Goal: Task Accomplishment & Management: Use online tool/utility

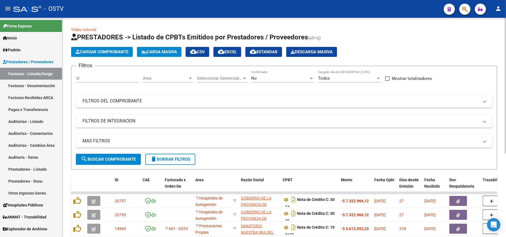
click at [264, 81] on div "No Confirmado" at bounding box center [282, 77] width 63 height 12
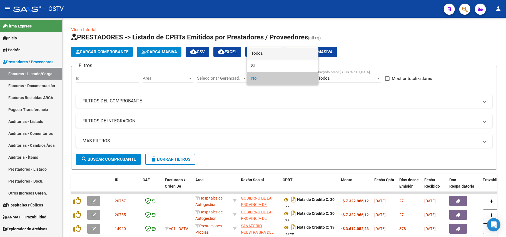
click at [275, 54] on span "Todos" at bounding box center [282, 53] width 63 height 12
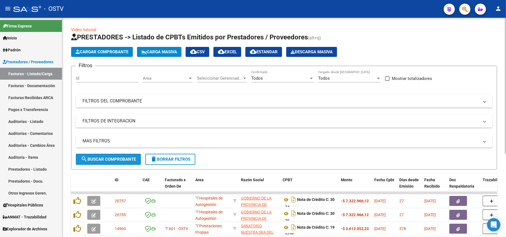
click at [108, 156] on button "search Buscar Comprobante" at bounding box center [108, 159] width 65 height 11
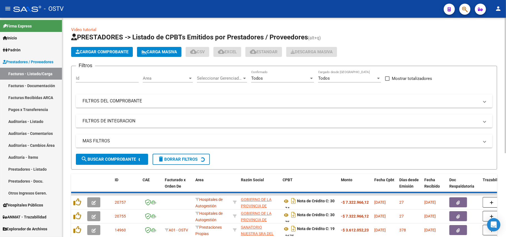
scroll to position [1, 0]
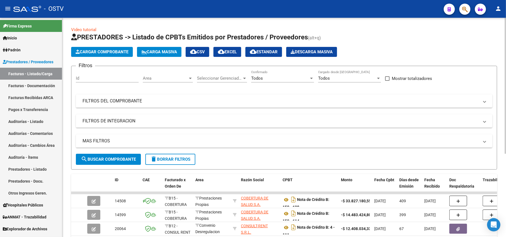
click at [453, 36] on h1 "PRESTADORES -> Listado de CPBTs Emitidos por Prestadores / Proveedores (alt+q)" at bounding box center [284, 38] width 426 height 10
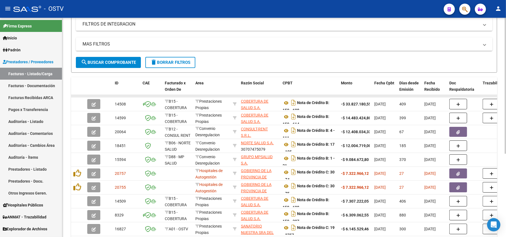
scroll to position [135, 0]
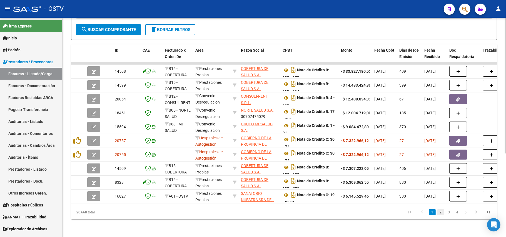
click at [440, 209] on link "2" at bounding box center [440, 212] width 7 height 6
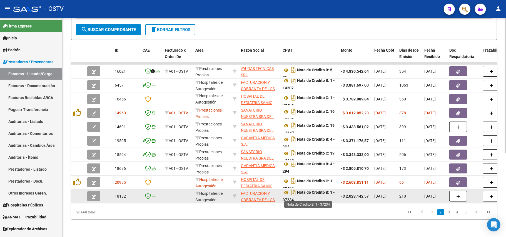
scroll to position [3, 0]
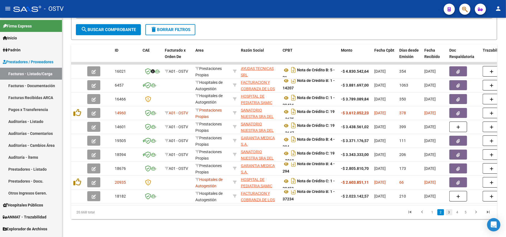
click at [448, 214] on link "3" at bounding box center [448, 212] width 7 height 6
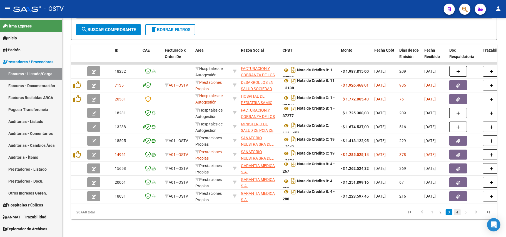
click at [455, 212] on link "4" at bounding box center [457, 212] width 7 height 6
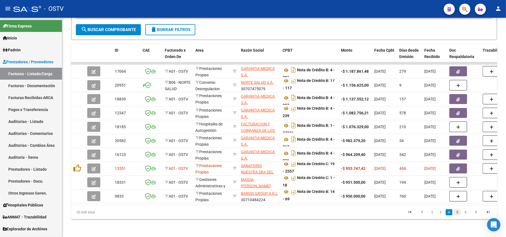
click at [458, 211] on link "5" at bounding box center [457, 212] width 7 height 6
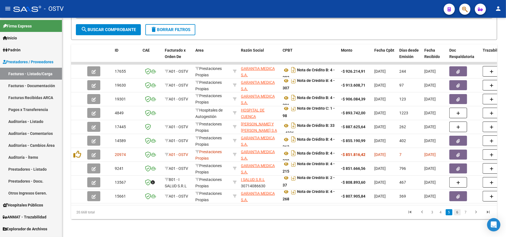
click at [459, 212] on link "6" at bounding box center [457, 212] width 7 height 6
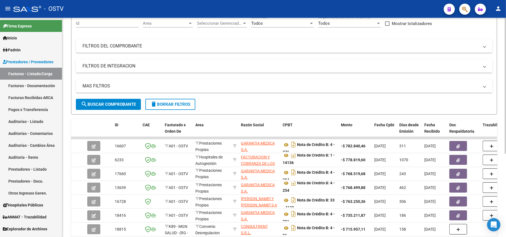
scroll to position [135, 0]
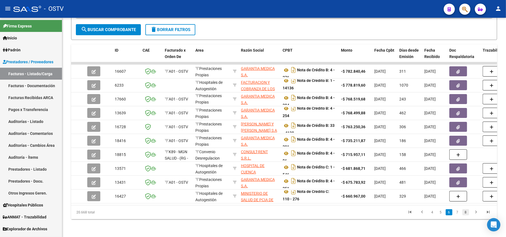
click at [465, 212] on link "8" at bounding box center [465, 212] width 7 height 6
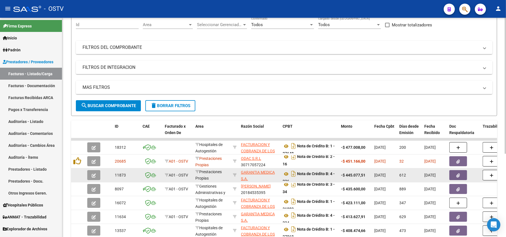
scroll to position [0, 0]
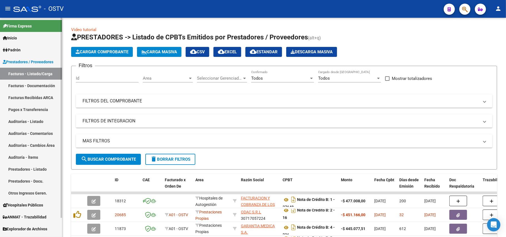
click at [37, 71] on link "Facturas - Listado/Carga" at bounding box center [31, 74] width 62 height 12
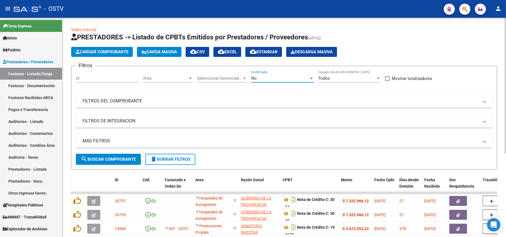
click at [291, 76] on div "No" at bounding box center [280, 78] width 58 height 5
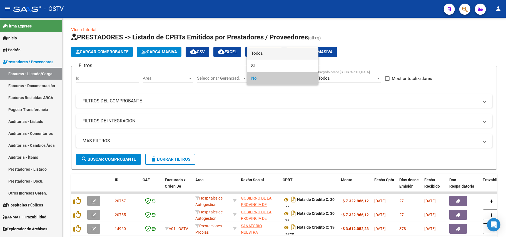
click at [280, 51] on span "Todos" at bounding box center [282, 53] width 63 height 12
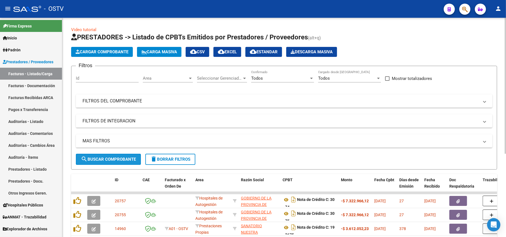
click at [104, 162] on button "search Buscar Comprobante" at bounding box center [108, 159] width 65 height 11
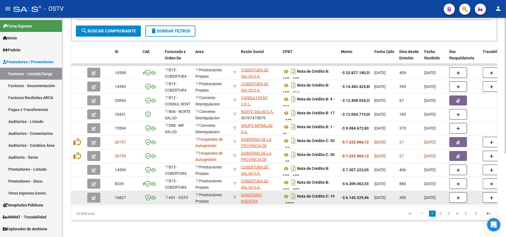
scroll to position [135, 0]
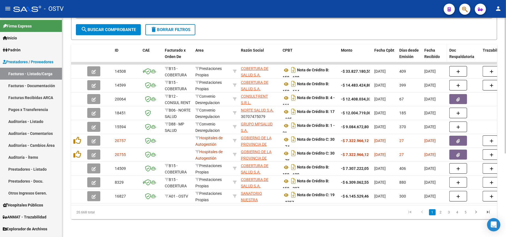
click at [430, 48] on span "Fecha Recibido" at bounding box center [432, 53] width 16 height 11
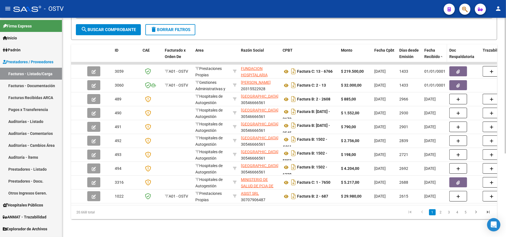
click at [430, 48] on span "Fecha Recibido" at bounding box center [432, 53] width 16 height 11
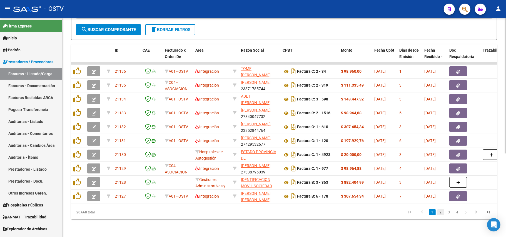
click at [440, 210] on link "2" at bounding box center [440, 212] width 7 height 6
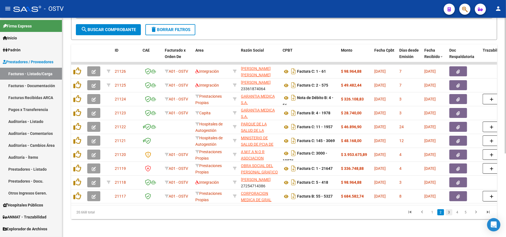
click at [447, 214] on link "3" at bounding box center [448, 212] width 7 height 6
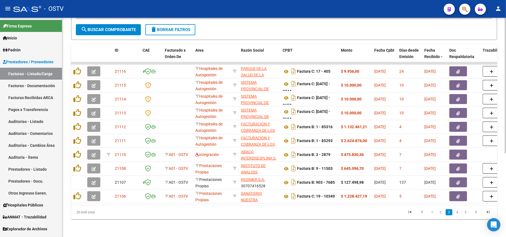
scroll to position [0, 0]
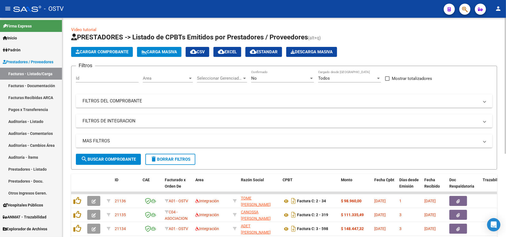
click at [273, 77] on div "No" at bounding box center [280, 78] width 58 height 5
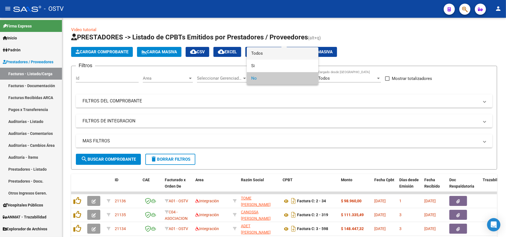
click at [279, 52] on span "Todos" at bounding box center [282, 53] width 63 height 12
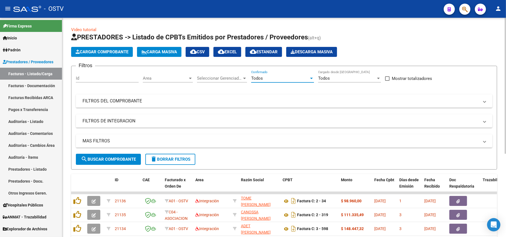
click at [112, 168] on form "Filtros Id Area Area Seleccionar Gerenciador Seleccionar Gerenciador Todos Conf…" at bounding box center [284, 118] width 426 height 104
click at [127, 152] on div "MAS FILTROS Todos Con Doc. Respaldatoria Todos Con Trazabilidad Todos Asociado …" at bounding box center [284, 143] width 416 height 19
click at [130, 160] on span "search Buscar Comprobante" at bounding box center [108, 159] width 55 height 5
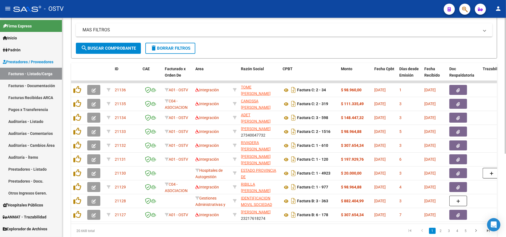
scroll to position [135, 0]
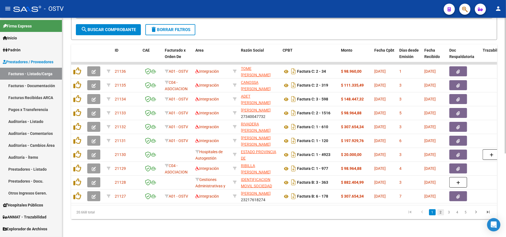
click at [441, 213] on link "2" at bounding box center [440, 212] width 7 height 6
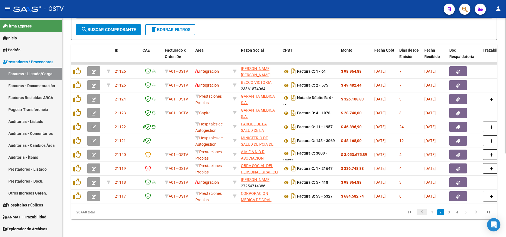
click at [422, 213] on icon "go to previous page" at bounding box center [421, 213] width 7 height 7
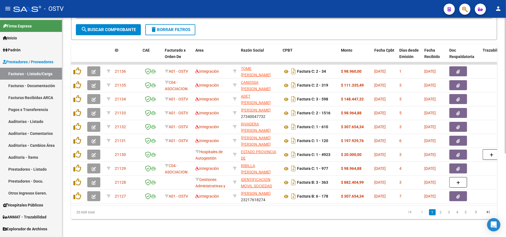
click at [408, 213] on icon "go to first page" at bounding box center [409, 213] width 7 height 7
click at [410, 213] on icon "go to first page" at bounding box center [409, 213] width 7 height 7
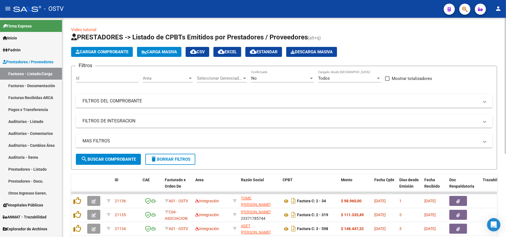
click at [286, 81] on div "No Confirmado" at bounding box center [282, 77] width 63 height 12
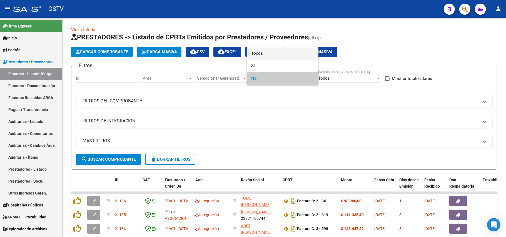
click at [277, 51] on span "Todos" at bounding box center [282, 53] width 63 height 12
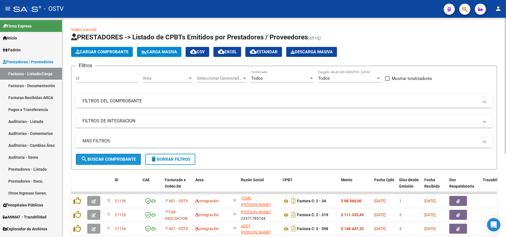
click at [115, 156] on button "search Buscar Comprobante" at bounding box center [108, 159] width 65 height 11
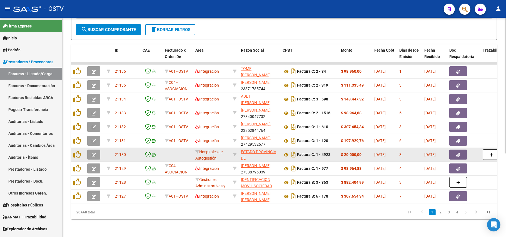
scroll to position [135, 0]
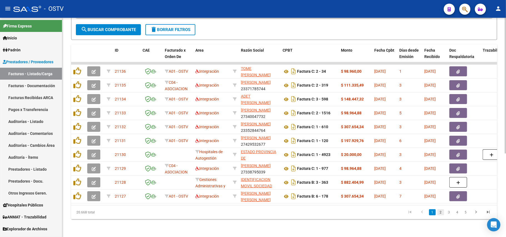
click at [439, 210] on link "2" at bounding box center [440, 212] width 7 height 6
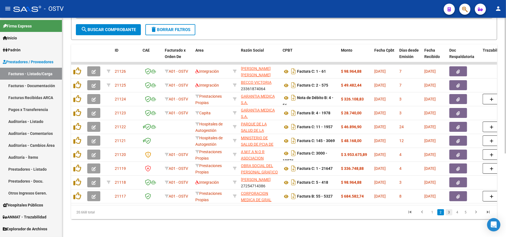
click at [446, 214] on link "3" at bounding box center [448, 212] width 7 height 6
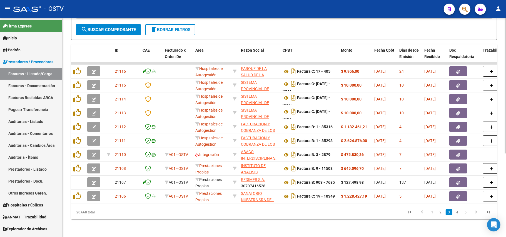
click at [124, 47] on div "ID" at bounding box center [126, 50] width 23 height 6
click at [115, 48] on span "ID" at bounding box center [117, 50] width 4 height 4
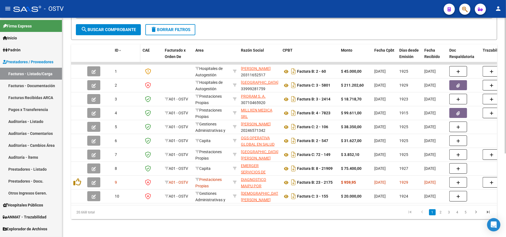
click at [116, 48] on span "ID" at bounding box center [117, 50] width 4 height 4
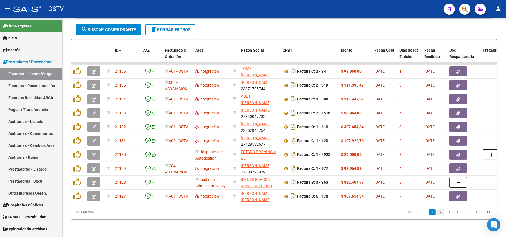
click at [443, 211] on link "2" at bounding box center [440, 212] width 7 height 6
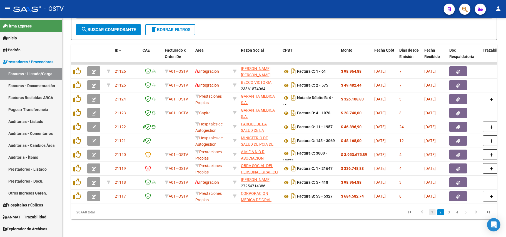
click at [431, 212] on link "1" at bounding box center [432, 212] width 7 height 6
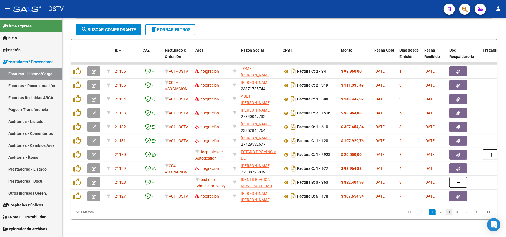
click at [447, 214] on link "3" at bounding box center [448, 212] width 7 height 6
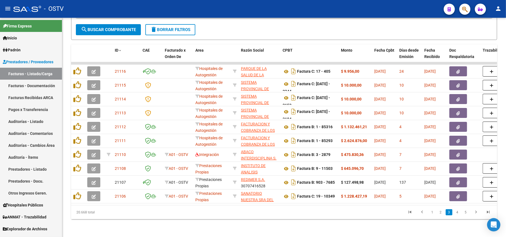
drag, startPoint x: 315, startPoint y: 0, endPoint x: 197, endPoint y: -5, distance: 118.6
click at [197, 0] on html "menu - OSTV person Firma Express Inicio Instructivos Contacto OS [PERSON_NAME] …" at bounding box center [253, 118] width 506 height 237
click at [366, 236] on div "Video tutorial PRESTADORES -> Listado de CPBTs Emitidos por Prestadores / Prove…" at bounding box center [283, 62] width 443 height 349
click at [410, 212] on icon "go to first page" at bounding box center [409, 213] width 7 height 7
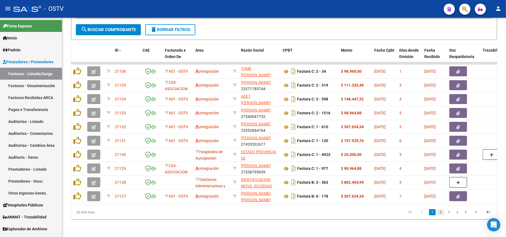
click at [439, 212] on link "2" at bounding box center [440, 212] width 7 height 6
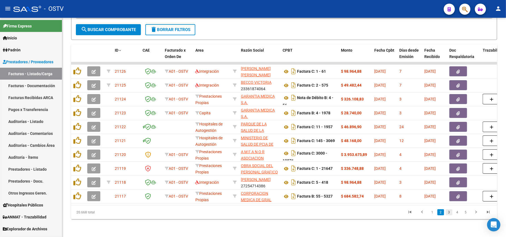
click at [449, 213] on link "3" at bounding box center [448, 212] width 7 height 6
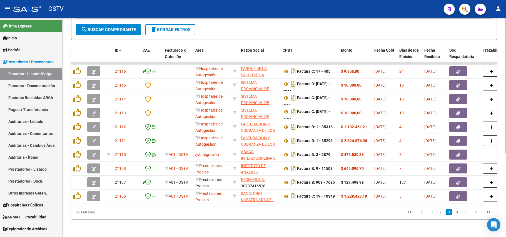
click at [295, 223] on div "Video tutorial PRESTADORES -> Listado de CPBTs Emitidos por Prestadores / Prove…" at bounding box center [283, 62] width 443 height 349
click at [443, 213] on link "2" at bounding box center [440, 212] width 7 height 6
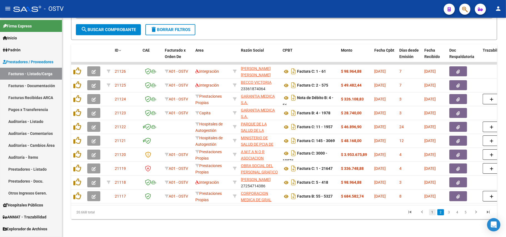
click at [434, 214] on link "1" at bounding box center [432, 212] width 7 height 6
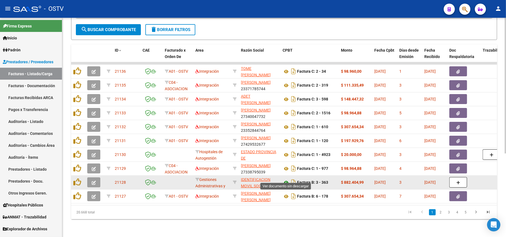
click at [287, 179] on icon at bounding box center [285, 182] width 7 height 7
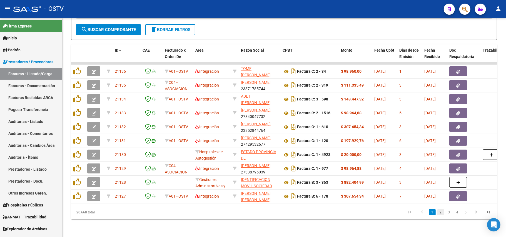
click at [441, 211] on link "2" at bounding box center [440, 212] width 7 height 6
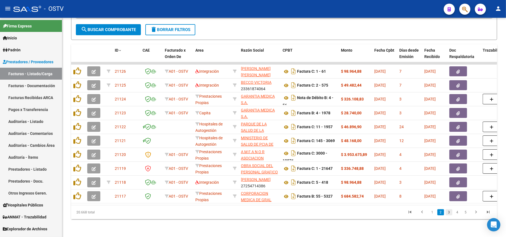
click at [447, 213] on link "3" at bounding box center [448, 212] width 7 height 6
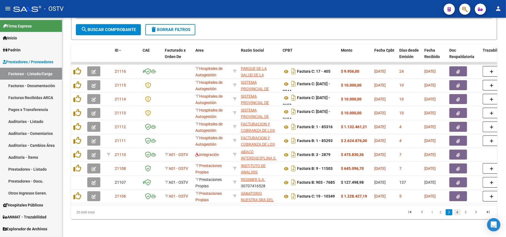
click at [456, 213] on link "4" at bounding box center [457, 212] width 7 height 6
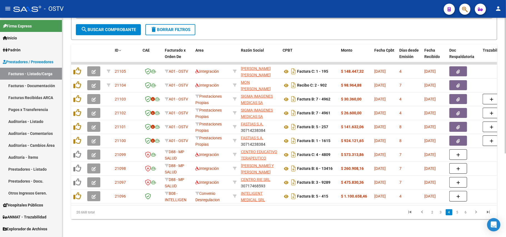
click at [342, 223] on div "Video tutorial PRESTADORES -> Listado de CPBTs Emitidos por Prestadores / Prove…" at bounding box center [283, 62] width 443 height 349
click at [441, 210] on link "3" at bounding box center [440, 212] width 7 height 6
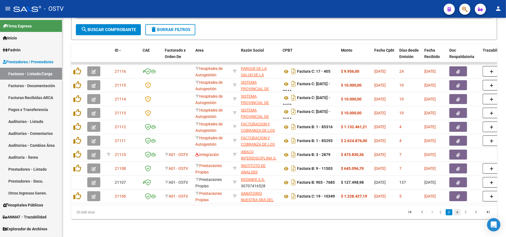
click at [456, 212] on link "4" at bounding box center [457, 212] width 7 height 6
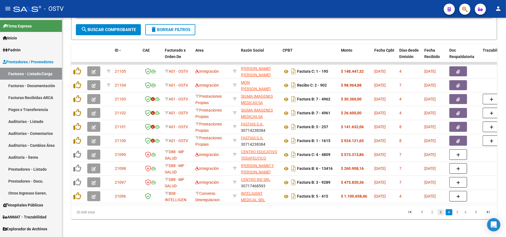
click at [441, 213] on link "3" at bounding box center [440, 212] width 7 height 6
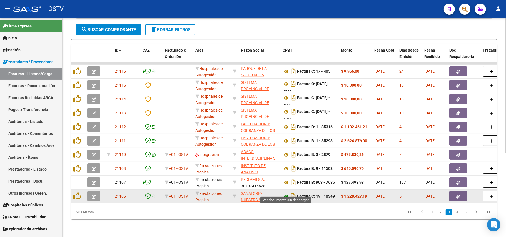
click at [289, 193] on icon at bounding box center [285, 196] width 7 height 7
click at [252, 191] on app-link-go-to "SANATORIO NUESTRA SRA DEL PILAR SA" at bounding box center [259, 199] width 37 height 19
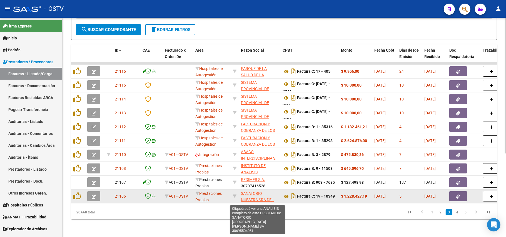
click at [252, 191] on span "SANATORIO NUESTRA SRA DEL PILAR SA" at bounding box center [257, 199] width 33 height 17
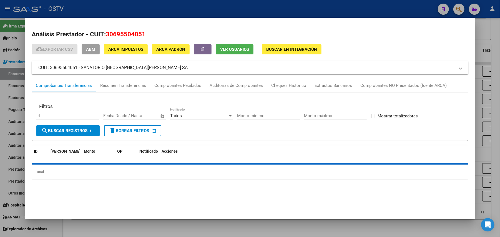
drag, startPoint x: 105, startPoint y: 71, endPoint x: 78, endPoint y: 68, distance: 27.0
click at [78, 68] on mat-panel-title "CUIT: 30695504051 - SANATORIO NUESTRA SRA DEL PILAR SA" at bounding box center [246, 67] width 417 height 7
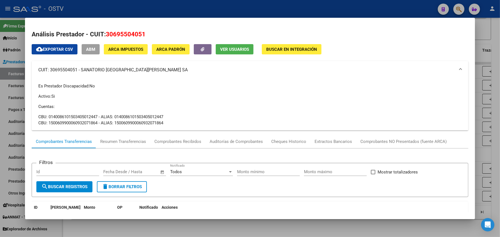
click at [211, 14] on div at bounding box center [250, 118] width 500 height 237
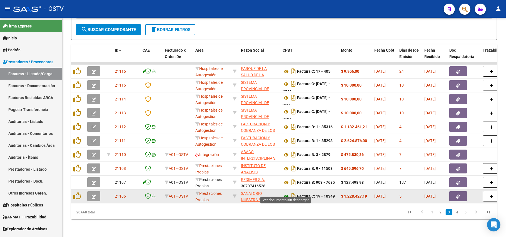
click at [286, 193] on icon at bounding box center [285, 196] width 7 height 7
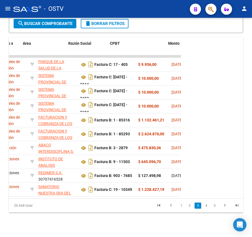
scroll to position [0, 110]
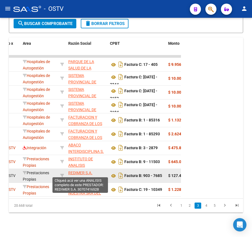
click at [86, 174] on span "REDIMER S.A." at bounding box center [80, 172] width 24 height 4
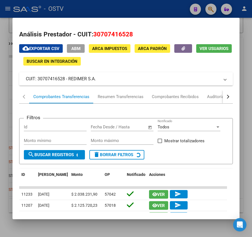
drag, startPoint x: 94, startPoint y: 81, endPoint x: 69, endPoint y: 81, distance: 25.0
click at [69, 81] on mat-panel-title "CUIT: 30707416528 - REDIMER S.A." at bounding box center [122, 79] width 193 height 7
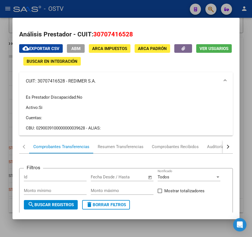
copy mat-panel-title "REDIMER S.A"
click at [137, 10] on div at bounding box center [126, 118] width 252 height 237
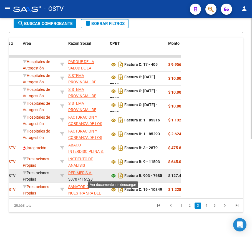
click at [114, 175] on icon at bounding box center [113, 175] width 7 height 7
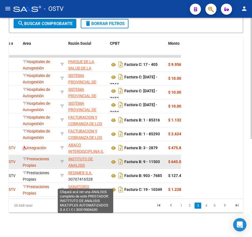
click at [82, 165] on span "INSTITUTO DE ANALISIS MULTIPLES AUTOMATIZADOS S A C I C I" at bounding box center [85, 172] width 34 height 30
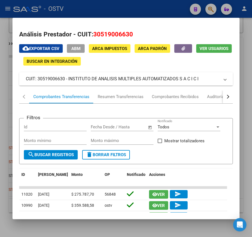
drag, startPoint x: 190, startPoint y: 80, endPoint x: 69, endPoint y: 82, distance: 121.3
click at [69, 82] on mat-panel-title "CUIT: 30519006630 - INSTITUTO DE ANALISIS MULTIPLES AUTOMATIZADOS S A C I C I" at bounding box center [122, 79] width 193 height 7
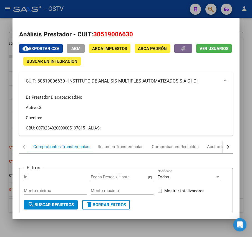
copy mat-panel-title "INSTITUTO DE ANALISIS MULTIPLES AUTOMATIZADOS S A C I C I"
click at [124, 11] on div at bounding box center [126, 118] width 252 height 237
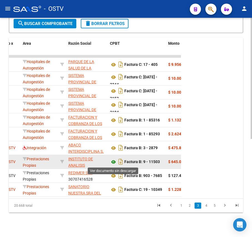
click at [112, 162] on icon at bounding box center [113, 162] width 7 height 7
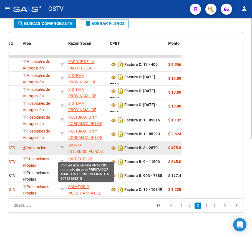
click at [77, 148] on app-link-go-to "ABACO INTERDISCIPLINA S. A." at bounding box center [86, 151] width 37 height 19
click at [78, 150] on span "ABACO INTERDISCIPLINA S. A." at bounding box center [86, 151] width 36 height 17
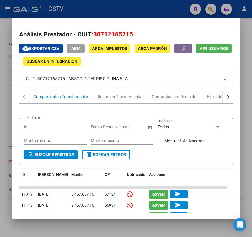
drag, startPoint x: 130, startPoint y: 75, endPoint x: 69, endPoint y: 75, distance: 61.4
click at [69, 75] on mat-expansion-panel-header "CUIT: 30712165215 - ABACO INTERDISCIPLINA S. A." at bounding box center [125, 78] width 213 height 13
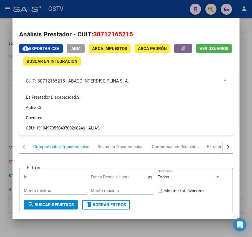
copy mat-panel-title "ABACO INTERDISCIPLINA S. A."
click at [138, 14] on div at bounding box center [126, 118] width 252 height 237
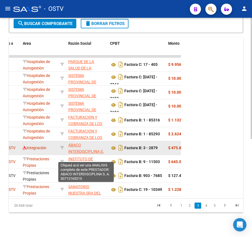
click at [97, 152] on span "ABACO INTERDISCIPLINA S. A." at bounding box center [86, 151] width 36 height 17
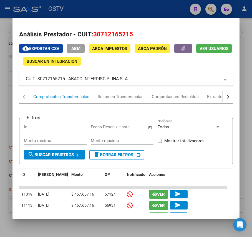
click at [70, 11] on div at bounding box center [126, 118] width 252 height 237
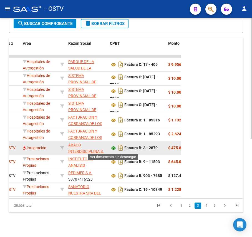
click at [112, 145] on icon at bounding box center [113, 148] width 7 height 7
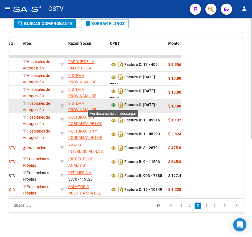
click at [116, 105] on icon at bounding box center [113, 105] width 7 height 7
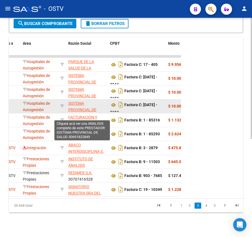
click at [88, 107] on span "SISTEMA PROVINCIAL DE SALUD" at bounding box center [82, 109] width 28 height 17
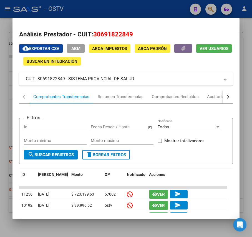
drag, startPoint x: 140, startPoint y: 82, endPoint x: 68, endPoint y: 79, distance: 71.7
click at [68, 79] on mat-panel-title "CUIT: 30691822849 - SISTEMA PROVINCIAL DE SALUD" at bounding box center [122, 79] width 193 height 7
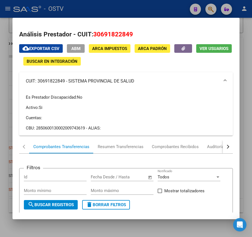
copy mat-panel-title "SISTEMA PROVINCIAL DE SALUD"
click at [127, 5] on div at bounding box center [126, 118] width 252 height 237
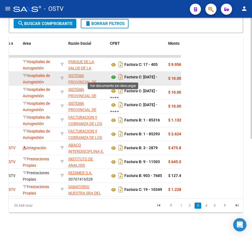
click at [113, 79] on icon at bounding box center [113, 77] width 7 height 7
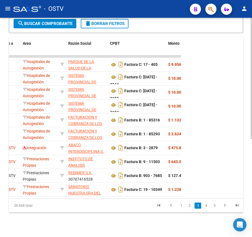
click at [202, 69] on div "ID CAE Facturado x Orden De Area Razón Social CPBT Monto Fecha Cpbt Días desde …" at bounding box center [126, 124] width 234 height 175
click at [212, 120] on div "ID CAE Facturado x Orden De Area Razón Social CPBT Monto Fecha Cpbt Días desde …" at bounding box center [126, 124] width 234 height 175
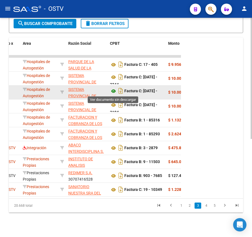
click at [113, 90] on icon at bounding box center [113, 91] width 7 height 7
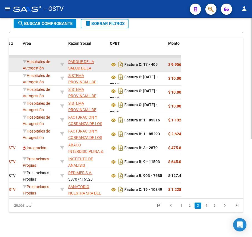
click at [78, 59] on app-link-go-to "PARQUE DE LA SALUD DE LA PROVINCIA DE [GEOGRAPHIC_DATA] [PERSON_NAME] [PERSON_N…" at bounding box center [86, 78] width 37 height 38
click at [79, 59] on app-link-go-to "PARQUE DE LA SALUD DE LA PROVINCIA DE [GEOGRAPHIC_DATA] [PERSON_NAME] [PERSON_N…" at bounding box center [86, 78] width 37 height 38
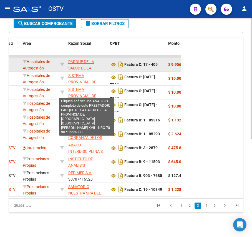
click at [80, 60] on span "PARQUE DE LA SALUD DE LA PROVINCIA DE [GEOGRAPHIC_DATA] [PERSON_NAME] [PERSON_N…" at bounding box center [86, 77] width 37 height 36
copy span "PARQUE"
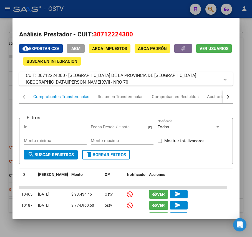
drag, startPoint x: 86, startPoint y: 82, endPoint x: 68, endPoint y: 72, distance: 20.1
click at [68, 72] on mat-panel-title "CUIT: 30712224300 - [GEOGRAPHIC_DATA] DE LA PROVINCIA DE [GEOGRAPHIC_DATA] [PER…" at bounding box center [122, 78] width 193 height 13
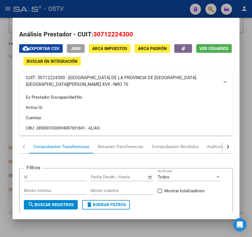
copy mat-panel-title "PARQUE DE LA SALUD DE LA PROVINCIA DE [GEOGRAPHIC_DATA] [PERSON_NAME] [PERSON_N…"
click at [142, 7] on div at bounding box center [126, 118] width 252 height 237
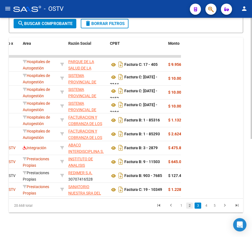
click at [192, 208] on link "2" at bounding box center [189, 205] width 7 height 6
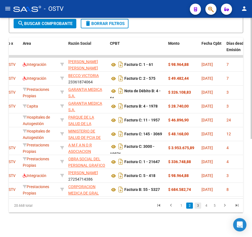
click at [198, 208] on link "3" at bounding box center [198, 205] width 7 height 6
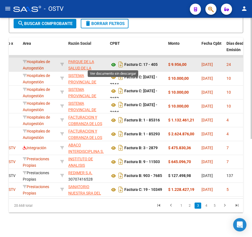
click at [114, 63] on icon at bounding box center [113, 64] width 7 height 7
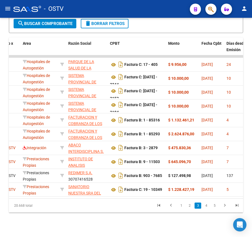
click at [194, 208] on li "3" at bounding box center [198, 205] width 8 height 9
click at [191, 208] on link "2" at bounding box center [189, 205] width 7 height 6
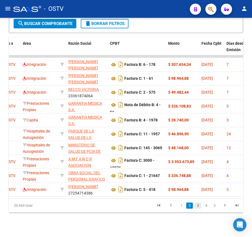
click at [199, 208] on link "3" at bounding box center [198, 205] width 7 height 6
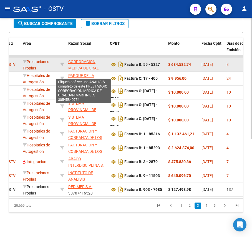
click at [82, 66] on span "CORPORACION MEDICA DE GRAL SAN MARTIN S A" at bounding box center [83, 67] width 31 height 17
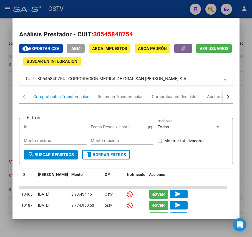
drag, startPoint x: 70, startPoint y: 77, endPoint x: 162, endPoint y: 79, distance: 92.2
click at [162, 79] on mat-panel-title "CUIT: 30545840754 - CORPORACION MEDICA DE GRAL SAN MARTIN S A" at bounding box center [122, 79] width 193 height 7
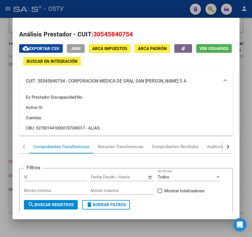
drag, startPoint x: 174, startPoint y: 79, endPoint x: 70, endPoint y: 82, distance: 104.4
click at [70, 82] on mat-panel-title "CUIT: 30545840754 - CORPORACION MEDICA DE GRAL SAN MARTIN S A" at bounding box center [122, 81] width 193 height 7
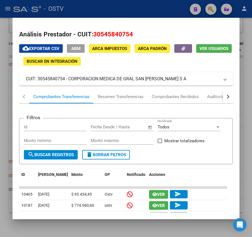
copy mat-panel-title "CORPORACION MEDICA DE GRAL SAN MARTIN S A"
click at [130, 12] on div at bounding box center [126, 118] width 252 height 237
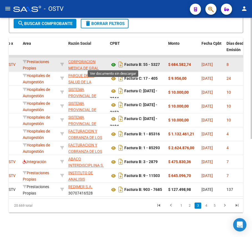
click at [113, 63] on icon at bounding box center [113, 64] width 7 height 7
click at [112, 64] on icon at bounding box center [113, 64] width 7 height 7
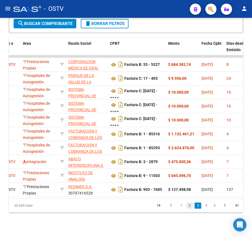
click at [191, 208] on link "2" at bounding box center [189, 205] width 7 height 6
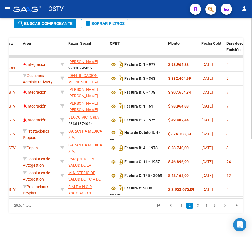
click at [198, 208] on link "3" at bounding box center [198, 205] width 7 height 6
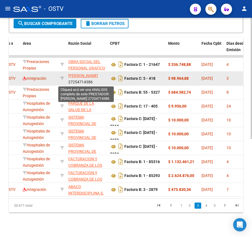
click at [84, 75] on span "DELLAFIORE GISELA SILVINA" at bounding box center [83, 75] width 30 height 4
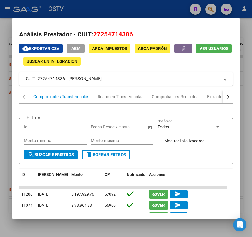
drag, startPoint x: 135, startPoint y: 81, endPoint x: 68, endPoint y: 82, distance: 66.4
click at [68, 82] on mat-panel-title "CUIT: 27254714386 - DELLAFIORE GISELA SILVINA" at bounding box center [122, 79] width 193 height 7
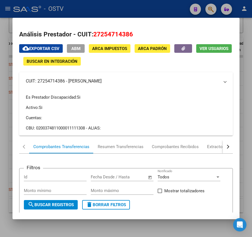
copy mat-panel-title "DELLAFIORE GISELA SILVINA"
click at [58, 5] on div at bounding box center [126, 118] width 252 height 237
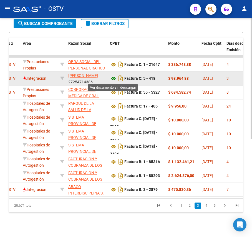
click at [113, 80] on icon at bounding box center [113, 78] width 7 height 7
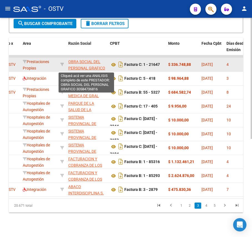
click at [84, 67] on span "OBRA SOCIAL DEL PERSONAL GRAFICO" at bounding box center [86, 64] width 37 height 11
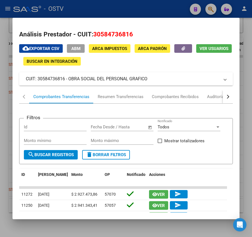
drag, startPoint x: 153, startPoint y: 80, endPoint x: 70, endPoint y: 80, distance: 82.7
click at [70, 80] on mat-panel-title "CUIT: 30584736816 - OBRA SOCIAL DEL PERSONAL GRAFICO" at bounding box center [122, 79] width 193 height 7
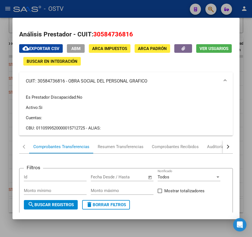
copy mat-panel-title "OBRA SOCIAL DEL PERSONAL GRAFICO"
click at [145, 7] on div at bounding box center [126, 118] width 252 height 237
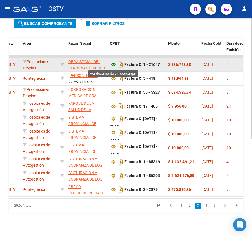
click at [115, 65] on icon at bounding box center [113, 64] width 7 height 7
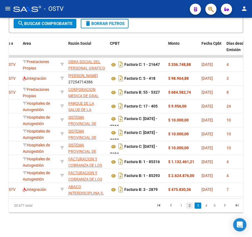
click at [190, 208] on link "2" at bounding box center [189, 205] width 7 height 6
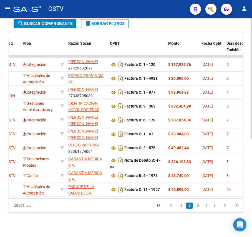
click at [197, 208] on link "3" at bounding box center [198, 205] width 7 height 6
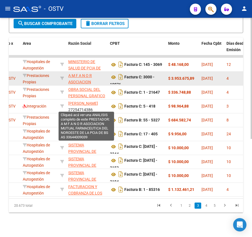
click at [78, 76] on span "A M F A N O R ASOCIACION MUTUAL FARMACEUTICA DEL NOROESTE DE LA PCIA DE BS AS" at bounding box center [86, 91] width 36 height 36
type textarea "33644009039"
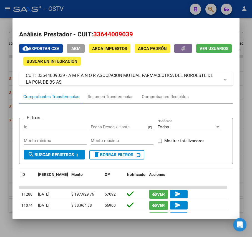
click at [128, 81] on mat-panel-title "CUIT: 33644009039 - A M F A N O R ASOCIACION MUTUAL FARMACEUTICA DEL NOROESTE D…" at bounding box center [122, 78] width 193 height 13
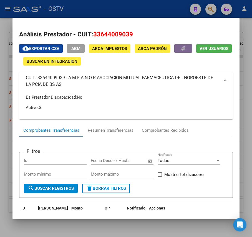
drag, startPoint x: 68, startPoint y: 75, endPoint x: 75, endPoint y: 87, distance: 13.6
click at [75, 87] on mat-panel-title "CUIT: 33644009039 - A M F A N O R ASOCIACION MUTUAL FARMACEUTICA DEL NOROESTE D…" at bounding box center [122, 80] width 193 height 13
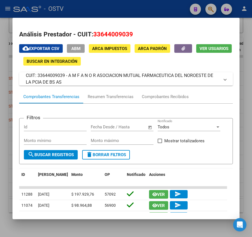
copy mat-panel-title "A M F A N O R ASOCIACION MUTUAL FARMACEUTICA DEL NOROESTE DE LA PCIA DE BS AS"
click at [120, 4] on div at bounding box center [126, 118] width 252 height 237
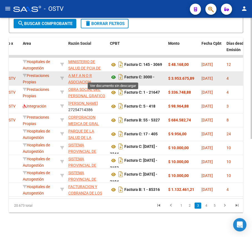
click at [111, 78] on icon at bounding box center [113, 77] width 7 height 7
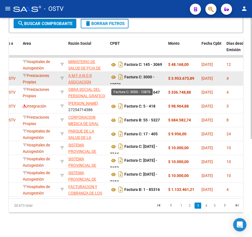
scroll to position [3, 0]
drag, startPoint x: 144, startPoint y: 77, endPoint x: 150, endPoint y: 77, distance: 6.7
click at [147, 84] on datatable-body-cell "Factura C: 3000 - 10876" at bounding box center [137, 79] width 58 height 14
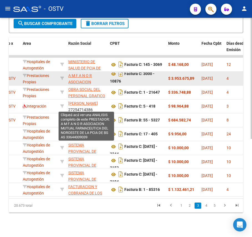
click at [84, 77] on span "A M F A N O R ASOCIACION MUTUAL FARMACEUTICA DEL NOROESTE DE LA PCIA DE BS AS" at bounding box center [86, 91] width 36 height 36
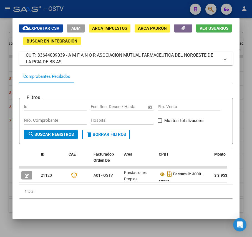
scroll to position [0, 0]
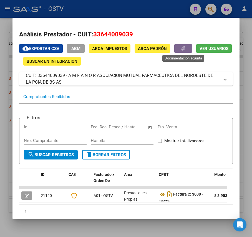
click at [182, 45] on button "button" at bounding box center [183, 48] width 18 height 9
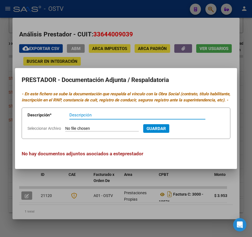
click at [167, 190] on div at bounding box center [126, 118] width 252 height 237
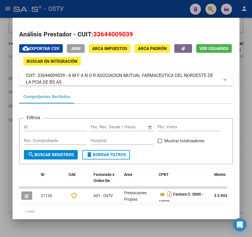
drag, startPoint x: 69, startPoint y: 75, endPoint x: 81, endPoint y: 83, distance: 13.9
click at [81, 83] on mat-panel-title "CUIT: 33644009039 - A M F A N O R ASOCIACION MUTUAL FARMACEUTICA DEL NOROESTE D…" at bounding box center [122, 78] width 193 height 13
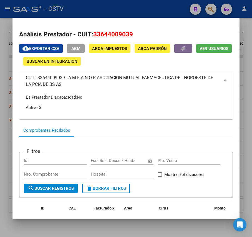
click at [202, 51] on div "cloud_download Exportar CSV ABM ARCA Impuestos ARCA Padrón Ver Usuarios Buscar …" at bounding box center [125, 54] width 213 height 21
click at [172, 61] on div "cloud_download Exportar CSV ABM ARCA Impuestos ARCA Padrón Ver Usuarios Buscar …" at bounding box center [125, 54] width 213 height 21
click at [195, 61] on div "cloud_download Exportar CSV ABM ARCA Impuestos ARCA Padrón Ver Usuarios Buscar …" at bounding box center [125, 54] width 213 height 21
click at [109, 48] on span "ARCA Impuestos" at bounding box center [109, 48] width 35 height 5
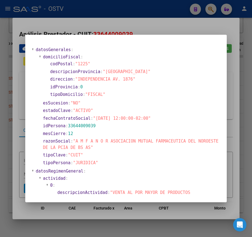
click at [112, 32] on div at bounding box center [126, 118] width 252 height 237
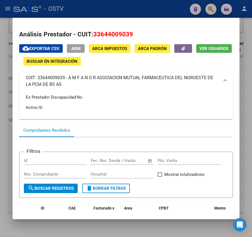
click at [77, 47] on span "ABM" at bounding box center [75, 48] width 9 height 5
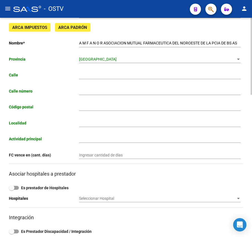
type input "BOLIVIA"
type input "36"
type input "6000"
type input "JUNIN"
type input "949910"
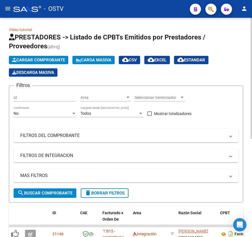
scroll to position [148, 0]
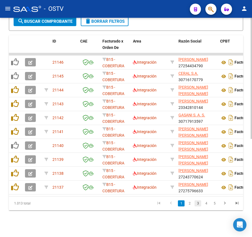
click at [198, 201] on link "3" at bounding box center [198, 203] width 7 height 6
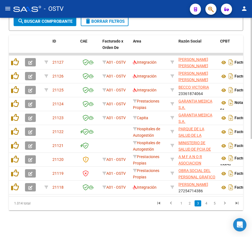
scroll to position [177, 0]
drag, startPoint x: 158, startPoint y: 196, endPoint x: 173, endPoint y: 191, distance: 15.5
click at [173, 191] on div "ID CAE Facturado x Orden De Area Razón Social CPBT Monto Fecha Cpbt Días desde …" at bounding box center [126, 122] width 234 height 175
click at [110, 231] on div "Video tutorial PRESTADORES -> Listado de CPBTs Emitidos por Prestadores / Prove…" at bounding box center [126, 41] width 252 height 391
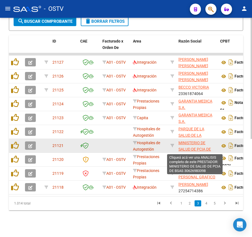
click at [197, 141] on span "MINISTERIO DE SALUD DE PCIA DE BSAS" at bounding box center [195, 148] width 32 height 17
type textarea "30626983398"
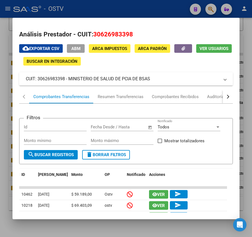
drag, startPoint x: 153, startPoint y: 80, endPoint x: 67, endPoint y: 78, distance: 86.1
click at [67, 78] on mat-panel-title "CUIT: 30626983398 - MINISTERIO DE SALUD DE PCIA DE BSAS" at bounding box center [122, 79] width 193 height 7
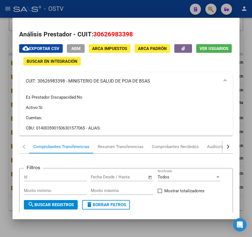
click at [158, 11] on div at bounding box center [126, 118] width 252 height 237
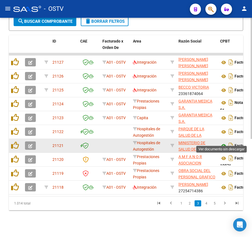
click at [225, 142] on icon at bounding box center [223, 145] width 7 height 7
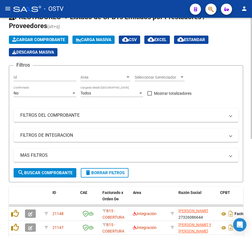
scroll to position [37, 0]
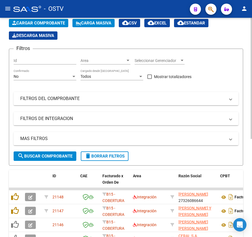
click at [61, 75] on div "No" at bounding box center [43, 76] width 58 height 5
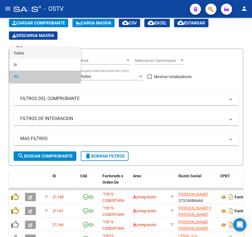
click at [49, 55] on span "Todos" at bounding box center [45, 53] width 63 height 12
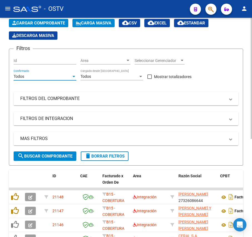
click at [51, 154] on span "search Buscar Comprobante" at bounding box center [44, 156] width 55 height 5
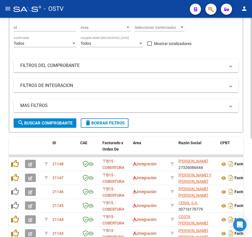
scroll to position [177, 0]
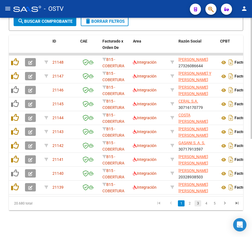
click at [197, 203] on link "3" at bounding box center [198, 203] width 7 height 6
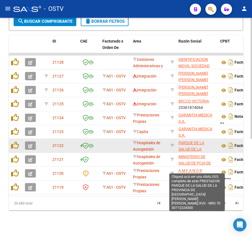
click at [195, 141] on span "PARQUE DE LA SALUD DE LA PROVINCIA DE [GEOGRAPHIC_DATA] [PERSON_NAME] [PERSON_N…" at bounding box center [197, 161] width 37 height 42
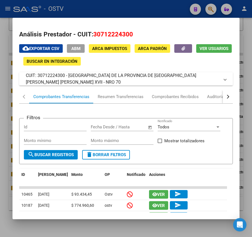
drag, startPoint x: 67, startPoint y: 74, endPoint x: 92, endPoint y: 85, distance: 27.6
click at [92, 85] on mat-panel-title "CUIT: 30712224300 - [GEOGRAPHIC_DATA] DE LA PROVINCIA DE [GEOGRAPHIC_DATA] [PER…" at bounding box center [122, 78] width 193 height 13
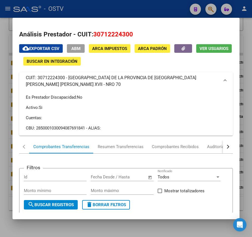
copy mat-panel-title "PARQUE DE LA SALUD DE LA PROVINCIA DE [GEOGRAPHIC_DATA] [PERSON_NAME] [PERSON_N…"
click at [144, 2] on div at bounding box center [126, 118] width 252 height 237
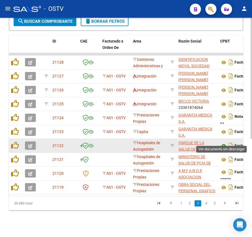
click at [223, 142] on icon at bounding box center [223, 145] width 7 height 7
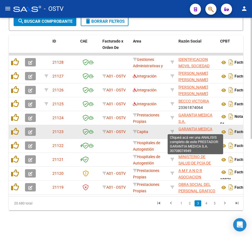
click at [195, 127] on span "GARANTIA MEDICA S.A." at bounding box center [196, 132] width 34 height 11
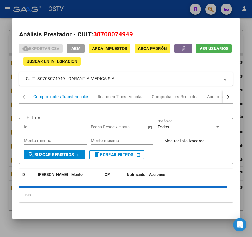
drag, startPoint x: 123, startPoint y: 81, endPoint x: 69, endPoint y: 79, distance: 53.3
click at [69, 79] on mat-panel-title "CUIT: 30708074949 - GARANTIA MEDICA S.A." at bounding box center [122, 79] width 193 height 7
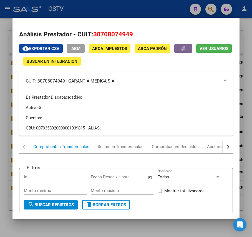
copy mat-panel-title "GARANTIA MEDICA S.A."
click at [152, 18] on mat-dialog-container "Análisis Prestador - CUIT: 30708074949 cloud_download Exportar CSV ABM ARCA Imp…" at bounding box center [125, 118] width 227 height 201
click at [164, 5] on div at bounding box center [126, 118] width 252 height 237
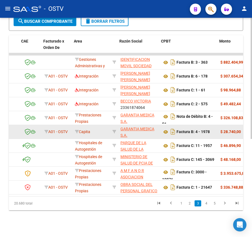
scroll to position [0, 59]
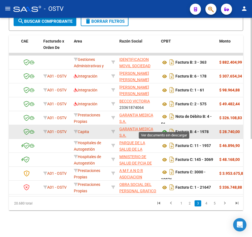
click at [167, 129] on icon at bounding box center [164, 132] width 7 height 7
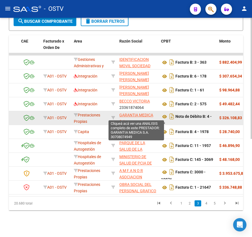
click at [140, 113] on span "GARANTIA MEDICA S.A." at bounding box center [136, 118] width 34 height 11
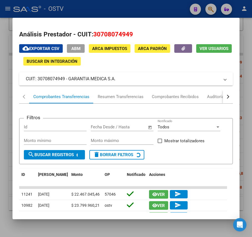
drag, startPoint x: 134, startPoint y: 84, endPoint x: 69, endPoint y: 82, distance: 64.7
click at [69, 82] on mat-expansion-panel-header "CUIT: 30708074949 - GARANTIA MEDICA S.A." at bounding box center [125, 78] width 213 height 13
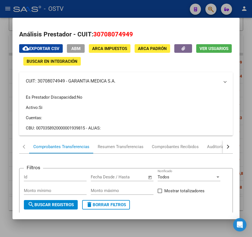
copy mat-panel-title "GARANTIA MEDICA S.A."
drag, startPoint x: 115, startPoint y: 12, endPoint x: 28, endPoint y: 51, distance: 95.2
click at [115, 12] on div at bounding box center [126, 118] width 252 height 237
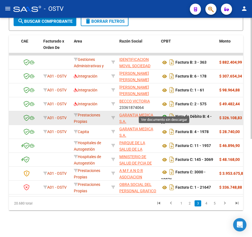
click at [164, 113] on icon at bounding box center [164, 116] width 7 height 7
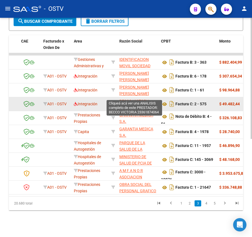
click at [144, 99] on span "BECCO VICTORIA" at bounding box center [134, 101] width 31 height 4
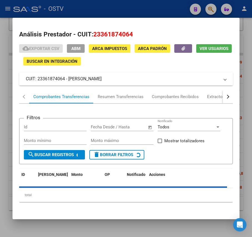
drag, startPoint x: 109, startPoint y: 86, endPoint x: 69, endPoint y: 79, distance: 40.5
click at [69, 79] on mat-expansion-panel-header "CUIT: 23361874064 - [PERSON_NAME]" at bounding box center [125, 78] width 213 height 13
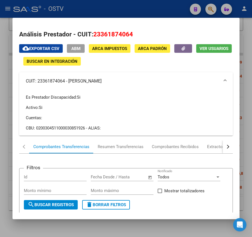
drag, startPoint x: 69, startPoint y: 79, endPoint x: 87, endPoint y: 83, distance: 18.2
click at [87, 83] on mat-panel-title "CUIT: 23361874064 - [PERSON_NAME]" at bounding box center [122, 81] width 193 height 7
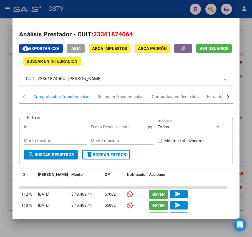
drag, startPoint x: 67, startPoint y: 77, endPoint x: 98, endPoint y: 82, distance: 31.5
click at [102, 82] on mat-panel-title "CUIT: 23361874064 - [PERSON_NAME]" at bounding box center [122, 79] width 193 height 7
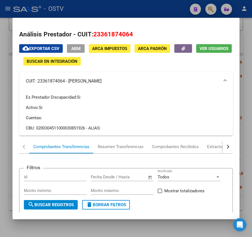
copy mat-panel-title "BECCO VICTORIA"
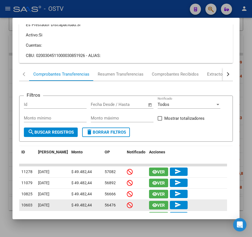
scroll to position [185, 0]
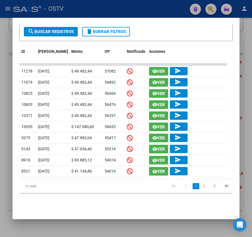
click at [11, 77] on div at bounding box center [126, 118] width 252 height 237
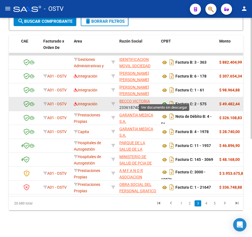
click at [162, 101] on icon at bounding box center [164, 104] width 7 height 7
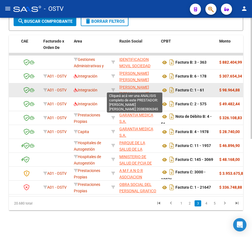
click at [143, 85] on span "[PERSON_NAME] [PERSON_NAME]" at bounding box center [134, 90] width 30 height 11
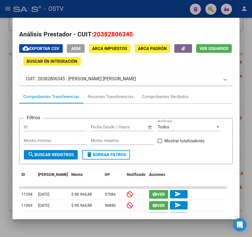
drag, startPoint x: 140, startPoint y: 80, endPoint x: 68, endPoint y: 82, distance: 71.9
click at [68, 82] on mat-panel-title "CUIT: 20382806345 - [PERSON_NAME] [PERSON_NAME]" at bounding box center [122, 79] width 193 height 7
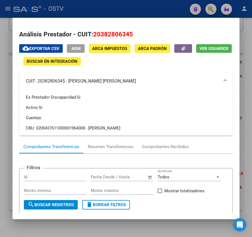
copy mat-panel-title "[PERSON_NAME] [PERSON_NAME]"
click at [127, 8] on div at bounding box center [126, 118] width 252 height 237
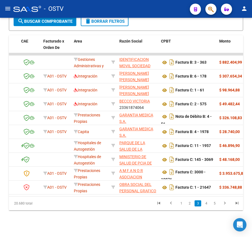
click at [198, 203] on link "3" at bounding box center [198, 203] width 7 height 6
click at [193, 203] on link "2" at bounding box center [189, 203] width 7 height 6
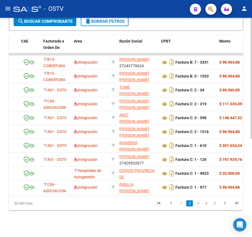
click at [198, 205] on link "3" at bounding box center [198, 203] width 7 height 6
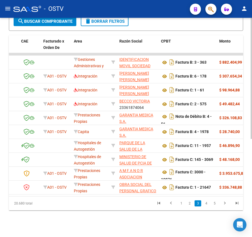
scroll to position [177, 0]
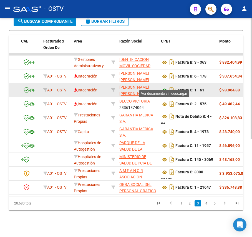
click at [162, 87] on icon at bounding box center [164, 90] width 7 height 7
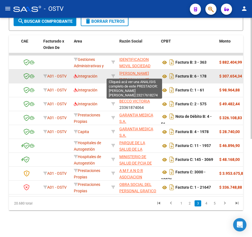
click at [135, 71] on span "[PERSON_NAME] [PERSON_NAME]" at bounding box center [134, 76] width 30 height 11
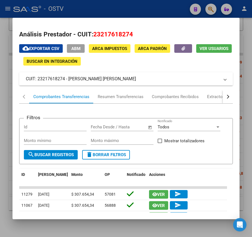
drag, startPoint x: 114, startPoint y: 79, endPoint x: 69, endPoint y: 81, distance: 45.5
click at [69, 81] on mat-panel-title "CUIT: 23217618274 - [PERSON_NAME] [PERSON_NAME]" at bounding box center [122, 79] width 193 height 7
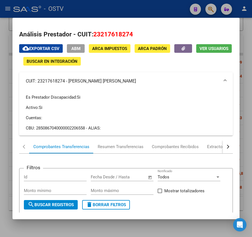
click at [156, 11] on div at bounding box center [126, 118] width 252 height 237
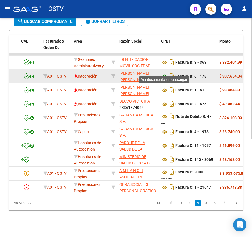
click at [167, 73] on icon at bounding box center [164, 76] width 7 height 7
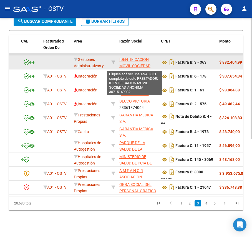
click at [139, 58] on span "IDENTIFICACION MOVIL SOCIEDAD ANONIMA" at bounding box center [134, 65] width 31 height 17
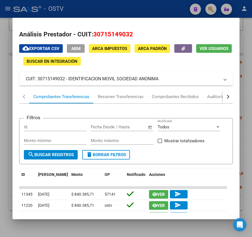
drag, startPoint x: 162, startPoint y: 81, endPoint x: 66, endPoint y: 79, distance: 95.5
click at [66, 79] on mat-panel-title "CUIT: 30715149032 - IDENTIFICACION MOVIL SOCIEDAD ANONIMA" at bounding box center [122, 79] width 193 height 7
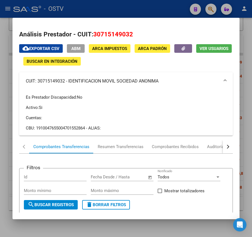
copy mat-panel-title "- IDENTIFICACION MOVIL SOCIEDAD ANONIMA"
click at [78, 77] on mat-expansion-panel-header "CUIT: 30715149032 - IDENTIFICACION MOVIL SOCIEDAD ANONIMA" at bounding box center [125, 81] width 213 height 18
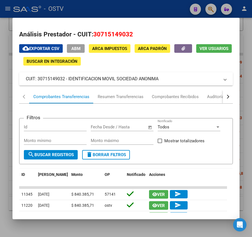
drag, startPoint x: 68, startPoint y: 77, endPoint x: 159, endPoint y: 85, distance: 91.7
click at [159, 85] on mat-expansion-panel-header "CUIT: 30715149032 - IDENTIFICACION MOVIL SOCIEDAD ANONIMA" at bounding box center [125, 78] width 213 height 13
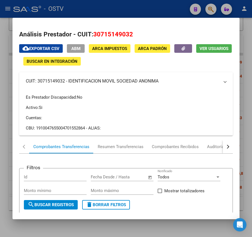
copy mat-panel-title "IDENTIFICACION MOVIL SOCIEDAD ANONIMA"
click at [149, 2] on div at bounding box center [126, 118] width 252 height 237
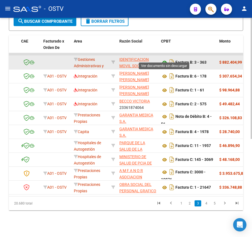
click at [163, 59] on icon at bounding box center [164, 62] width 7 height 7
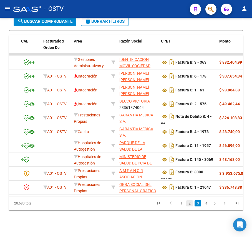
click at [192, 204] on link "2" at bounding box center [189, 203] width 7 height 6
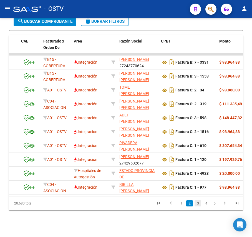
click at [198, 203] on link "3" at bounding box center [198, 203] width 7 height 6
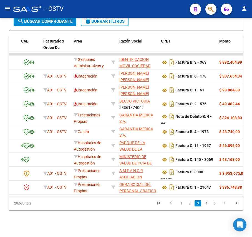
click at [193, 205] on li "2" at bounding box center [189, 202] width 8 height 9
click at [190, 204] on link "2" at bounding box center [189, 203] width 7 height 6
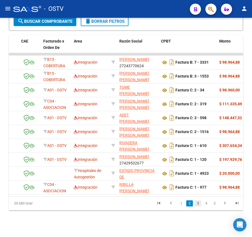
click at [196, 201] on link "3" at bounding box center [198, 203] width 7 height 6
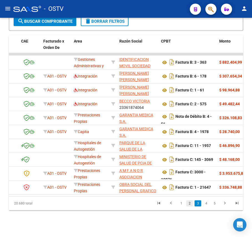
click at [188, 203] on link "2" at bounding box center [189, 203] width 7 height 6
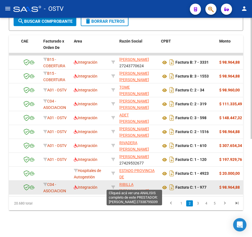
click at [133, 182] on span "RIBILLA [PERSON_NAME]" at bounding box center [134, 187] width 30 height 11
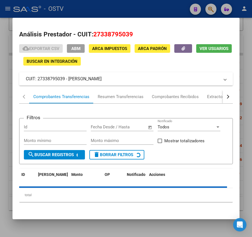
drag, startPoint x: 122, startPoint y: 80, endPoint x: 69, endPoint y: 82, distance: 53.3
click at [69, 82] on mat-panel-title "CUIT: 27338795039 - [PERSON_NAME]" at bounding box center [122, 79] width 193 height 7
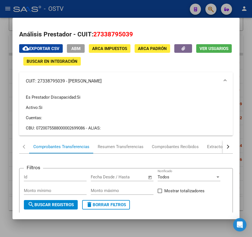
copy mat-panel-title "RIBILLA [PERSON_NAME]"
click at [122, 12] on div at bounding box center [126, 118] width 252 height 237
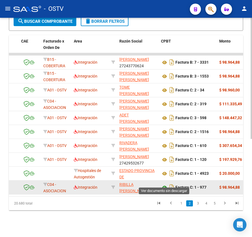
click at [165, 184] on icon at bounding box center [164, 187] width 7 height 7
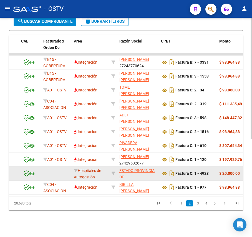
click at [134, 168] on app-link-go-to "ESTADO PROVINCIA DE [GEOGRAPHIC_DATA][PERSON_NAME]" at bounding box center [137, 179] width 37 height 25
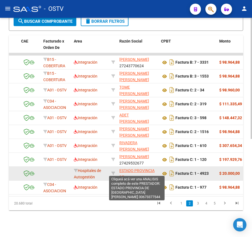
click at [135, 168] on span "ESTADO PROVINCIA DE [GEOGRAPHIC_DATA][PERSON_NAME]" at bounding box center [137, 179] width 37 height 23
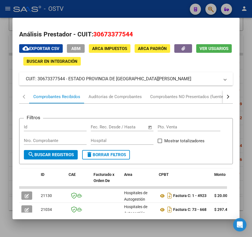
drag, startPoint x: 99, startPoint y: 81, endPoint x: 68, endPoint y: 82, distance: 30.8
click at [68, 82] on mat-expansion-panel-header "CUIT: 30673377544 - ESTADO PROVINCIA DE [GEOGRAPHIC_DATA][PERSON_NAME]" at bounding box center [125, 78] width 213 height 13
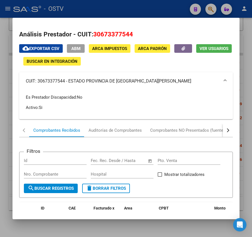
copy mat-panel-title "ESTADO PROVINCIA DE [GEOGRAPHIC_DATA][PERSON_NAME]"
click at [12, 72] on mat-dialog-content "Análisis Prestador - CUIT: 30673377544 cloud_download Exportar CSV ABM ARCA Imp…" at bounding box center [125, 118] width 227 height 188
click at [8, 76] on div at bounding box center [126, 118] width 252 height 237
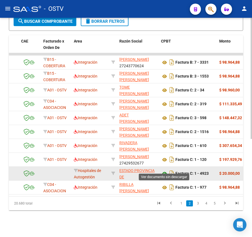
click at [167, 170] on icon at bounding box center [164, 173] width 7 height 7
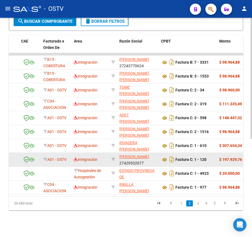
click at [128, 153] on datatable-body-cell "[PERSON_NAME] 27429532677" at bounding box center [138, 160] width 42 height 14
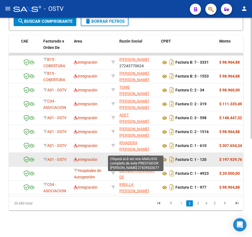
click at [130, 154] on span "[PERSON_NAME]" at bounding box center [134, 156] width 30 height 4
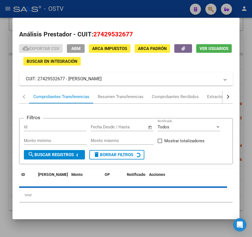
drag, startPoint x: 104, startPoint y: 71, endPoint x: 69, endPoint y: 81, distance: 36.5
click at [69, 81] on mat-panel-title "CUIT: 27429532677 - [PERSON_NAME]" at bounding box center [122, 79] width 193 height 7
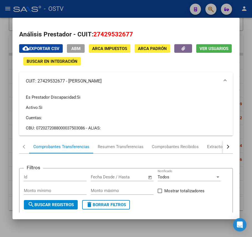
click at [123, 9] on div at bounding box center [126, 118] width 252 height 237
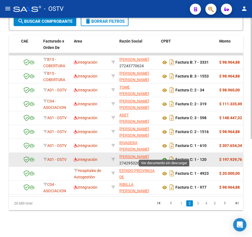
click at [166, 156] on icon at bounding box center [164, 159] width 7 height 7
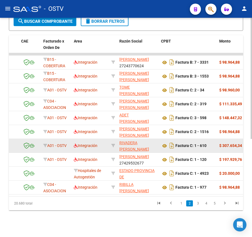
click at [135, 140] on app-link-go-to "RIVADERA [PERSON_NAME] [PERSON_NAME]" at bounding box center [137, 149] width 37 height 19
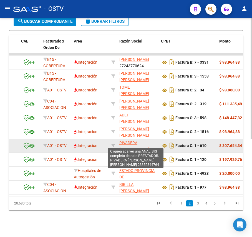
click at [137, 140] on span "RIVADERA [PERSON_NAME] [PERSON_NAME]" at bounding box center [134, 148] width 30 height 17
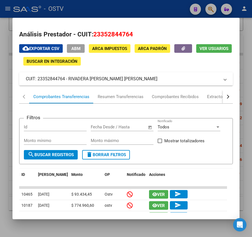
drag, startPoint x: 68, startPoint y: 78, endPoint x: 149, endPoint y: 80, distance: 80.8
click at [149, 80] on mat-panel-title "CUIT: 23352844764 - RIVADERA [PERSON_NAME] [PERSON_NAME]" at bounding box center [122, 79] width 193 height 7
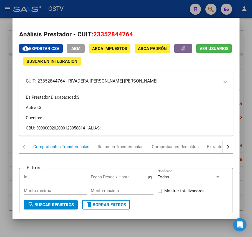
copy mat-panel-title "RIVADERA [PERSON_NAME] [PERSON_NAME]"
click at [138, 8] on div at bounding box center [126, 118] width 252 height 237
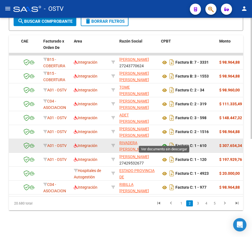
click at [167, 142] on icon at bounding box center [164, 145] width 7 height 7
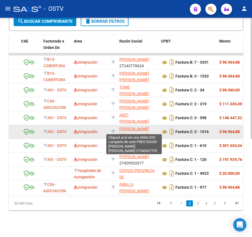
click at [130, 129] on span "[PERSON_NAME] [PERSON_NAME]" at bounding box center [134, 132] width 30 height 11
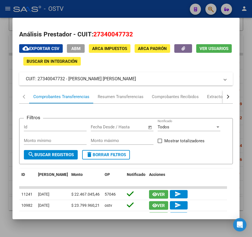
drag, startPoint x: 126, startPoint y: 82, endPoint x: 69, endPoint y: 78, distance: 56.8
click at [69, 78] on mat-panel-title "CUIT: 27340047732 - [PERSON_NAME] [PERSON_NAME]" at bounding box center [122, 79] width 193 height 7
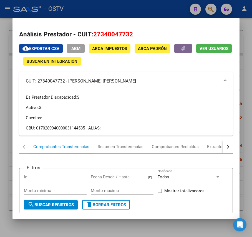
click at [114, 8] on div at bounding box center [126, 118] width 252 height 237
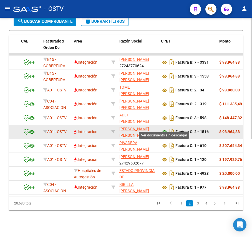
click at [163, 129] on icon at bounding box center [164, 132] width 7 height 7
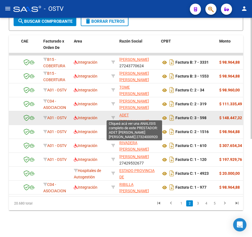
click at [139, 113] on span "ADET [PERSON_NAME] [PERSON_NAME]" at bounding box center [134, 121] width 30 height 17
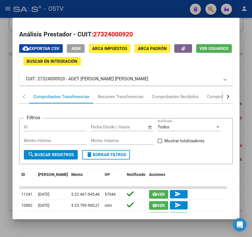
drag, startPoint x: 135, startPoint y: 77, endPoint x: 69, endPoint y: 81, distance: 65.3
click at [69, 81] on mat-panel-title "CUIT: 27324000920 - ADET [PERSON_NAME] [PERSON_NAME]" at bounding box center [122, 79] width 193 height 7
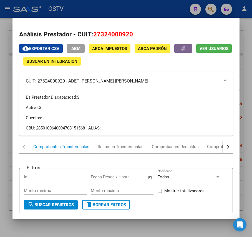
click at [127, 12] on div at bounding box center [126, 118] width 252 height 237
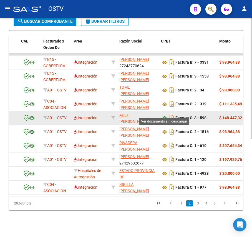
click at [165, 115] on icon at bounding box center [164, 118] width 7 height 7
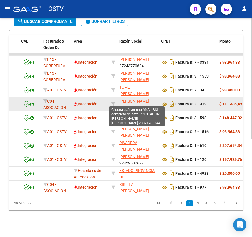
click at [136, 99] on span "[PERSON_NAME] [PERSON_NAME]" at bounding box center [134, 104] width 30 height 11
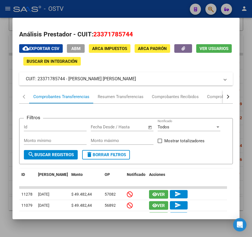
drag, startPoint x: 135, startPoint y: 78, endPoint x: 69, endPoint y: 81, distance: 65.6
click at [69, 81] on mat-panel-title "CUIT: 23371785744 - [PERSON_NAME] [PERSON_NAME]" at bounding box center [122, 79] width 193 height 7
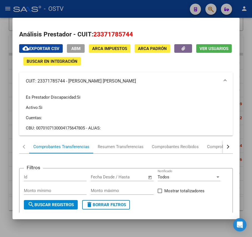
click at [116, 6] on div at bounding box center [126, 118] width 252 height 237
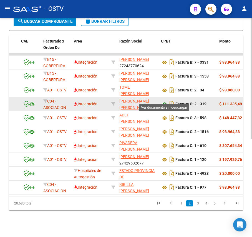
click at [163, 101] on icon at bounding box center [164, 104] width 7 height 7
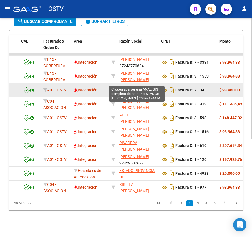
click at [143, 85] on span "TOME [PERSON_NAME]" at bounding box center [134, 90] width 30 height 11
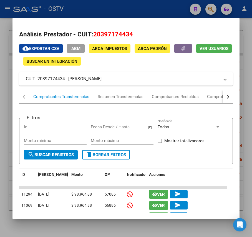
drag, startPoint x: 110, startPoint y: 77, endPoint x: 70, endPoint y: 82, distance: 40.3
click at [70, 82] on mat-expansion-panel-header "CUIT: 20397174434 - [PERSON_NAME]" at bounding box center [125, 78] width 213 height 13
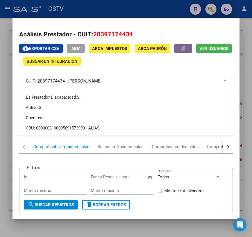
drag, startPoint x: 67, startPoint y: 82, endPoint x: 124, endPoint y: 82, distance: 56.6
click at [124, 82] on mat-panel-title "CUIT: 20397174434 - [PERSON_NAME]" at bounding box center [122, 81] width 193 height 7
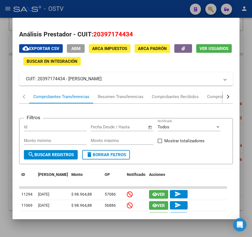
click at [130, 8] on div at bounding box center [126, 118] width 252 height 237
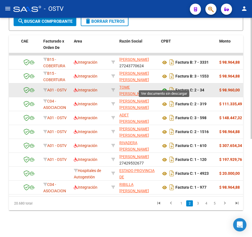
click at [163, 87] on icon at bounding box center [164, 90] width 7 height 7
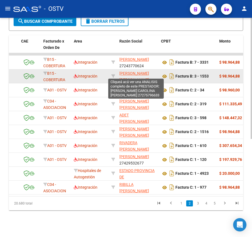
click at [130, 74] on span "[PERSON_NAME] [PERSON_NAME]" at bounding box center [134, 76] width 30 height 11
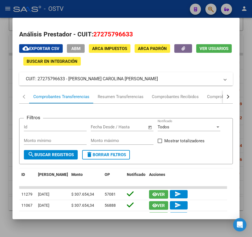
drag, startPoint x: 143, startPoint y: 77, endPoint x: 69, endPoint y: 78, distance: 74.4
click at [69, 78] on mat-panel-title "CUIT: 27275796633 - [PERSON_NAME] CAROLINA [PERSON_NAME]" at bounding box center [122, 79] width 193 height 7
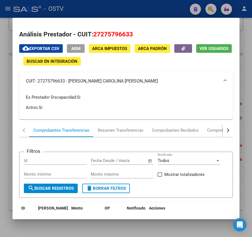
click at [129, 10] on div at bounding box center [126, 118] width 252 height 237
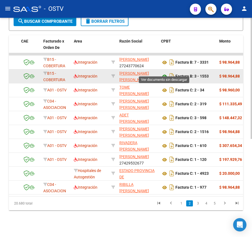
click at [163, 73] on icon at bounding box center [164, 76] width 7 height 7
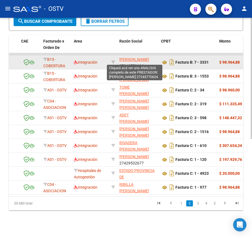
click at [137, 57] on span "[PERSON_NAME]" at bounding box center [134, 59] width 30 height 4
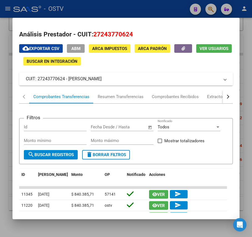
drag, startPoint x: 154, startPoint y: 82, endPoint x: 69, endPoint y: 84, distance: 84.1
click at [69, 84] on mat-expansion-panel-header "CUIT: 27243770624 - [PERSON_NAME]" at bounding box center [125, 78] width 213 height 13
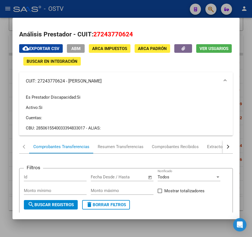
click at [155, 8] on div at bounding box center [126, 118] width 252 height 237
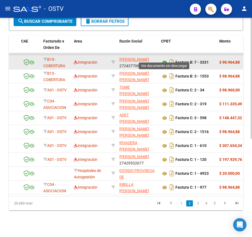
click at [163, 59] on icon at bounding box center [164, 62] width 7 height 7
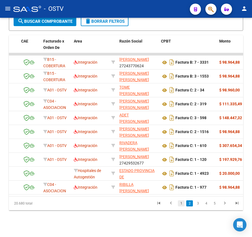
click at [182, 203] on link "1" at bounding box center [181, 203] width 7 height 6
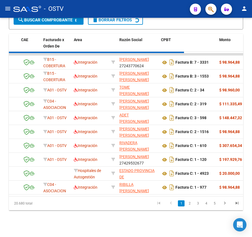
scroll to position [178, 0]
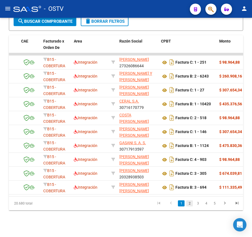
click at [190, 203] on link "2" at bounding box center [189, 203] width 7 height 6
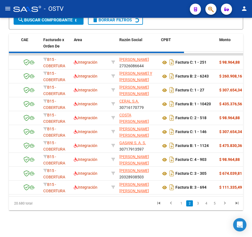
scroll to position [177, 0]
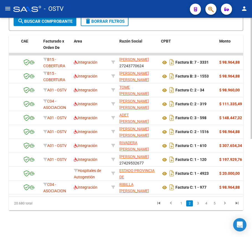
click at [180, 202] on link "1" at bounding box center [181, 203] width 7 height 6
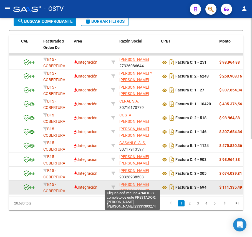
click at [130, 182] on span "[PERSON_NAME] [PERSON_NAME]" at bounding box center [134, 187] width 30 height 11
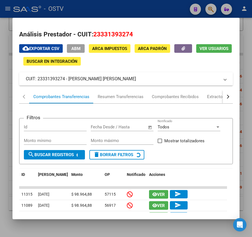
drag, startPoint x: 131, startPoint y: 76, endPoint x: 76, endPoint y: 84, distance: 56.4
click at [76, 84] on mat-expansion-panel-header "CUIT: 23331393274 - [PERSON_NAME] [PERSON_NAME]" at bounding box center [125, 78] width 213 height 13
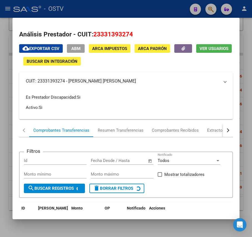
click at [108, 79] on mat-panel-title "CUIT: 23331393274 - [PERSON_NAME] [PERSON_NAME]" at bounding box center [122, 81] width 193 height 7
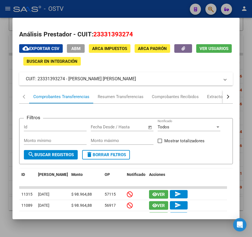
drag, startPoint x: 130, startPoint y: 83, endPoint x: 69, endPoint y: 82, distance: 61.4
click at [69, 82] on mat-expansion-panel-header "CUIT: 23331393274 - [PERSON_NAME] [PERSON_NAME]" at bounding box center [125, 78] width 213 height 13
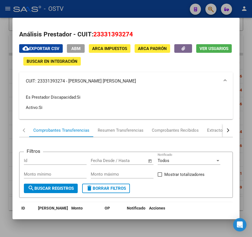
click at [119, 18] on mat-dialog-container "Análisis Prestador - CUIT: 23331393274 cloud_download Exportar CSV ABM ARCA Imp…" at bounding box center [125, 118] width 227 height 201
drag, startPoint x: 158, startPoint y: 7, endPoint x: 159, endPoint y: 9, distance: 2.9
click at [158, 7] on div at bounding box center [126, 118] width 252 height 237
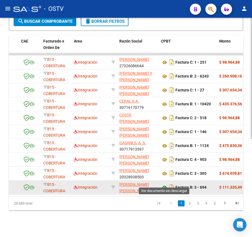
click at [163, 184] on icon at bounding box center [164, 187] width 7 height 7
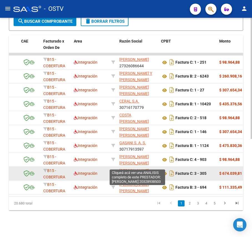
click at [129, 168] on span "[PERSON_NAME]" at bounding box center [134, 170] width 30 height 4
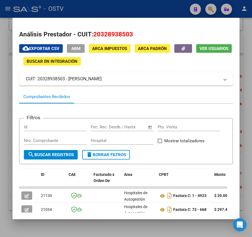
drag, startPoint x: 136, startPoint y: 82, endPoint x: 69, endPoint y: 78, distance: 67.0
click at [69, 78] on mat-panel-title "CUIT: 20328938503 - [PERSON_NAME]" at bounding box center [122, 79] width 193 height 7
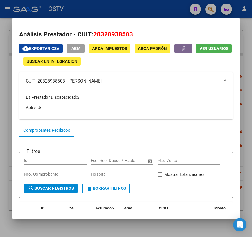
click at [111, 9] on div at bounding box center [126, 118] width 252 height 237
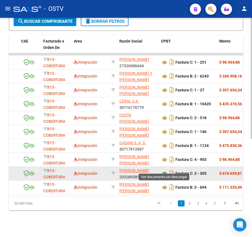
click at [164, 170] on icon at bounding box center [164, 173] width 7 height 7
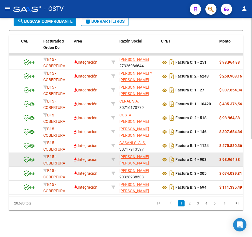
click at [134, 154] on app-link-go-to "[PERSON_NAME] [PERSON_NAME]" at bounding box center [137, 160] width 37 height 13
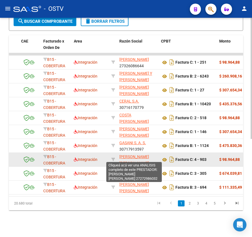
click at [135, 154] on span "[PERSON_NAME] [PERSON_NAME]" at bounding box center [134, 159] width 30 height 11
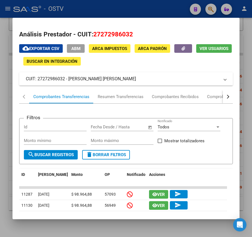
drag, startPoint x: 125, startPoint y: 78, endPoint x: 69, endPoint y: 80, distance: 55.8
click at [69, 80] on mat-panel-title "CUIT: 27272986032 - [PERSON_NAME] [PERSON_NAME]" at bounding box center [122, 79] width 193 height 7
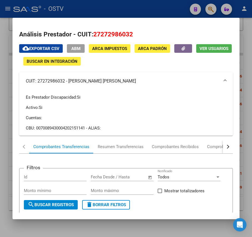
click at [96, 6] on div at bounding box center [126, 118] width 252 height 237
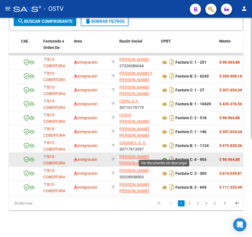
click at [164, 156] on icon at bounding box center [164, 159] width 7 height 7
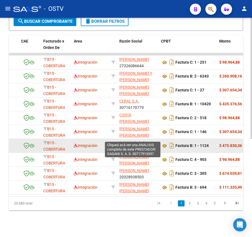
click at [134, 140] on span "GASANI S. A. S." at bounding box center [132, 142] width 27 height 4
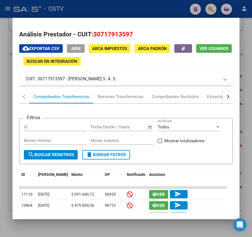
drag, startPoint x: 133, startPoint y: 78, endPoint x: 69, endPoint y: 79, distance: 63.3
click at [69, 79] on mat-panel-title "CUIT: 30717913597 - [PERSON_NAME] S. A. S." at bounding box center [122, 79] width 193 height 7
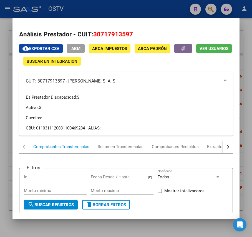
click at [89, 12] on div at bounding box center [126, 118] width 252 height 237
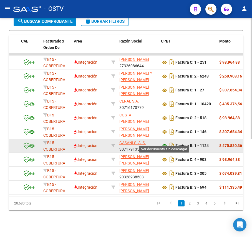
click at [167, 142] on icon at bounding box center [164, 145] width 7 height 7
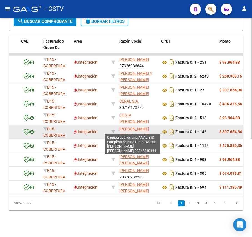
click at [139, 127] on span "[PERSON_NAME] [PERSON_NAME]" at bounding box center [134, 132] width 30 height 11
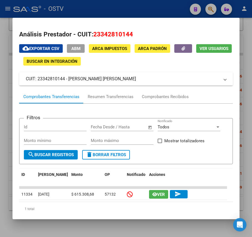
drag, startPoint x: 116, startPoint y: 79, endPoint x: 67, endPoint y: 80, distance: 48.6
click at [67, 80] on mat-panel-title "CUIT: 23342810144 - [PERSON_NAME] [PERSON_NAME]" at bounding box center [122, 79] width 193 height 7
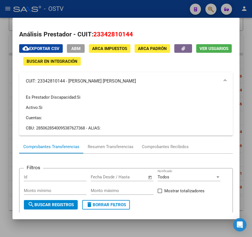
click at [140, 14] on div at bounding box center [126, 118] width 252 height 237
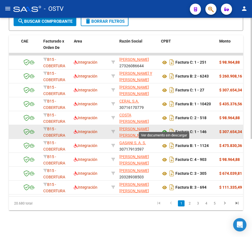
click at [164, 129] on icon at bounding box center [164, 132] width 7 height 7
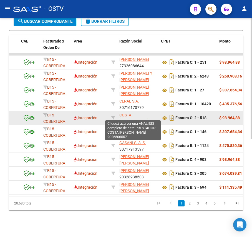
click at [134, 113] on span "COSTA [PERSON_NAME]" at bounding box center [134, 118] width 30 height 11
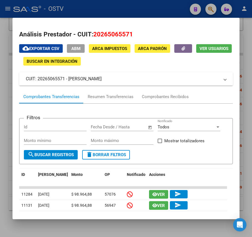
drag, startPoint x: 135, startPoint y: 79, endPoint x: 68, endPoint y: 78, distance: 66.6
click at [68, 78] on mat-panel-title "CUIT: 20265065571 - [PERSON_NAME]" at bounding box center [122, 79] width 193 height 7
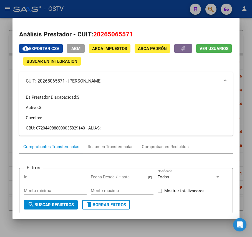
click at [138, 6] on div at bounding box center [126, 118] width 252 height 237
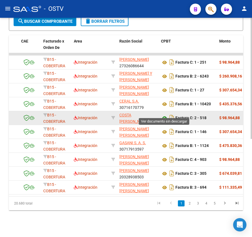
click at [165, 115] on icon at bounding box center [164, 118] width 7 height 7
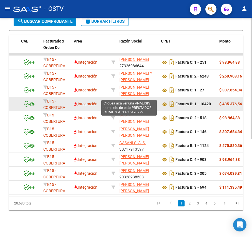
click at [133, 99] on span "CERAL S.A." at bounding box center [129, 101] width 20 height 4
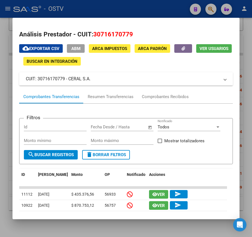
drag, startPoint x: 117, startPoint y: 79, endPoint x: 68, endPoint y: 83, distance: 48.4
click at [68, 83] on mat-expansion-panel-header "CUIT: 30716170779 - CERAL S.A." at bounding box center [125, 78] width 213 height 13
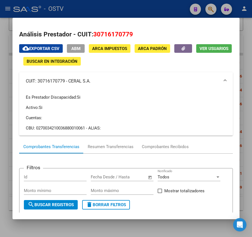
click at [118, 4] on div at bounding box center [126, 118] width 252 height 237
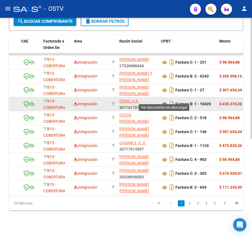
click at [164, 101] on icon at bounding box center [164, 104] width 7 height 7
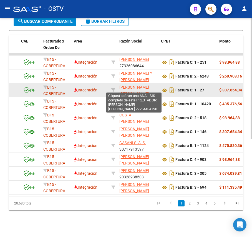
click at [135, 85] on span "[PERSON_NAME] [PERSON_NAME]" at bounding box center [134, 90] width 30 height 11
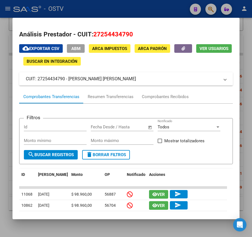
drag, startPoint x: 130, startPoint y: 80, endPoint x: 68, endPoint y: 78, distance: 62.2
click at [68, 78] on mat-panel-title "CUIT: 27254434790 - [PERSON_NAME] [PERSON_NAME]" at bounding box center [122, 79] width 193 height 7
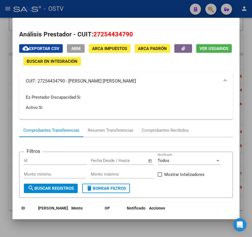
click at [128, 12] on div at bounding box center [126, 118] width 252 height 237
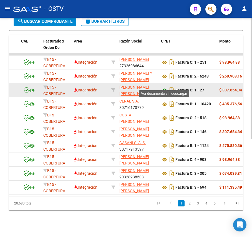
click at [162, 87] on icon at bounding box center [164, 90] width 7 height 7
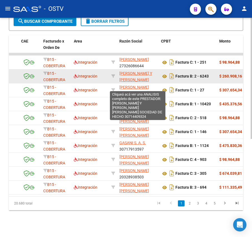
click at [152, 71] on span "[PERSON_NAME] Y [PERSON_NAME] [PERSON_NAME] SOCIEDAD DE HECHO" at bounding box center [135, 86] width 33 height 30
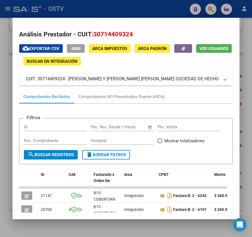
drag, startPoint x: 184, startPoint y: 77, endPoint x: 69, endPoint y: 81, distance: 114.7
click at [69, 81] on mat-panel-title "CUIT: 30714409324 - [PERSON_NAME] Y [PERSON_NAME] [PERSON_NAME] SOCIEDAD DE HEC…" at bounding box center [122, 79] width 193 height 7
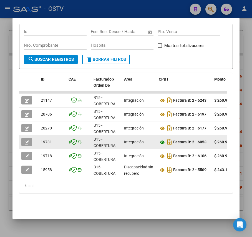
scroll to position [148, 0]
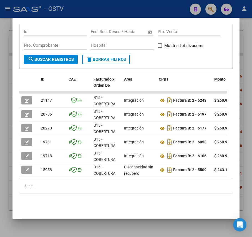
click at [9, 139] on div at bounding box center [126, 118] width 252 height 237
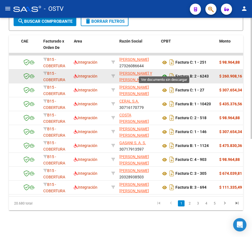
click at [163, 73] on icon at bounding box center [164, 76] width 7 height 7
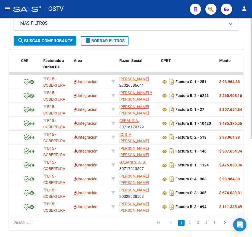
scroll to position [140, 0]
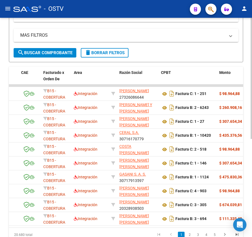
click at [62, 51] on span "search Buscar Comprobante" at bounding box center [44, 52] width 55 height 5
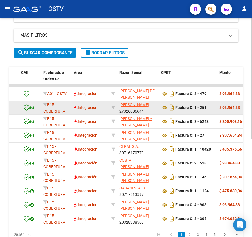
click at [141, 108] on app-link-go-to "[PERSON_NAME]" at bounding box center [134, 105] width 30 height 6
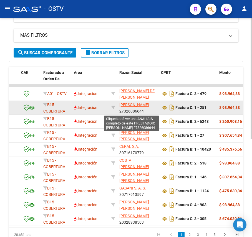
click at [140, 107] on span "[PERSON_NAME]" at bounding box center [134, 104] width 30 height 4
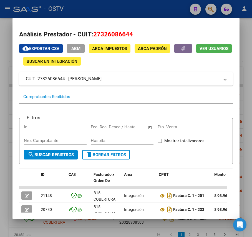
drag, startPoint x: 152, startPoint y: 79, endPoint x: 69, endPoint y: 81, distance: 82.7
click at [69, 81] on mat-panel-title "CUIT: 27326086644 - [PERSON_NAME]" at bounding box center [122, 79] width 193 height 7
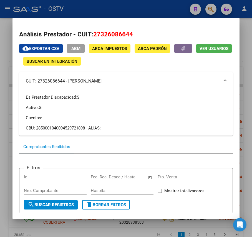
click at [128, 9] on div at bounding box center [126, 118] width 252 height 237
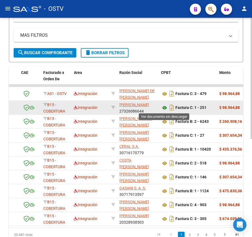
click at [163, 106] on icon at bounding box center [164, 107] width 7 height 7
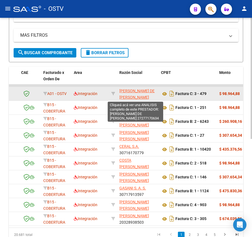
click at [134, 91] on span "[PERSON_NAME] DE [PERSON_NAME]" at bounding box center [136, 94] width 35 height 11
type textarea "27277170634"
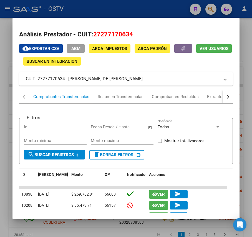
drag, startPoint x: 129, startPoint y: 80, endPoint x: 72, endPoint y: 79, distance: 56.9
click at [72, 79] on mat-panel-title "CUIT: 27277170634 - [PERSON_NAME] DE [PERSON_NAME]" at bounding box center [122, 79] width 193 height 7
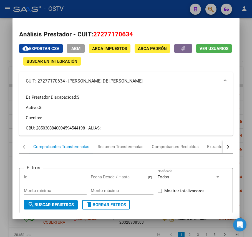
drag, startPoint x: 141, startPoint y: 79, endPoint x: 68, endPoint y: 82, distance: 72.8
click at [68, 82] on mat-panel-title "CUIT: 27277170634 - [PERSON_NAME] DE [PERSON_NAME]" at bounding box center [122, 81] width 193 height 7
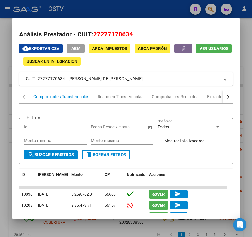
click at [126, 8] on div at bounding box center [126, 118] width 252 height 237
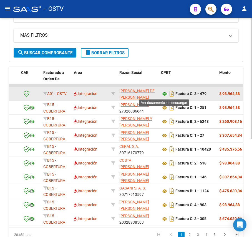
click at [166, 91] on icon at bounding box center [164, 94] width 7 height 7
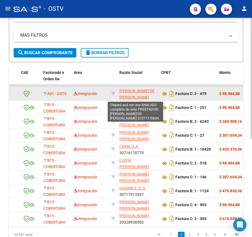
click at [128, 91] on span "[PERSON_NAME] DE [PERSON_NAME]" at bounding box center [136, 94] width 35 height 11
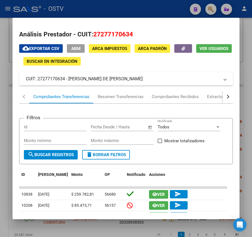
drag, startPoint x: 134, startPoint y: 81, endPoint x: 69, endPoint y: 81, distance: 64.1
click at [69, 81] on mat-panel-title "CUIT: 27277170634 - [PERSON_NAME] DE [PERSON_NAME]" at bounding box center [122, 79] width 193 height 7
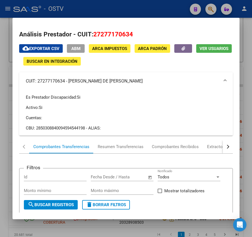
click at [141, 11] on div at bounding box center [126, 118] width 252 height 237
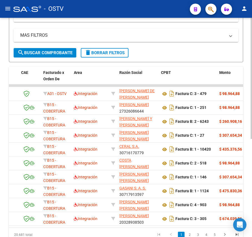
click at [58, 48] on form "Filtros Id Area Area Seleccionar Gerenciador Seleccionar Gerenciador Todos Conf…" at bounding box center [126, 3] width 234 height 117
click at [60, 50] on span "search Buscar Comprobante" at bounding box center [44, 52] width 55 height 5
click at [65, 53] on span "search Buscar Comprobante" at bounding box center [44, 52] width 55 height 5
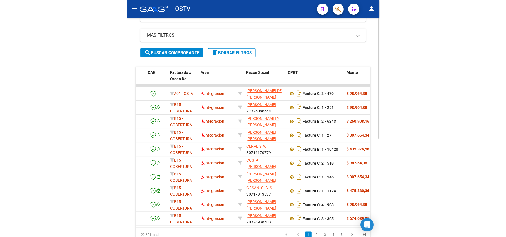
scroll to position [0, 0]
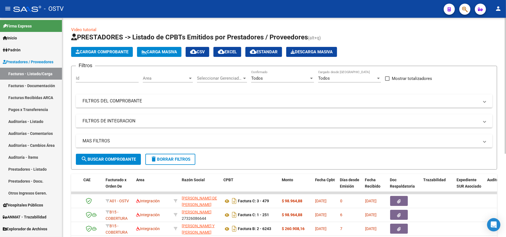
click at [116, 160] on span "search Buscar Comprobante" at bounding box center [108, 159] width 55 height 5
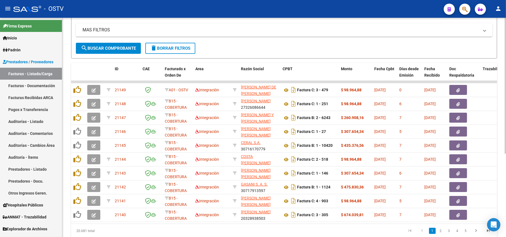
click at [96, 39] on div "MAS FILTROS Todos Con Doc. Respaldatoria Todos Con Trazabilidad Todos Asociado …" at bounding box center [284, 32] width 416 height 19
click at [97, 43] on button "search Buscar Comprobante" at bounding box center [108, 48] width 65 height 11
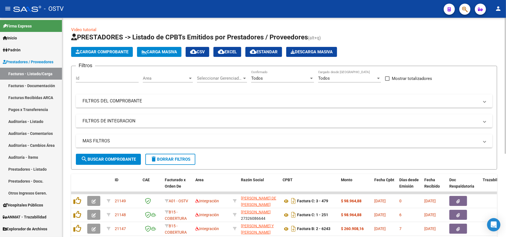
click at [96, 157] on span "search Buscar Comprobante" at bounding box center [108, 159] width 55 height 5
click at [134, 102] on mat-panel-title "FILTROS DEL COMPROBANTE" at bounding box center [280, 101] width 396 height 6
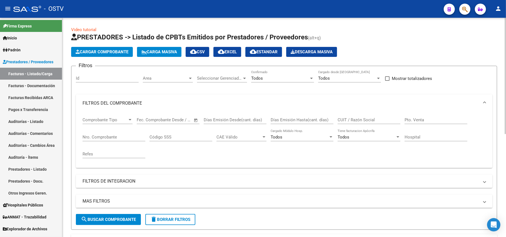
click at [118, 134] on div "Nro. Comprobante" at bounding box center [113, 135] width 63 height 12
click at [120, 138] on input "Nro. Comprobante" at bounding box center [113, 137] width 63 height 5
click at [252, 121] on input "CUIT / Razón Social" at bounding box center [368, 119] width 63 height 5
paste input "30-68096281-9"
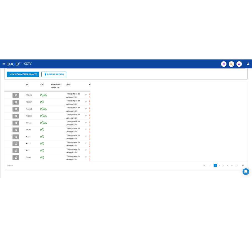
scroll to position [254, 0]
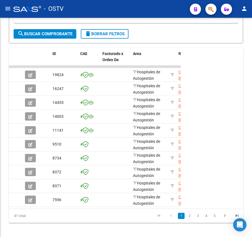
type input "30680962819"
click at [56, 37] on button "search Buscar Comprobante" at bounding box center [45, 33] width 63 height 9
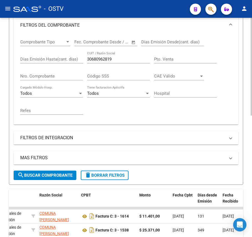
scroll to position [106, 0]
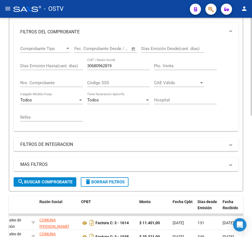
click at [56, 81] on input "Nro. Comprobante" at bounding box center [51, 82] width 63 height 5
type input "1088"
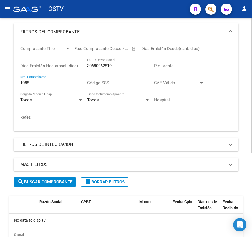
scroll to position [137, 0]
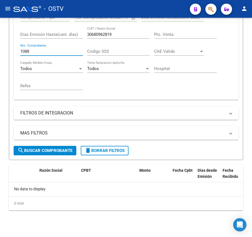
drag, startPoint x: 48, startPoint y: 50, endPoint x: -16, endPoint y: 49, distance: 64.7
click at [0, 49] on html "menu - OSTV person Firma Express Inicio Instructivos Contacto OS [PERSON_NAME] …" at bounding box center [126, 118] width 252 height 237
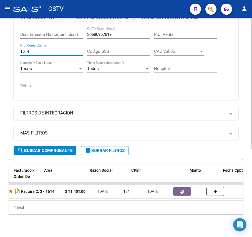
scroll to position [0, 46]
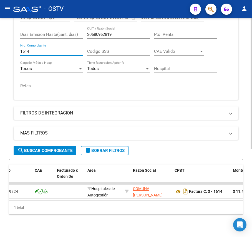
type input "1614"
drag, startPoint x: 54, startPoint y: 206, endPoint x: 13, endPoint y: 207, distance: 41.1
click at [7, 210] on div "Video tutorial PRESTADORES -> Listado de CPBTs Emitidos por Prestadores / Prove…" at bounding box center [126, 61] width 252 height 360
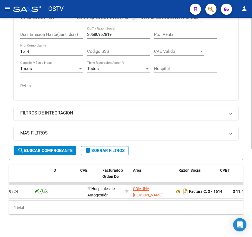
scroll to position [0, 0]
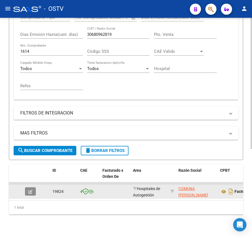
click at [26, 193] on button "button" at bounding box center [30, 191] width 11 height 8
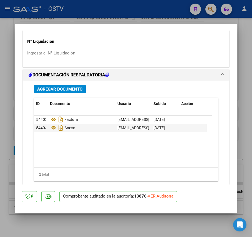
scroll to position [418, 0]
click at [119, 227] on div at bounding box center [126, 118] width 252 height 237
type input "$ 0,00"
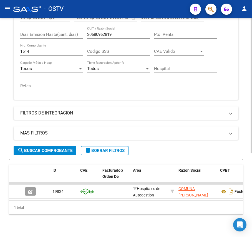
scroll to position [137, 0]
click at [104, 32] on input "30680962819" at bounding box center [118, 34] width 63 height 5
drag, startPoint x: 46, startPoint y: 52, endPoint x: -87, endPoint y: 39, distance: 133.6
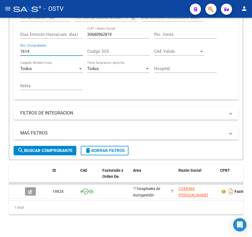
click at [0, 39] on html "menu - OSTV person Firma Express Inicio Instructivos Contacto OS [PERSON_NAME] …" at bounding box center [126, 118] width 252 height 237
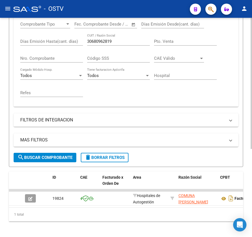
drag, startPoint x: 212, startPoint y: 19, endPoint x: 101, endPoint y: 28, distance: 110.5
click at [101, 28] on div "Comprobante Tipo Comprobante Tipo Fecha inicio – Fecha fin Fec. Comprobante Des…" at bounding box center [126, 59] width 212 height 86
click at [185, 68] on div "Hospital" at bounding box center [185, 74] width 63 height 12
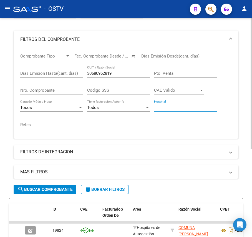
scroll to position [19, 0]
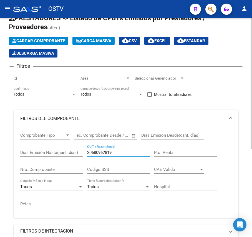
drag, startPoint x: 129, startPoint y: 153, endPoint x: 27, endPoint y: 153, distance: 101.6
click at [27, 153] on div "Comprobante Tipo Comprobante Tipo Fecha inicio – Fecha fin Fec. Comprobante Des…" at bounding box center [126, 170] width 212 height 86
paste input "-68535867-7"
click at [114, 154] on input "30685358677" at bounding box center [118, 152] width 63 height 5
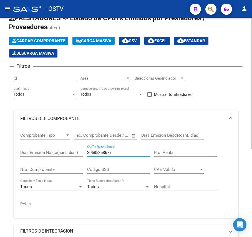
click at [114, 154] on input "30685358677" at bounding box center [118, 152] width 63 height 5
click at [230, 112] on mat-expansion-panel-header "FILTROS DEL COMPROBANTE" at bounding box center [126, 119] width 225 height 18
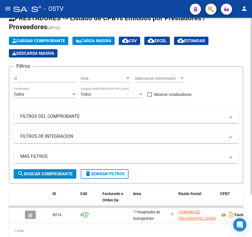
click at [197, 93] on div "Filtros Id Area Area Seleccionar Gerenciador Seleccionar Gerenciador Todos Conf…" at bounding box center [126, 120] width 225 height 98
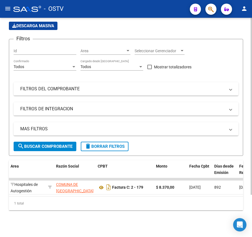
scroll to position [0, 0]
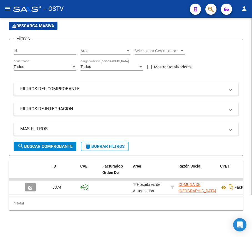
click at [112, 86] on mat-panel-title "FILTROS DEL COMPROBANTE" at bounding box center [122, 89] width 205 height 6
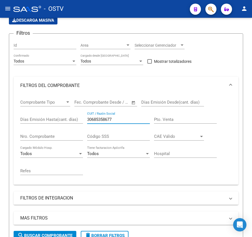
drag, startPoint x: 139, startPoint y: 118, endPoint x: -11, endPoint y: 124, distance: 150.0
click at [0, 124] on html "menu - OSTV person Firma Express Inicio Instructivos Contacto OS [PERSON_NAME] …" at bounding box center [126, 118] width 252 height 237
paste input "-65579163-5"
type input "30655791635"
click at [198, 92] on mat-expansion-panel-header "FILTROS DEL COMPROBANTE" at bounding box center [126, 86] width 225 height 18
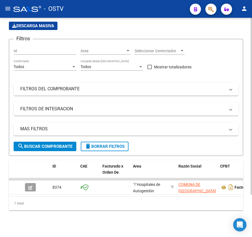
click at [198, 92] on div "Filtros Id Area Area Seleccionar Gerenciador Seleccionar Gerenciador Todos Conf…" at bounding box center [126, 93] width 225 height 98
click at [199, 88] on mat-expansion-panel-header "FILTROS DEL COMPROBANTE" at bounding box center [126, 88] width 225 height 13
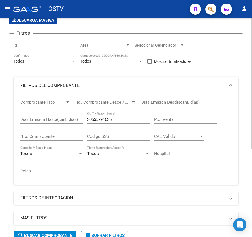
click at [131, 117] on div "30655791635 CUIT / Razón Social" at bounding box center [118, 118] width 63 height 12
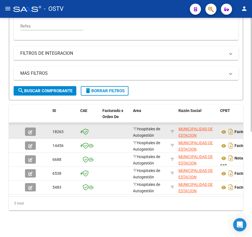
click at [29, 130] on icon "button" at bounding box center [30, 132] width 4 height 4
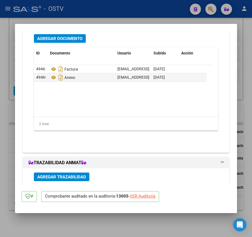
scroll to position [481, 0]
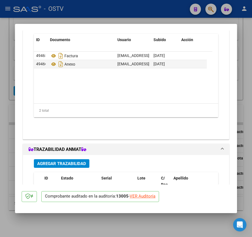
click at [6, 84] on div at bounding box center [126, 118] width 252 height 237
type input "$ 0,00"
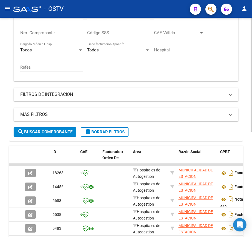
scroll to position [92, 0]
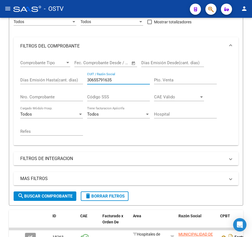
drag, startPoint x: 123, startPoint y: 79, endPoint x: -2, endPoint y: 76, distance: 125.3
click at [0, 76] on html "menu - OSTV person Firma Express Inicio Instructivos Contacto OS [PERSON_NAME] …" at bounding box center [126, 118] width 252 height 237
paste input "-99901226-0"
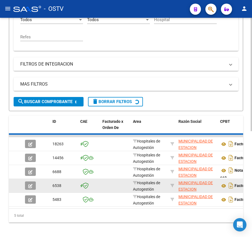
scroll to position [203, 0]
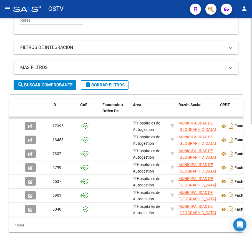
type input "30999012260"
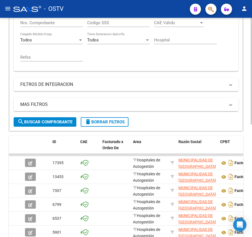
scroll to position [129, 0]
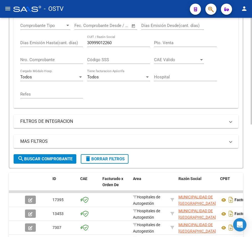
drag, startPoint x: 117, startPoint y: 39, endPoint x: 87, endPoint y: 41, distance: 30.0
click at [84, 39] on div "Comprobante Tipo Comprobante Tipo Fecha inicio – Fecha fin Fec. Comprobante Des…" at bounding box center [126, 61] width 212 height 86
drag, startPoint x: 128, startPoint y: 45, endPoint x: 7, endPoint y: 42, distance: 120.8
click at [8, 41] on div "Video tutorial PRESTADORES -> Listado de CPBTs Emitidos por Prestadores / Prove…" at bounding box center [126, 111] width 252 height 444
click at [214, 139] on mat-panel-title "MAS FILTROS" at bounding box center [122, 141] width 205 height 6
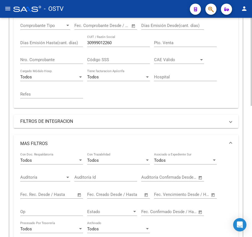
click at [212, 135] on mat-expansion-panel-header "MAS FILTROS" at bounding box center [126, 144] width 225 height 18
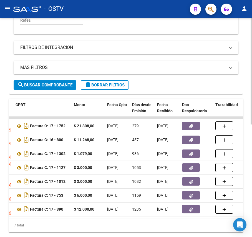
scroll to position [0, 0]
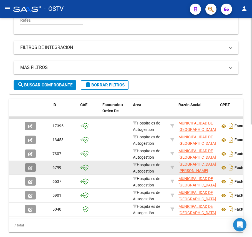
click at [28, 167] on icon "button" at bounding box center [30, 168] width 4 height 4
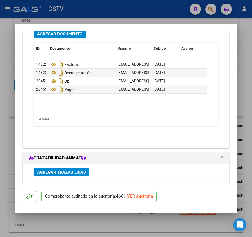
scroll to position [454, 0]
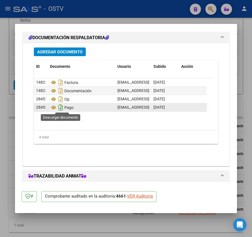
click at [59, 108] on icon "Descargar documento" at bounding box center [60, 107] width 7 height 9
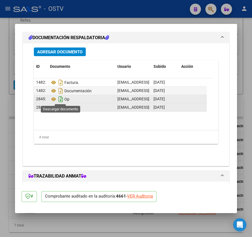
click at [61, 102] on icon "Descargar documento" at bounding box center [60, 99] width 7 height 9
click at [6, 113] on div at bounding box center [126, 118] width 252 height 237
type input "$ 0,00"
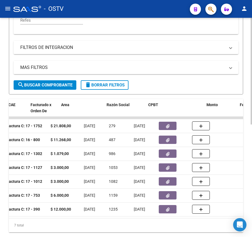
scroll to position [0, 72]
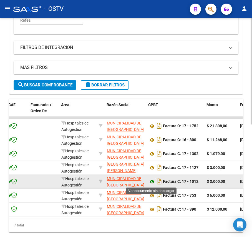
click at [151, 184] on icon at bounding box center [152, 181] width 7 height 7
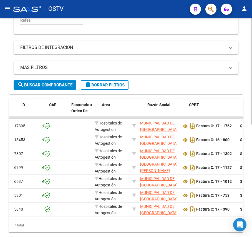
scroll to position [0, 0]
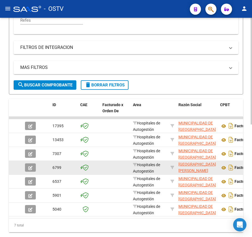
click at [28, 162] on datatable-body-cell at bounding box center [32, 168] width 19 height 14
click at [29, 165] on span "button" at bounding box center [30, 167] width 4 height 5
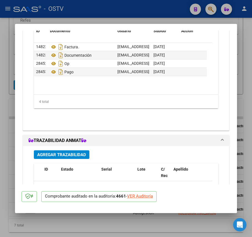
scroll to position [491, 0]
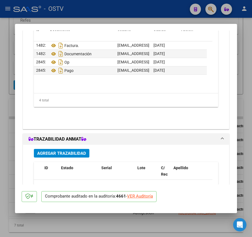
click at [9, 118] on div at bounding box center [126, 118] width 252 height 237
type input "$ 0,00"
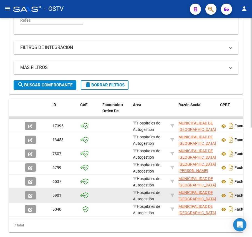
scroll to position [203, 0]
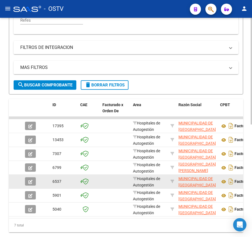
click at [28, 177] on button "button" at bounding box center [30, 181] width 11 height 8
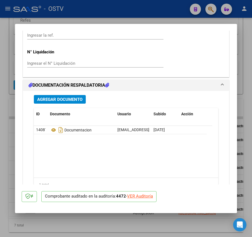
scroll to position [444, 0]
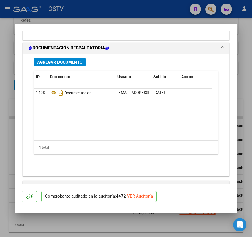
click at [9, 115] on div at bounding box center [126, 118] width 252 height 237
type input "$ 0,00"
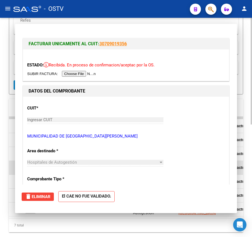
scroll to position [203, 0]
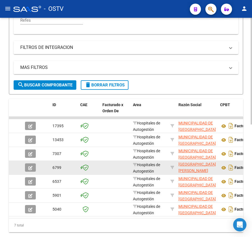
click at [31, 170] on span "button" at bounding box center [30, 167] width 4 height 5
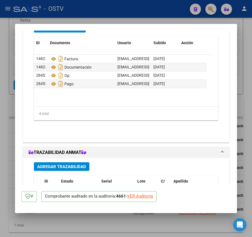
scroll to position [491, 0]
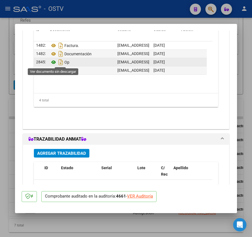
click at [50, 63] on icon at bounding box center [53, 62] width 7 height 7
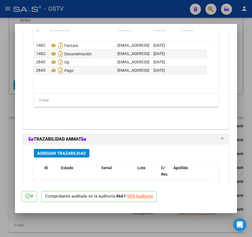
scroll to position [454, 0]
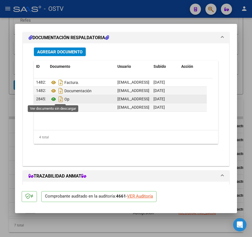
click at [55, 99] on icon at bounding box center [53, 99] width 7 height 7
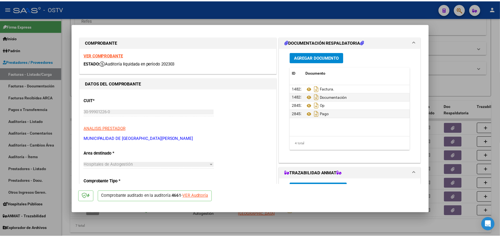
scroll to position [0, 0]
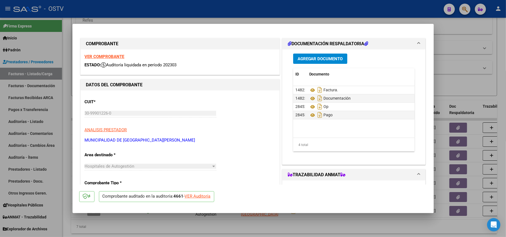
click at [252, 59] on div at bounding box center [253, 118] width 506 height 237
type input "$ 0,00"
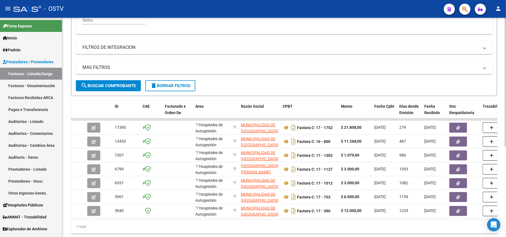
click at [252, 80] on form "Filtros Id Area Area Seleccionar Gerenciador Seleccionar Gerenciador Todos Conf…" at bounding box center [284, 14] width 426 height 164
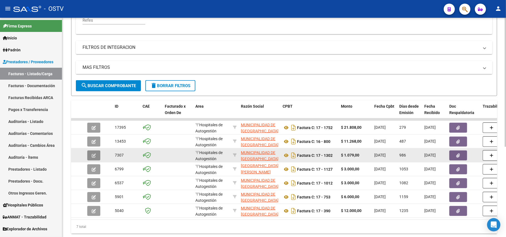
click at [94, 150] on button "button" at bounding box center [93, 155] width 13 height 10
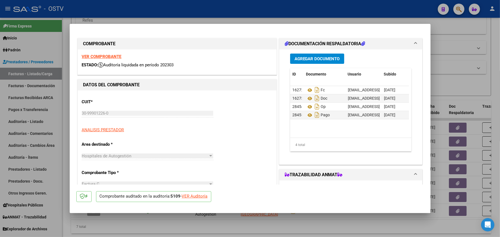
click at [252, 110] on div at bounding box center [250, 118] width 500 height 237
type input "$ 0,00"
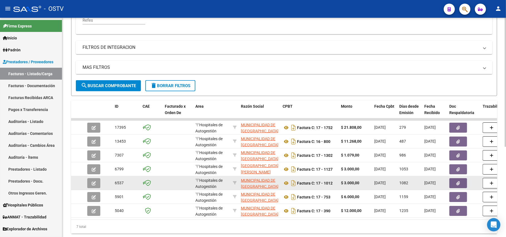
click at [99, 184] on button "button" at bounding box center [93, 183] width 13 height 10
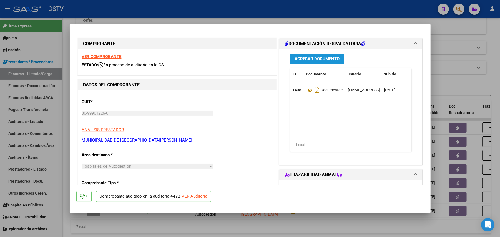
click at [252, 55] on button "Agregar Documento" at bounding box center [317, 59] width 54 height 10
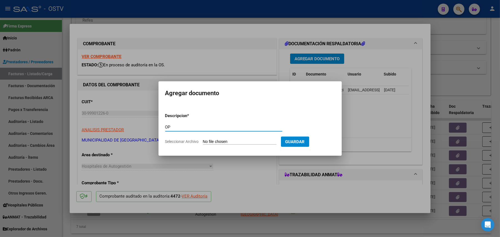
type input "OP"
click at [234, 142] on input "Seleccionar Archivo" at bounding box center [240, 141] width 74 height 5
type input "C:\fakepath\30999012260-FACTURA_C-17-1127-ANEXO-OP.pdf"
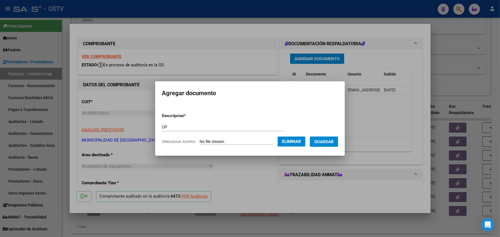
click at [252, 141] on span "Guardar" at bounding box center [323, 141] width 19 height 5
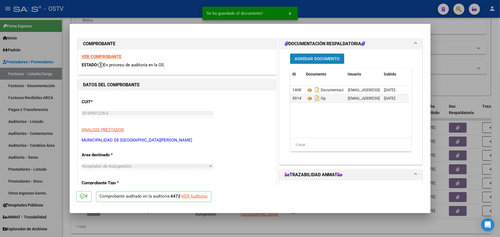
click at [252, 60] on span "Agregar Documento" at bounding box center [317, 58] width 45 height 5
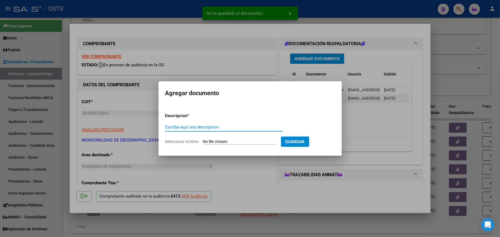
type input "O"
type input "PAGO"
click at [226, 142] on input "Seleccionar Archivo" at bounding box center [240, 141] width 74 height 5
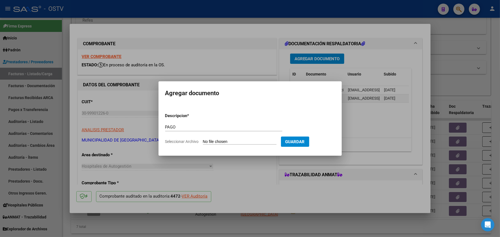
type input "C:\fakepath\30999012260-FACTURA_C-17-1127-ANEXO-PAGO.pdf"
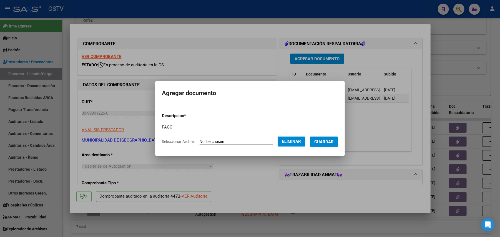
click at [252, 143] on span "Guardar" at bounding box center [323, 141] width 19 height 5
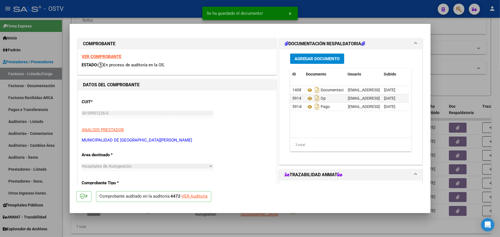
click at [252, 82] on div at bounding box center [250, 118] width 500 height 237
type input "$ 0,00"
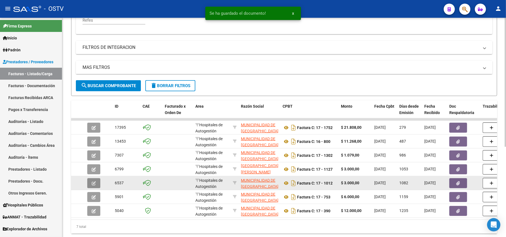
click at [97, 181] on button "button" at bounding box center [93, 183] width 13 height 10
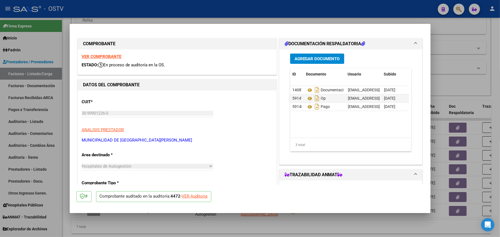
click at [252, 88] on div at bounding box center [250, 118] width 500 height 237
type input "$ 0,00"
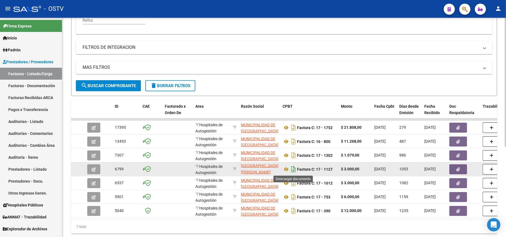
click at [252, 170] on icon "Descargar documento" at bounding box center [293, 169] width 7 height 9
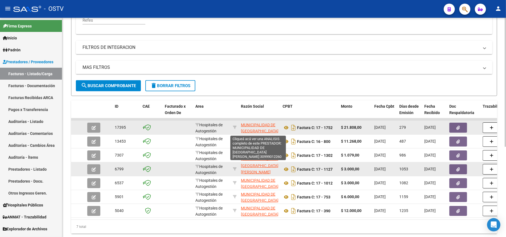
click at [248, 132] on span "MUNICIPALIDAD DE [GEOGRAPHIC_DATA][PERSON_NAME]" at bounding box center [259, 131] width 37 height 17
type textarea "30999012260"
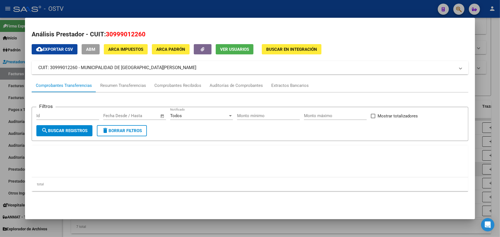
drag, startPoint x: 153, startPoint y: 69, endPoint x: 80, endPoint y: 71, distance: 72.8
click at [80, 70] on mat-panel-title "CUIT: 30999012260 - MUNICIPALIDAD DE [GEOGRAPHIC_DATA][PERSON_NAME]" at bounding box center [246, 67] width 417 height 7
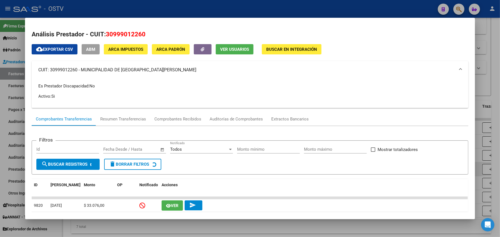
click at [195, 10] on div at bounding box center [250, 118] width 500 height 237
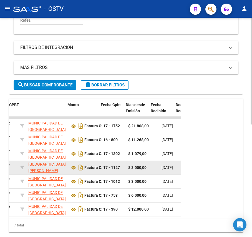
scroll to position [0, 300]
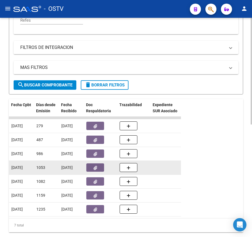
drag, startPoint x: 59, startPoint y: 226, endPoint x: 28, endPoint y: 232, distance: 32.1
click at [28, 232] on div "7 total" at bounding box center [126, 225] width 234 height 14
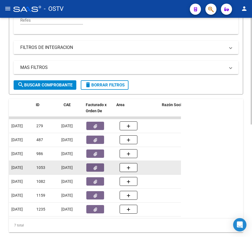
scroll to position [0, 0]
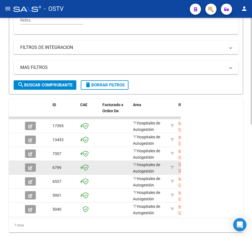
click at [49, 82] on span "search Buscar Comprobante" at bounding box center [44, 84] width 55 height 5
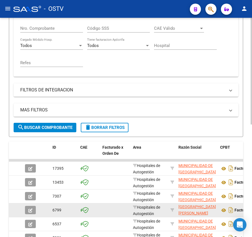
scroll to position [55, 0]
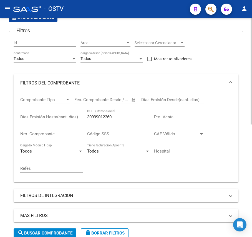
drag, startPoint x: 127, startPoint y: 120, endPoint x: 128, endPoint y: 115, distance: 4.5
click at [127, 120] on div "30999012260 CUIT / Razón Social" at bounding box center [118, 115] width 63 height 12
drag, startPoint x: 132, startPoint y: 114, endPoint x: 90, endPoint y: 119, distance: 42.6
click at [90, 119] on div "30999012260 CUIT / Razón Social" at bounding box center [118, 115] width 63 height 12
paste input "-99906771-5"
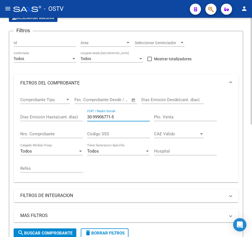
click at [114, 116] on input "30-99906771-5" at bounding box center [118, 116] width 63 height 5
type input "30999067715"
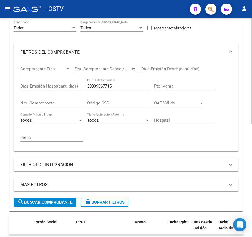
scroll to position [82, 0]
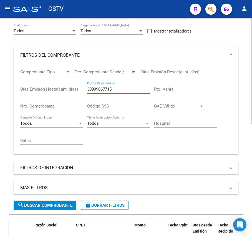
drag, startPoint x: 123, startPoint y: 89, endPoint x: 34, endPoint y: 81, distance: 89.2
click at [34, 81] on div "Comprobante Tipo Comprobante Tipo Fecha inicio – Fecha fin Fec. Comprobante Des…" at bounding box center [126, 107] width 212 height 86
click at [51, 105] on input "Nro. Comprobante" at bounding box center [51, 106] width 63 height 5
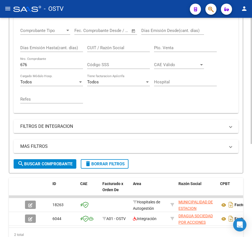
scroll to position [50, 0]
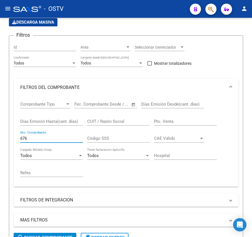
drag, startPoint x: 44, startPoint y: 137, endPoint x: -102, endPoint y: 137, distance: 146.0
click at [0, 137] on html "menu - OSTV person Firma Express Inicio Instructivos Contacto OS [PERSON_NAME] …" at bounding box center [126, 118] width 252 height 237
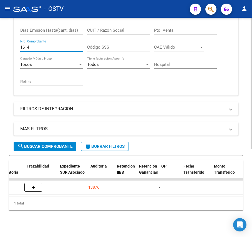
scroll to position [0, 0]
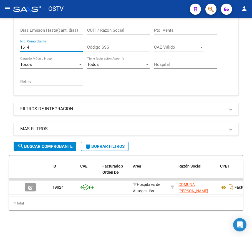
drag, startPoint x: 50, startPoint y: 40, endPoint x: -113, endPoint y: 40, distance: 163.5
click at [0, 40] on html "menu - OSTV person Firma Express Inicio Instructivos Contacto OS [PERSON_NAME] …" at bounding box center [126, 118] width 252 height 237
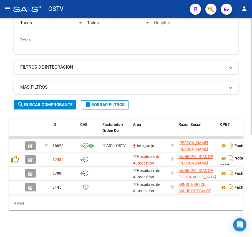
type input "1127"
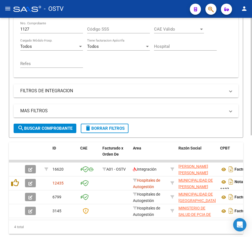
scroll to position [110, 0]
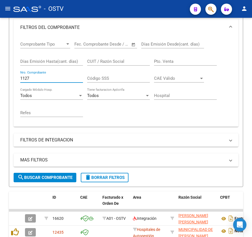
drag, startPoint x: 73, startPoint y: 80, endPoint x: -91, endPoint y: 84, distance: 163.3
click at [0, 84] on html "menu - OSTV person Firma Express Inicio Instructivos Contacto OS [PERSON_NAME] …" at bounding box center [126, 118] width 252 height 237
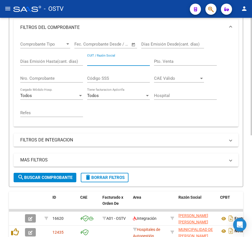
click at [133, 61] on input "CUIT / Razón Social" at bounding box center [118, 61] width 63 height 5
paste input "30-99902557-5"
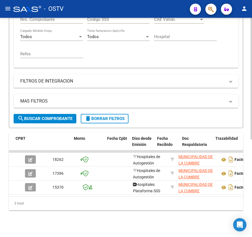
scroll to position [0, 205]
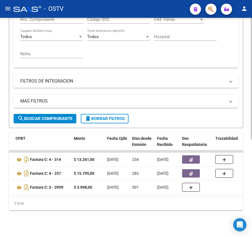
type input "30999025575"
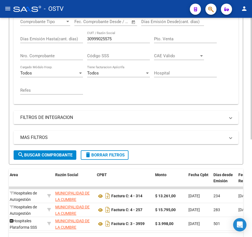
scroll to position [101, 0]
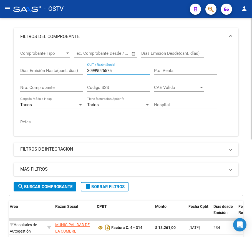
drag, startPoint x: 125, startPoint y: 69, endPoint x: 49, endPoint y: 69, distance: 75.5
click at [49, 69] on div "Comprobante Tipo Comprobante Tipo Fecha inicio – Fecha fin Fec. Comprobante Des…" at bounding box center [126, 89] width 212 height 86
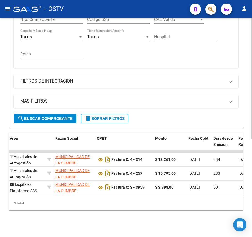
scroll to position [0, 0]
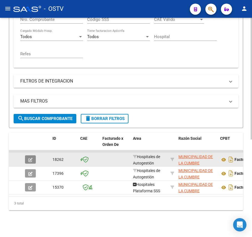
click at [26, 157] on button "button" at bounding box center [30, 159] width 11 height 8
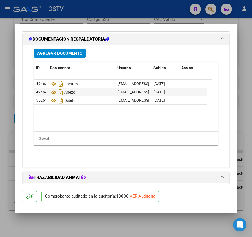
scroll to position [455, 0]
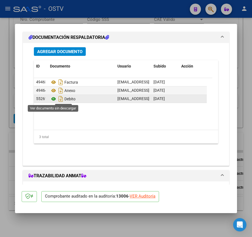
click at [55, 100] on icon at bounding box center [53, 99] width 7 height 7
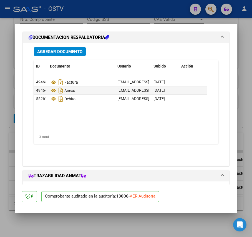
click at [145, 195] on div "VER Auditoría" at bounding box center [143, 196] width 26 height 6
type input "$ 0,00"
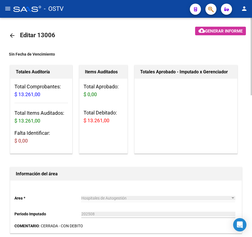
click at [212, 30] on span "Generar informe" at bounding box center [223, 31] width 37 height 5
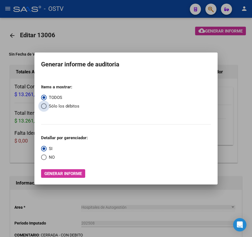
click at [52, 107] on span "Sólo los débitos" at bounding box center [63, 106] width 33 height 6
click at [47, 107] on input "Sólo los débitos" at bounding box center [44, 106] width 6 height 6
radio input "true"
click at [77, 174] on span "Generar informe" at bounding box center [62, 173] width 37 height 5
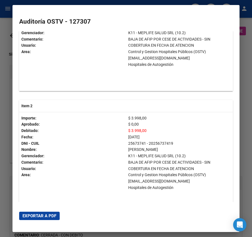
scroll to position [237, 0]
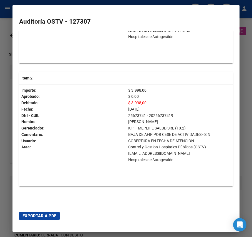
click at [46, 215] on span "Exportar a PDF" at bounding box center [39, 215] width 34 height 5
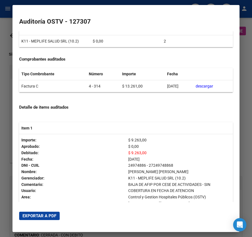
scroll to position [52, 0]
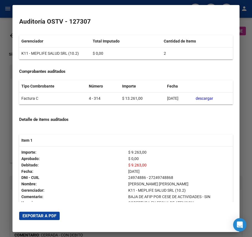
click at [248, 140] on div at bounding box center [126, 118] width 252 height 237
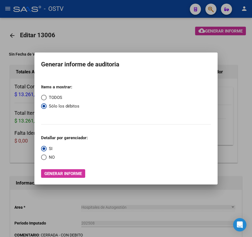
click at [6, 139] on div at bounding box center [126, 118] width 252 height 237
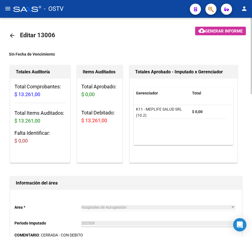
click at [10, 34] on mat-icon "arrow_back" at bounding box center [12, 35] width 7 height 7
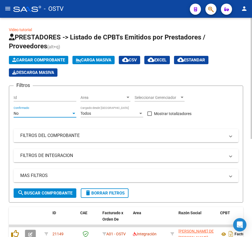
click at [41, 115] on div "No" at bounding box center [43, 113] width 58 height 5
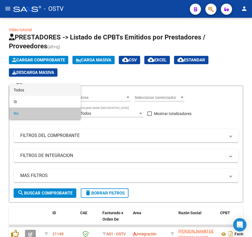
click at [35, 92] on span "Todos" at bounding box center [45, 90] width 63 height 12
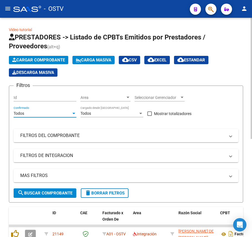
click at [85, 144] on div "Filtros Id Area Area Seleccionar Gerenciador Seleccionar Gerenciador Todos Conf…" at bounding box center [126, 139] width 225 height 98
click at [89, 134] on mat-panel-title "FILTROS DEL COMPROBANTE" at bounding box center [122, 135] width 205 height 6
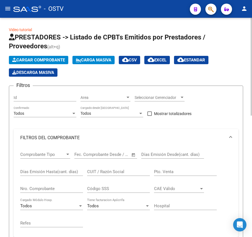
click at [110, 175] on div "CUIT / Razón Social" at bounding box center [118, 170] width 63 height 12
click at [112, 171] on input "CUIT / Razón Social" at bounding box center [118, 171] width 63 height 5
paste input "30-67866063-5"
type input "30678660635"
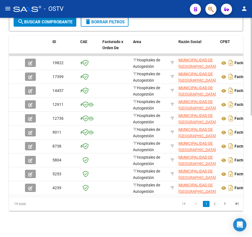
scroll to position [272, 0]
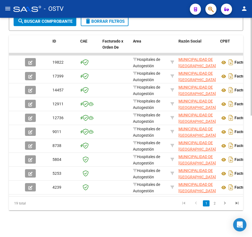
click at [199, 190] on datatable-body "19822 Hospitales de Autogestión MUNICIPALIDAD DE [GEOGRAPHIC_DATA] ARGENTINAS (…" at bounding box center [126, 124] width 234 height 143
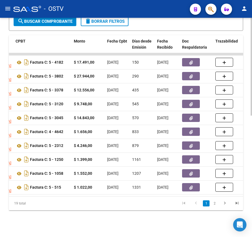
scroll to position [87, 0]
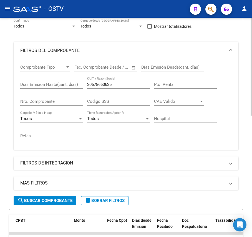
click at [49, 97] on div "Nro. Comprobante" at bounding box center [51, 100] width 63 height 12
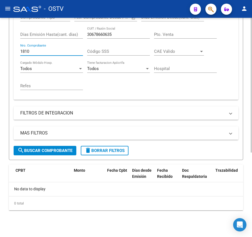
scroll to position [100, 0]
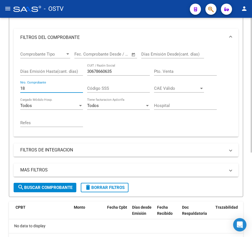
type input "1"
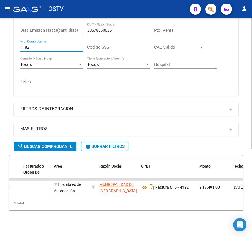
scroll to position [0, 0]
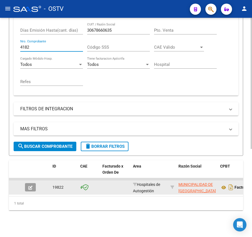
type input "4182"
click at [31, 185] on icon "button" at bounding box center [30, 187] width 4 height 4
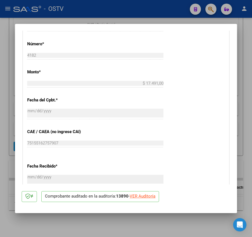
scroll to position [454, 0]
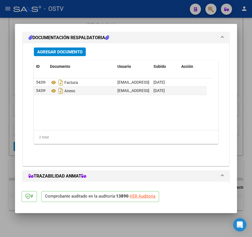
click at [5, 102] on div at bounding box center [126, 118] width 252 height 237
type input "$ 0,00"
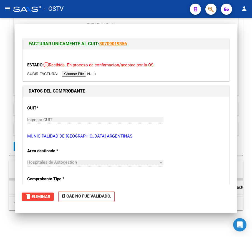
scroll to position [147, 0]
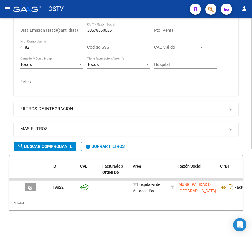
click at [200, 75] on div "Comprobante Tipo Comprobante Tipo Fecha inicio – Fecha fin Fec. Comprobante Des…" at bounding box center [126, 48] width 212 height 86
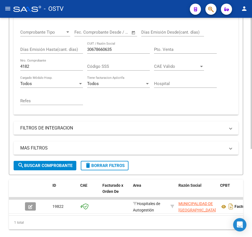
scroll to position [110, 0]
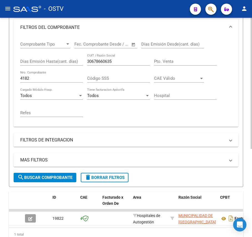
drag, startPoint x: 119, startPoint y: 60, endPoint x: 12, endPoint y: 54, distance: 106.8
click at [12, 54] on form "Filtros Id Area Area Seleccionar Gerenciador Seleccionar Gerenciador Todos Conf…" at bounding box center [126, 81] width 234 height 212
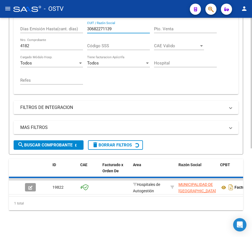
scroll to position [137, 0]
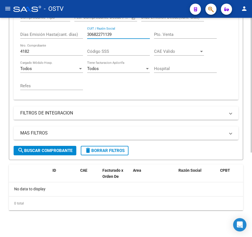
type input "30682271139"
drag, startPoint x: 61, startPoint y: 48, endPoint x: -194, endPoint y: 16, distance: 257.2
click at [0, 16] on html "menu - OSTV person Firma Express Inicio Instructivos Contacto OS [PERSON_NAME] …" at bounding box center [126, 118] width 252 height 237
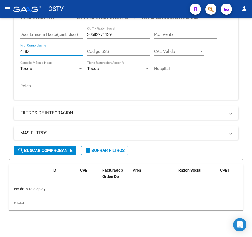
drag, startPoint x: 36, startPoint y: 49, endPoint x: -83, endPoint y: 41, distance: 118.5
click at [0, 41] on html "menu - OSTV person Firma Express Inicio Instructivos Contacto OS [PERSON_NAME] …" at bounding box center [126, 118] width 252 height 237
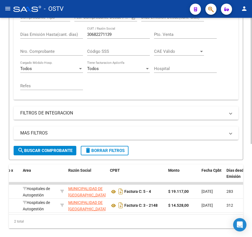
scroll to position [0, 0]
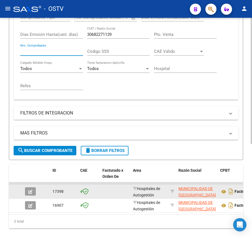
click at [32, 192] on icon "button" at bounding box center [30, 192] width 4 height 4
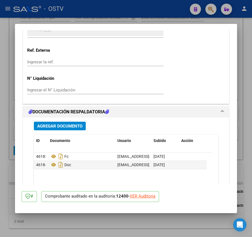
scroll to position [381, 0]
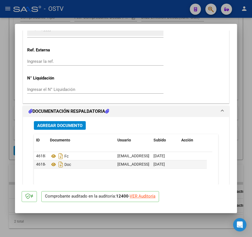
click at [7, 158] on div at bounding box center [126, 118] width 252 height 237
type input "$ 0,00"
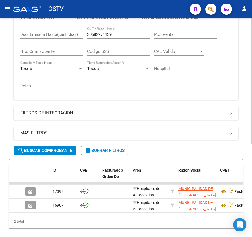
scroll to position [137, 0]
drag, startPoint x: 128, startPoint y: 32, endPoint x: 31, endPoint y: 29, distance: 97.8
click at [31, 29] on div "Comprobante Tipo Comprobante Tipo Fecha inicio – Fecha fin Fec. Comprobante Des…" at bounding box center [126, 52] width 212 height 86
click at [229, 79] on div "Comprobante Tipo Comprobante Tipo Fecha inicio – Fecha fin Fec. Comprobante Des…" at bounding box center [126, 52] width 212 height 86
click at [180, 228] on div "2 total" at bounding box center [126, 221] width 234 height 14
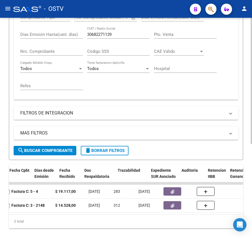
scroll to position [0, 338]
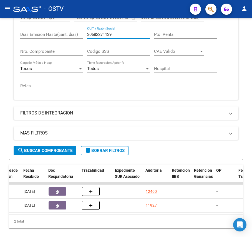
drag, startPoint x: 126, startPoint y: 36, endPoint x: -2, endPoint y: 33, distance: 128.0
click at [0, 33] on html "menu - OSTV person Firma Express Inicio Instructivos Contacto OS [PERSON_NAME] …" at bounding box center [126, 118] width 252 height 237
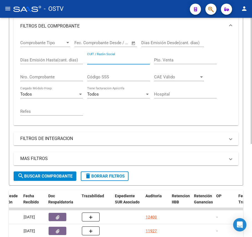
scroll to position [100, 0]
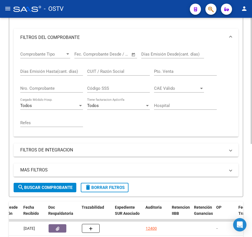
click at [64, 84] on div "Nro. Comprobante" at bounding box center [51, 87] width 63 height 12
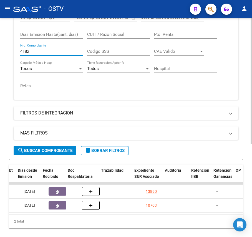
scroll to position [0, 0]
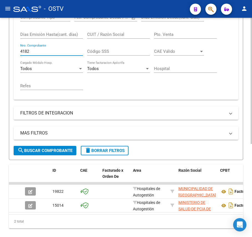
type input "4182"
drag, startPoint x: 46, startPoint y: 50, endPoint x: -68, endPoint y: 45, distance: 113.9
click at [0, 45] on html "menu - OSTV person Firma Express Inicio Instructivos Contacto OS [PERSON_NAME] …" at bounding box center [126, 118] width 252 height 237
click at [129, 27] on div "CUIT / Razón Social" at bounding box center [118, 33] width 63 height 12
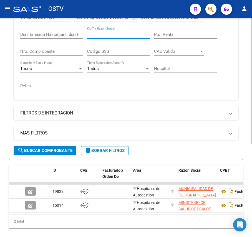
paste input "30-99901479-4"
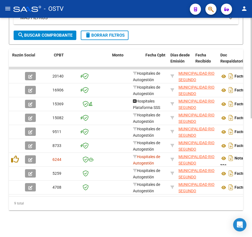
scroll to position [0, 205]
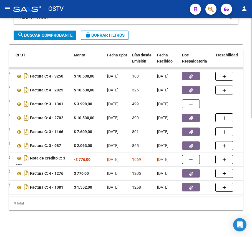
type input "30999014794"
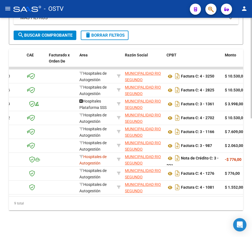
scroll to position [0, 58]
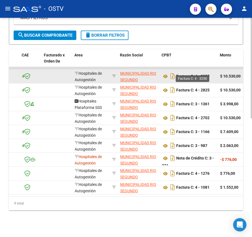
click at [207, 74] on strong "Factura C: 4 - 3250" at bounding box center [192, 76] width 33 height 4
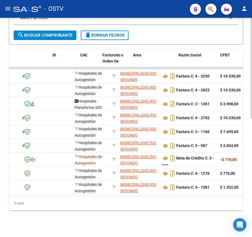
scroll to position [0, 0]
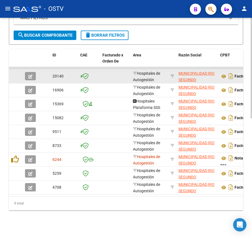
click at [34, 72] on button "button" at bounding box center [30, 76] width 11 height 8
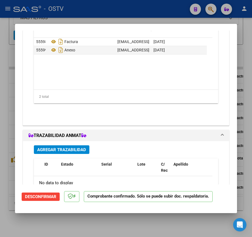
scroll to position [444, 0]
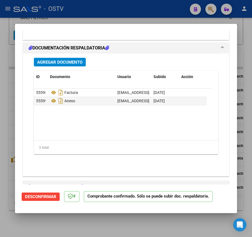
click at [10, 108] on div at bounding box center [126, 118] width 252 height 237
type input "$ 0,00"
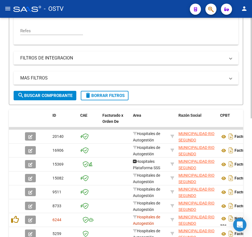
scroll to position [110, 0]
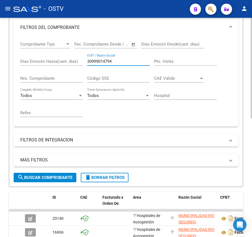
drag, startPoint x: 127, startPoint y: 62, endPoint x: 51, endPoint y: 62, distance: 75.5
click at [46, 60] on div "Comprobante Tipo Comprobante Tipo Fecha inicio – Fecha fin Fec. Comprobante Des…" at bounding box center [126, 79] width 212 height 86
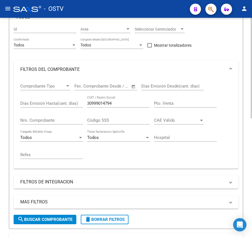
scroll to position [36, 0]
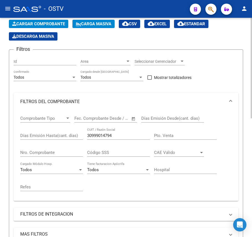
click at [54, 152] on input "Nro. Comprobante" at bounding box center [51, 152] width 63 height 5
type input "1339"
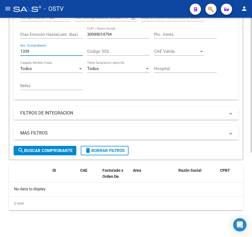
scroll to position [63, 0]
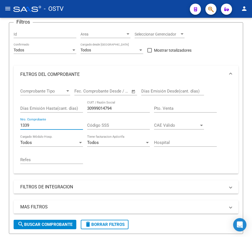
drag, startPoint x: 49, startPoint y: 128, endPoint x: -159, endPoint y: 110, distance: 208.1
click at [0, 110] on html "menu - OSTV person Firma Express Inicio Instructivos Contacto OS [PERSON_NAME] …" at bounding box center [126, 118] width 252 height 237
click at [122, 110] on input "30999014794" at bounding box center [118, 108] width 63 height 5
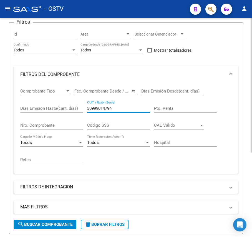
drag, startPoint x: 122, startPoint y: 110, endPoint x: 66, endPoint y: 104, distance: 56.0
click at [66, 104] on div "Comprobante Tipo Comprobante Tipo Fecha inicio – Fecha fin Fec. Comprobante Des…" at bounding box center [126, 126] width 212 height 86
drag, startPoint x: 105, startPoint y: 104, endPoint x: 96, endPoint y: 111, distance: 12.1
click at [96, 111] on div "30999014794 CUIT / Razón Social" at bounding box center [118, 106] width 63 height 12
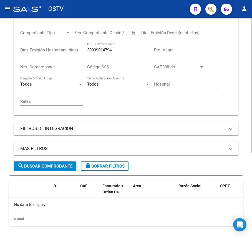
scroll to position [100, 0]
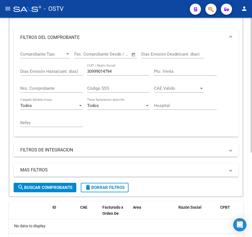
click at [71, 182] on div "MAS FILTROS Todos Con Doc. Respaldatoria Todos Con Trazabilidad Todos Asociado …" at bounding box center [126, 172] width 225 height 19
click at [72, 184] on button "search Buscar Comprobante" at bounding box center [45, 187] width 63 height 9
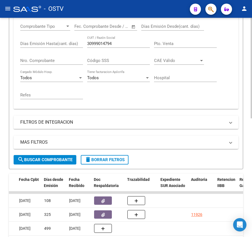
scroll to position [73, 0]
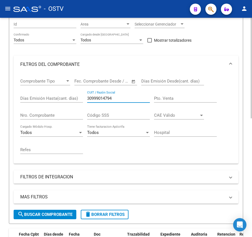
drag, startPoint x: 129, startPoint y: 97, endPoint x: 3, endPoint y: 93, distance: 126.7
click at [3, 93] on div "Video tutorial PRESTADORES -> Listado de CPBTs Emitidos por Prestadores / Prove…" at bounding box center [126, 179] width 252 height 471
paste input "-99922979-0"
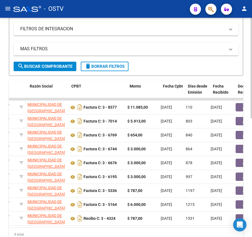
scroll to position [0, 149]
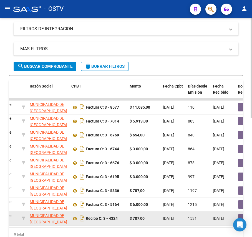
type input "30999229790"
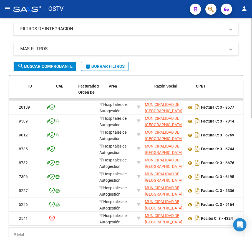
scroll to position [0, 19]
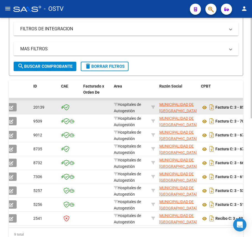
click at [13, 108] on icon "button" at bounding box center [11, 107] width 4 height 4
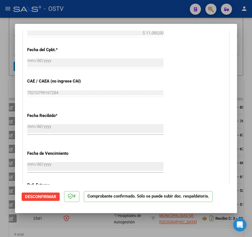
scroll to position [418, 0]
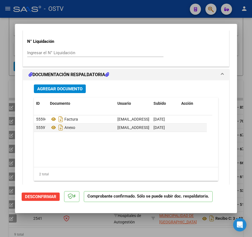
click at [15, 146] on mat-dialog-content "COMPROBANTE VER COMPROBANTE ESTADO: Confirmada la OS. En [PERSON_NAME] al área …" at bounding box center [126, 108] width 222 height 154
click at [65, 227] on div at bounding box center [126, 118] width 252 height 237
type input "$ 0,00"
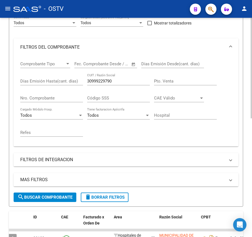
scroll to position [73, 0]
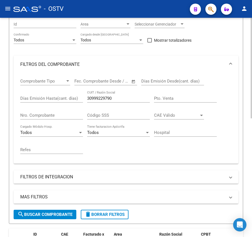
click at [129, 100] on input "30999229790" at bounding box center [118, 98] width 63 height 5
drag, startPoint x: 128, startPoint y: 100, endPoint x: 6, endPoint y: 98, distance: 122.2
click at [0, 97] on html "menu - OSTV person Firma Express Inicio Instructivos Contacto OS [PERSON_NAME] …" at bounding box center [126, 118] width 252 height 237
click at [110, 152] on div "Comprobante Tipo Comprobante Tipo Fecha inicio – Fecha fin Fec. Comprobante Des…" at bounding box center [126, 116] width 212 height 86
drag, startPoint x: 132, startPoint y: 94, endPoint x: -3, endPoint y: 108, distance: 135.6
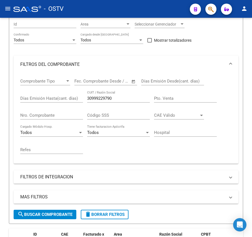
click at [0, 108] on html "menu - OSTV person Firma Express Inicio Instructivos Contacto OS [PERSON_NAME] …" at bounding box center [126, 118] width 252 height 237
click at [112, 97] on input "30999229790" at bounding box center [118, 98] width 63 height 5
click at [130, 91] on div "30999229790 CUIT / Razón Social" at bounding box center [118, 97] width 63 height 12
paste input "-99901233-3"
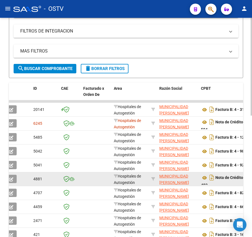
scroll to position [221, 0]
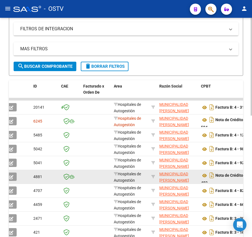
type input "30999012333"
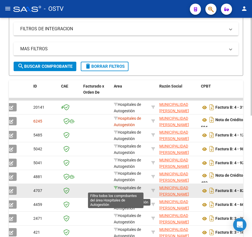
scroll to position [1, 0]
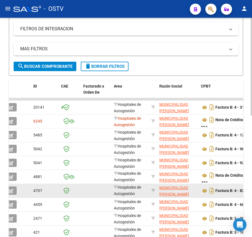
click at [82, 193] on datatable-body-cell at bounding box center [96, 191] width 31 height 14
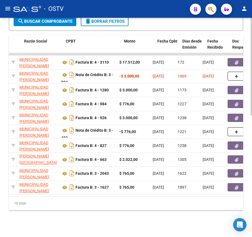
scroll to position [0, 0]
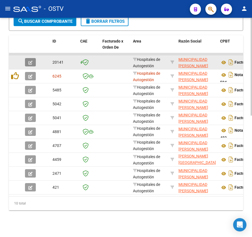
click at [31, 61] on icon "button" at bounding box center [30, 63] width 4 height 4
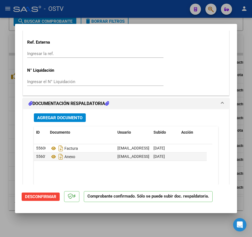
scroll to position [481, 0]
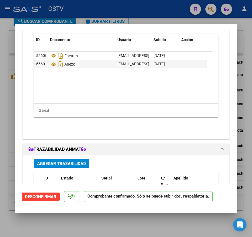
click at [7, 92] on div at bounding box center [126, 118] width 252 height 237
type input "$ 0,00"
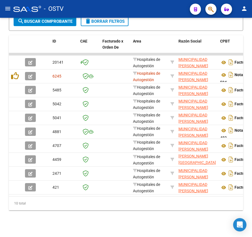
scroll to position [272, 0]
click at [179, 35] on datatable-header-cell "Razón Social" at bounding box center [197, 47] width 42 height 24
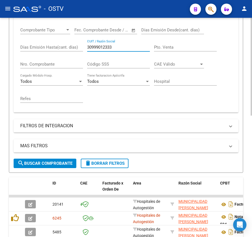
click at [122, 45] on input "30999012333" at bounding box center [118, 47] width 63 height 5
drag, startPoint x: 122, startPoint y: 45, endPoint x: 19, endPoint y: 45, distance: 102.2
click at [18, 45] on div "Comprobante Tipo Comprobante Tipo Fecha inicio – Fecha fin Fec. Comprobante Des…" at bounding box center [126, 67] width 225 height 90
click at [125, 46] on input "30999012333" at bounding box center [118, 47] width 63 height 5
drag, startPoint x: 125, startPoint y: 46, endPoint x: 40, endPoint y: 50, distance: 84.5
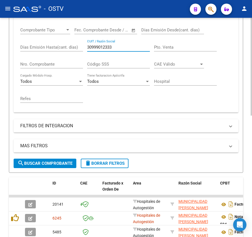
click at [40, 50] on div "Comprobante Tipo Comprobante Tipo Fecha inicio – Fecha fin Fec. Comprobante Des…" at bounding box center [126, 65] width 212 height 86
paste input "-67870790-9"
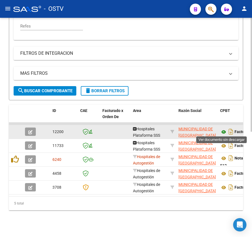
scroll to position [203, 0]
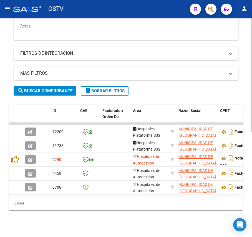
type input "30678707909"
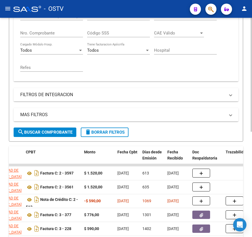
scroll to position [92, 0]
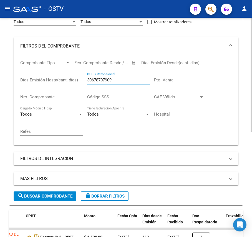
drag, startPoint x: 133, startPoint y: 78, endPoint x: 48, endPoint y: 74, distance: 85.0
click at [40, 74] on div "Comprobante Tipo Comprobante Tipo Fecha inicio – Fecha fin Fec. Comprobante Des…" at bounding box center [126, 98] width 212 height 86
paste input "-67870790-"
click at [113, 77] on input "30-67870790-9" at bounding box center [118, 79] width 63 height 5
drag, startPoint x: 115, startPoint y: 79, endPoint x: 7, endPoint y: 68, distance: 108.3
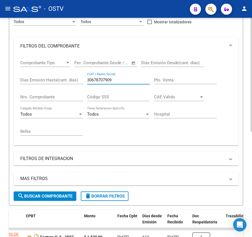
click at [7, 68] on div "Video tutorial PRESTADORES -> Listado de CPBTs Emitidos por Prestadores / Prove…" at bounding box center [126, 134] width 252 height 416
click at [119, 77] on div "30678707909 CUIT / Razón Social" at bounding box center [118, 78] width 63 height 12
click at [125, 77] on input "30678707909" at bounding box center [118, 79] width 63 height 5
drag, startPoint x: 125, startPoint y: 77, endPoint x: 74, endPoint y: 77, distance: 50.5
click at [74, 77] on div "Comprobante Tipo Comprobante Tipo Fecha inicio – Fecha fin Fec. Comprobante Des…" at bounding box center [126, 98] width 212 height 86
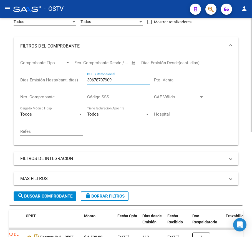
paste input "-99905198-3"
type input "30999051983"
click at [49, 194] on span "search Buscar Comprobante" at bounding box center [44, 195] width 55 height 5
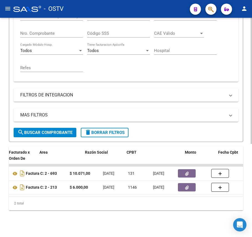
scroll to position [0, 0]
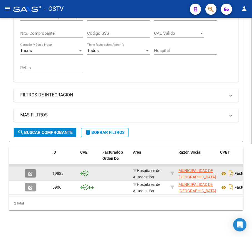
click at [34, 169] on button "button" at bounding box center [30, 173] width 11 height 8
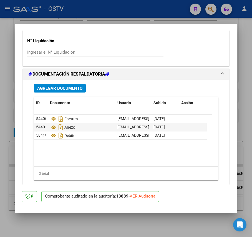
scroll to position [418, 0]
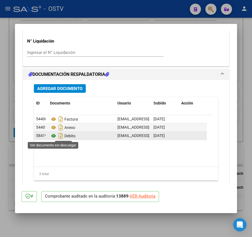
click at [55, 135] on icon at bounding box center [53, 135] width 7 height 7
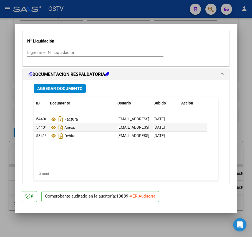
click at [139, 196] on div "VER Auditoría" at bounding box center [143, 196] width 26 height 6
type input "$ 0,00"
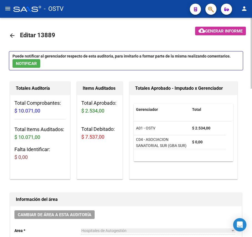
drag, startPoint x: 108, startPoint y: 137, endPoint x: 79, endPoint y: 137, distance: 28.9
click at [79, 137] on div "Total Aprobado: $ 2.534,00 Total Debitado: $ 7.537,00" at bounding box center [100, 122] width 46 height 54
copy span "$ 7.537,00"
click at [230, 29] on span "Generar informe" at bounding box center [223, 31] width 37 height 5
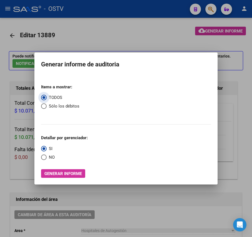
click at [65, 104] on span "Sólo los débitos" at bounding box center [63, 106] width 33 height 6
click at [47, 104] on input "Sólo los débitos" at bounding box center [44, 106] width 6 height 6
radio input "true"
click at [71, 175] on span "Generar informe" at bounding box center [62, 173] width 37 height 5
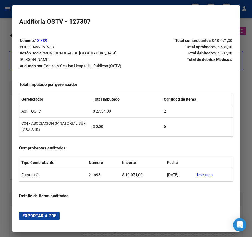
click at [43, 216] on span "Exportar a PDF" at bounding box center [39, 215] width 34 height 5
click at [11, 58] on div at bounding box center [126, 118] width 252 height 237
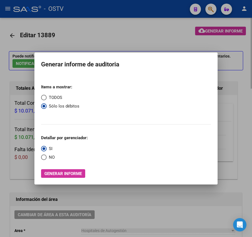
click at [18, 178] on div at bounding box center [126, 118] width 252 height 237
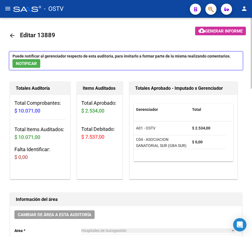
click at [12, 30] on link "arrow_back" at bounding box center [14, 35] width 11 height 13
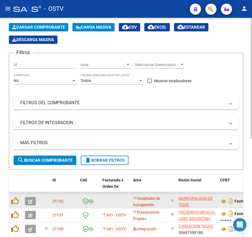
scroll to position [74, 0]
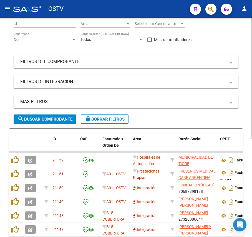
click at [98, 67] on mat-expansion-panel-header "FILTROS DEL COMPROBANTE" at bounding box center [126, 61] width 225 height 13
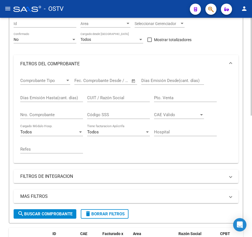
click at [121, 93] on div "CUIT / Razón Social" at bounding box center [118, 96] width 63 height 12
click at [126, 97] on input "CUIT / Razón Social" at bounding box center [118, 97] width 63 height 5
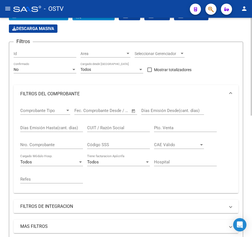
scroll to position [0, 0]
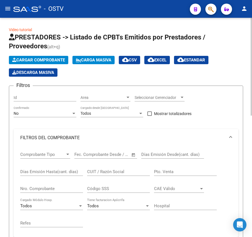
click at [59, 111] on div "No" at bounding box center [43, 113] width 58 height 5
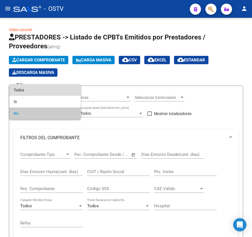
click at [49, 88] on span "Todos" at bounding box center [45, 90] width 63 height 12
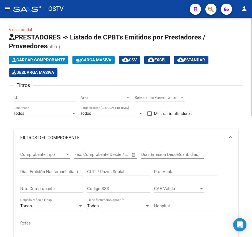
click at [74, 192] on div "Nro. Comprobante" at bounding box center [51, 187] width 63 height 12
click at [106, 176] on div "CUIT / Razón Social" at bounding box center [118, 172] width 63 height 17
click at [112, 170] on input "CUIT / Razón Social" at bounding box center [118, 171] width 63 height 5
paste input "30-99905198-3"
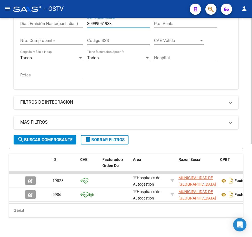
scroll to position [124, 0]
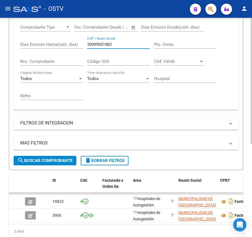
drag, startPoint x: 132, startPoint y: 23, endPoint x: 41, endPoint y: 22, distance: 91.1
click at [41, 22] on div "Comprobante Tipo Comprobante Tipo Fecha inicio – Fecha fin Fec. Comprobante Des…" at bounding box center [126, 62] width 212 height 86
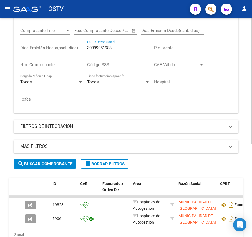
click at [133, 49] on input "30999051983" at bounding box center [118, 47] width 63 height 5
drag, startPoint x: 132, startPoint y: 48, endPoint x: 10, endPoint y: 46, distance: 121.9
click at [10, 46] on form "Filtros Id Area Area Seleccionar Gerenciador Seleccionar Gerenciador Todos Conf…" at bounding box center [126, 68] width 234 height 212
paste input "-68099662-4"
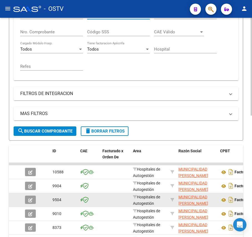
scroll to position [198, 0]
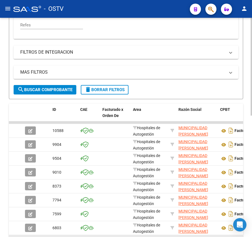
type input "30680996624"
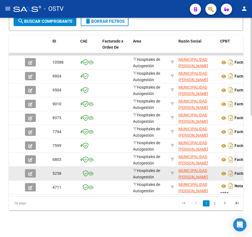
scroll to position [272, 0]
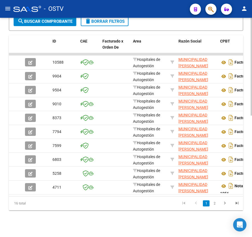
click at [109, 204] on datatable-pager "1 2" at bounding box center [149, 202] width 187 height 9
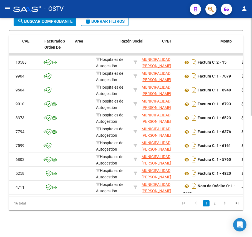
scroll to position [0, 59]
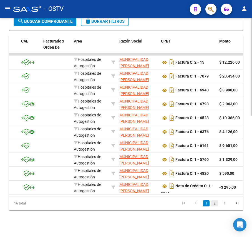
click at [218, 202] on link "2" at bounding box center [214, 203] width 7 height 6
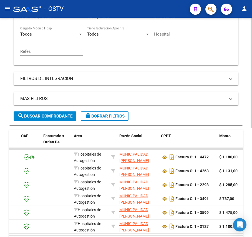
scroll to position [106, 0]
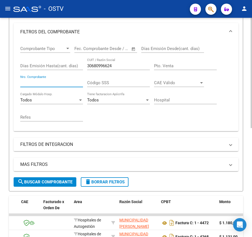
click at [66, 85] on input "Nro. Comprobante" at bounding box center [51, 82] width 63 height 5
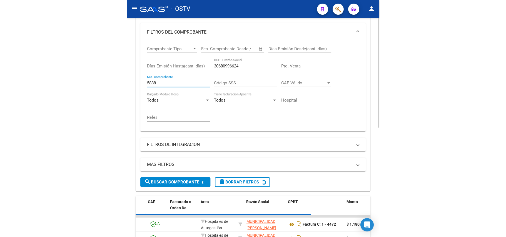
scroll to position [0, 0]
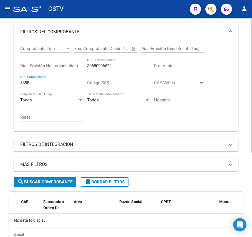
type input "5888"
click at [125, 62] on div "30680996624 CUIT / Razón Social" at bounding box center [118, 64] width 63 height 12
drag, startPoint x: 125, startPoint y: 64, endPoint x: 74, endPoint y: 66, distance: 51.1
click at [74, 66] on div "Comprobante Tipo Comprobante Tipo Fecha inicio – Fecha fin Fec. Comprobante Des…" at bounding box center [126, 84] width 212 height 86
click at [115, 65] on input "30680996624" at bounding box center [118, 65] width 63 height 5
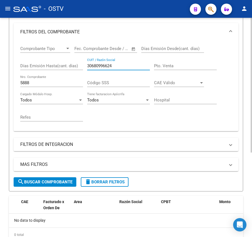
drag, startPoint x: 116, startPoint y: 65, endPoint x: 56, endPoint y: 62, distance: 60.6
click at [56, 62] on div "Comprobante Tipo Comprobante Tipo Fecha inicio – Fecha fin Fec. Comprobante Des…" at bounding box center [126, 84] width 212 height 86
paste input "-67865008-7"
type input "30-67865008-7"
drag, startPoint x: 62, startPoint y: 82, endPoint x: -113, endPoint y: 65, distance: 175.8
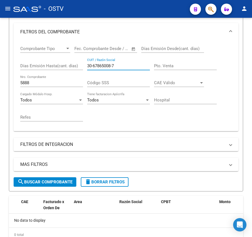
click at [0, 65] on html "menu - OSTV person Firma Express Inicio Instructivos Contacto OS [PERSON_NAME] …" at bounding box center [126, 118] width 252 height 237
click at [112, 64] on input "30-67865008-7" at bounding box center [118, 65] width 63 height 5
type input "30678650087"
click at [58, 177] on div "MAS FILTROS Todos Con Doc. Respaldatoria Todos Con Trazabilidad Todos Asociado …" at bounding box center [126, 167] width 225 height 19
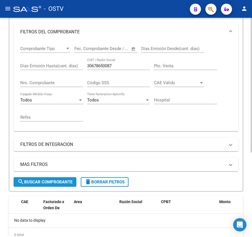
click at [59, 179] on span "search Buscar Comprobante" at bounding box center [44, 181] width 55 height 5
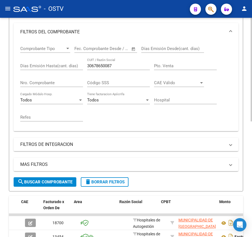
drag, startPoint x: 227, startPoint y: 76, endPoint x: 226, endPoint y: 68, distance: 8.3
click at [228, 76] on div "Comprobante Tipo Comprobante Tipo Fecha inicio – Fecha fin Fec. Comprobante Des…" at bounding box center [126, 84] width 212 height 86
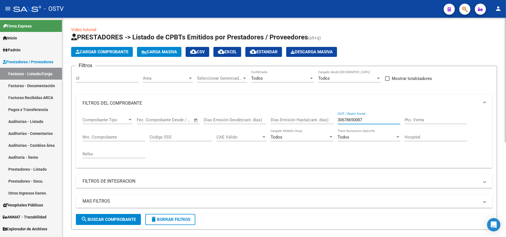
drag, startPoint x: 382, startPoint y: 118, endPoint x: 304, endPoint y: 124, distance: 78.5
click at [252, 124] on div "Comprobante Tipo Comprobante Tipo Fecha inicio – Fecha fin Fec. Comprobante Des…" at bounding box center [283, 137] width 403 height 51
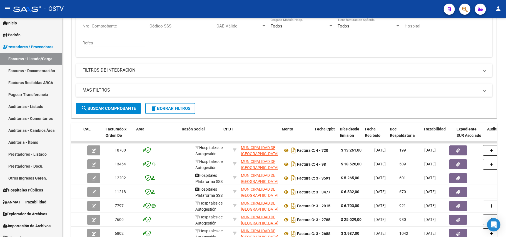
scroll to position [21, 0]
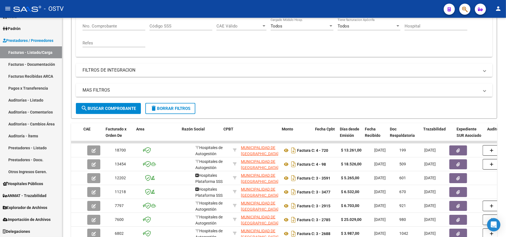
click at [104, 104] on button "search Buscar Comprobante" at bounding box center [108, 108] width 65 height 11
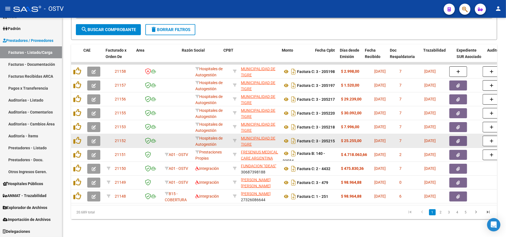
scroll to position [195, 0]
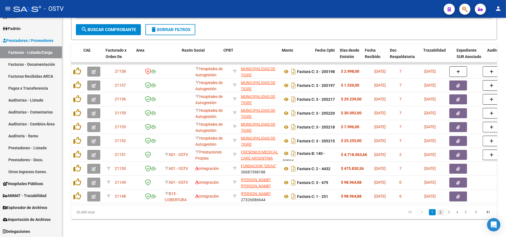
click at [252, 212] on link "2" at bounding box center [440, 212] width 7 height 6
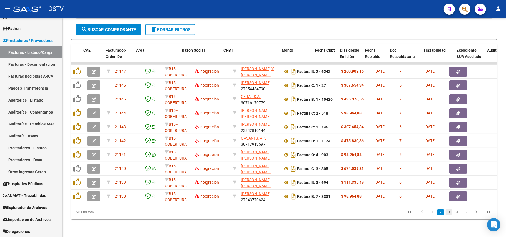
click at [252, 213] on link "3" at bounding box center [448, 212] width 7 height 6
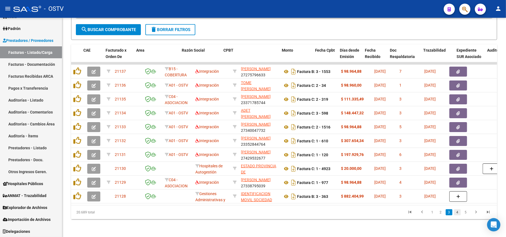
click at [252, 213] on link "4" at bounding box center [457, 212] width 7 height 6
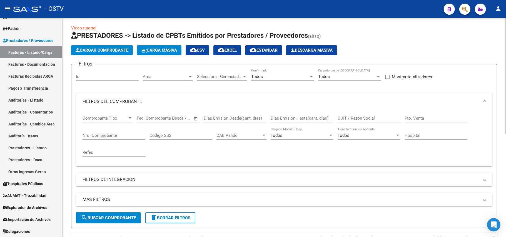
scroll to position [0, 0]
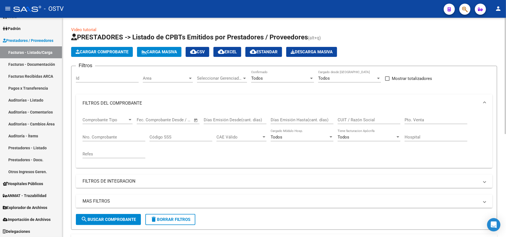
click at [252, 122] on input "CUIT / Razón Social" at bounding box center [368, 119] width 63 height 5
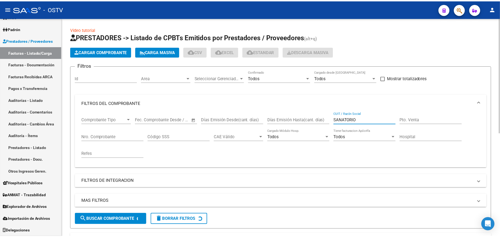
scroll to position [185, 0]
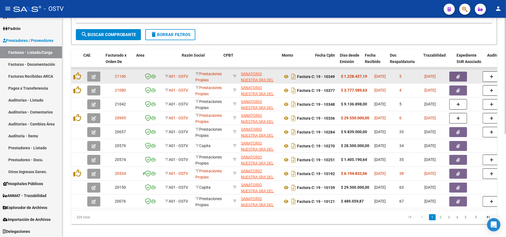
type input "SANATORIO"
click at [252, 77] on span "[DATE]" at bounding box center [429, 76] width 11 height 4
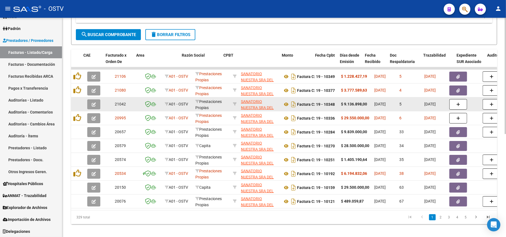
click at [94, 104] on icon "button" at bounding box center [94, 104] width 4 height 4
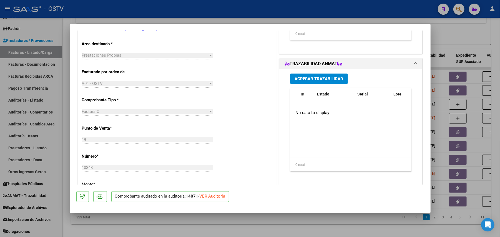
scroll to position [0, 0]
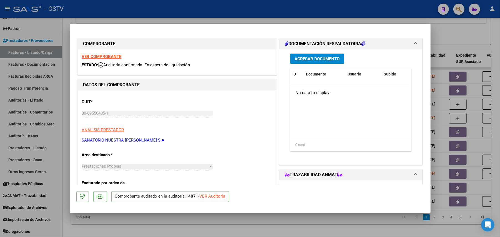
click at [252, 135] on div at bounding box center [250, 118] width 500 height 237
type input "$ 0,00"
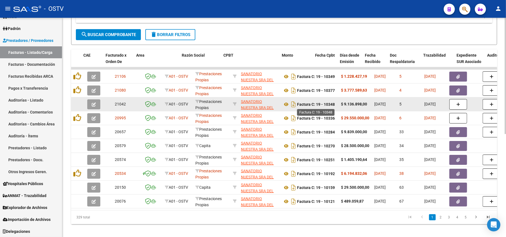
drag, startPoint x: 335, startPoint y: 107, endPoint x: 316, endPoint y: 104, distance: 18.3
click at [252, 104] on strong "Factura C: 19 - 10348" at bounding box center [316, 104] width 38 height 4
copy strong "19 - 10348"
click at [98, 105] on button "button" at bounding box center [93, 104] width 13 height 10
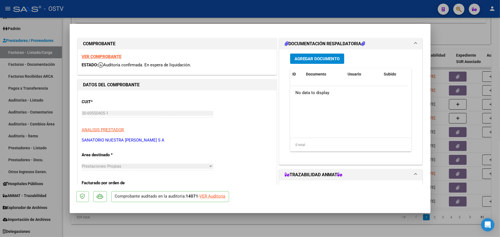
click at [252, 56] on span "Agregar Documento" at bounding box center [317, 58] width 45 height 5
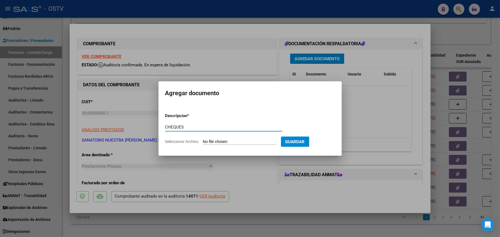
type input "CHEQUES"
click at [231, 140] on input "Seleccionar Archivo" at bounding box center [240, 141] width 74 height 5
type input "C:\fakepath\CHEQUES- PILAR.jpeg"
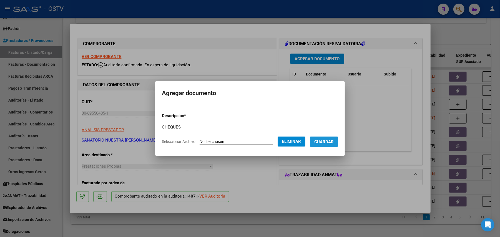
click at [252, 143] on span "Guardar" at bounding box center [323, 141] width 19 height 5
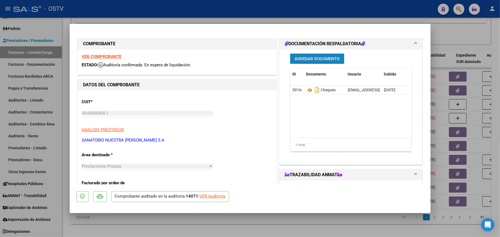
click at [252, 58] on span "Agregar Documento" at bounding box center [317, 58] width 45 height 5
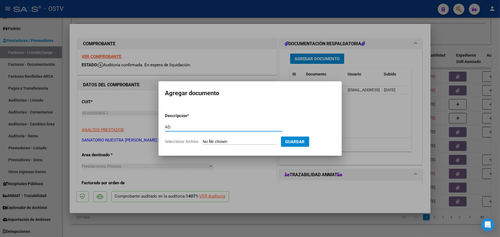
type input "AD."
click at [242, 140] on input "Seleccionar Archivo" at bounding box center [240, 141] width 74 height 5
type input "C:\fakepath\AD 3219 Sanatorio Pilar.pdf"
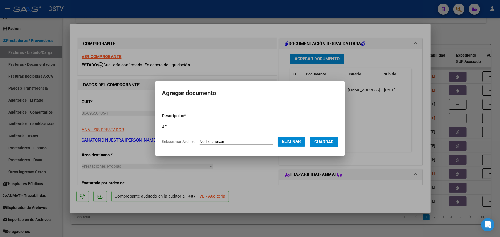
click at [252, 142] on span "Guardar" at bounding box center [323, 141] width 19 height 5
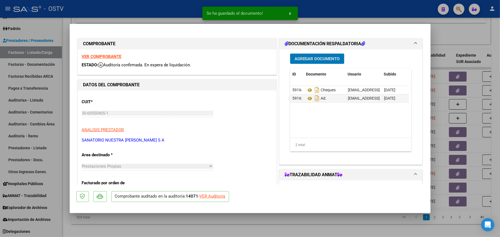
click at [252, 55] on button "Agregar Documento" at bounding box center [317, 59] width 54 height 10
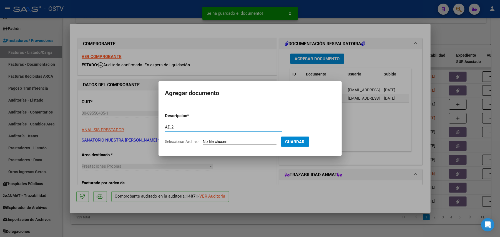
type input "AD.2"
click at [245, 142] on input "Seleccionar Archivo" at bounding box center [240, 141] width 74 height 5
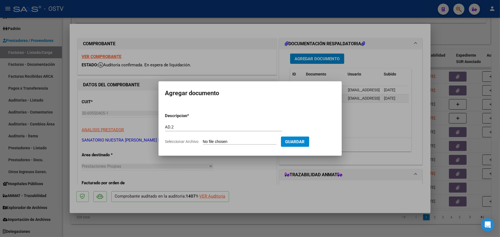
type input "C:\fakepath\AD 3220 Sanatorio Pilar.pdf"
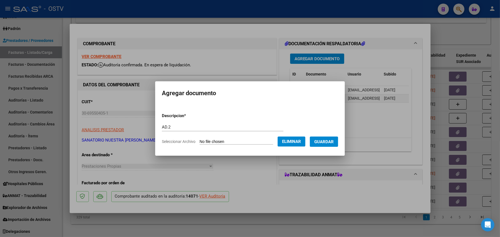
click at [252, 143] on span "Guardar" at bounding box center [323, 141] width 19 height 5
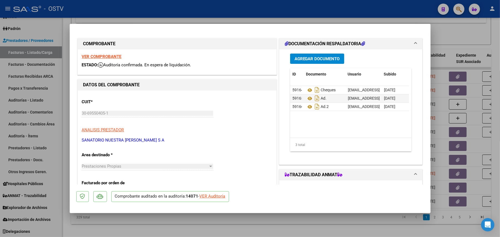
click at [252, 117] on datatable-body "59164 Cheques nicolezarate@vialsalud.com.ar - Nicole Zarate 08/09/2025 59165 Ad…" at bounding box center [349, 112] width 119 height 52
click at [252, 57] on span "Agregar Documento" at bounding box center [317, 58] width 45 height 5
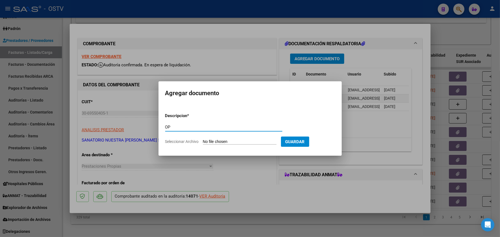
type input "OP"
click at [232, 140] on input "Seleccionar Archivo" at bounding box center [240, 141] width 74 height 5
type input "C:\fakepath\OP 57198 Sanatorio Pilar.pdf"
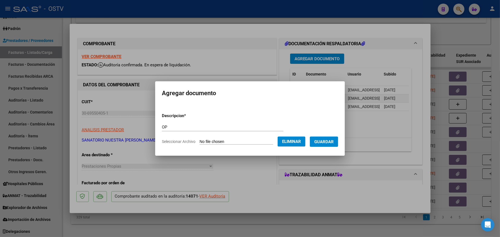
click at [252, 139] on span "Guardar" at bounding box center [323, 141] width 19 height 5
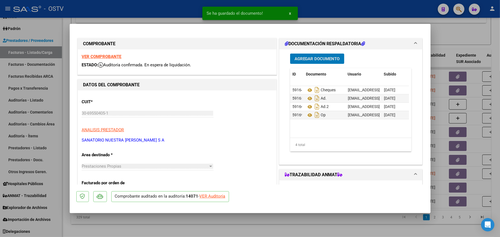
click at [54, 110] on div at bounding box center [250, 118] width 500 height 237
type input "$ 0,00"
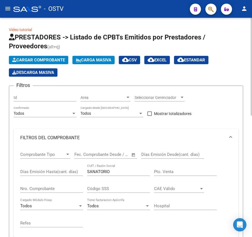
drag, startPoint x: 120, startPoint y: 172, endPoint x: 28, endPoint y: 181, distance: 93.1
click at [28, 181] on div "Comprobante Tipo Comprobante Tipo Fecha inicio – Fecha fin Fec. Comprobante Des…" at bounding box center [126, 190] width 212 height 86
paste input "30-67865008-7"
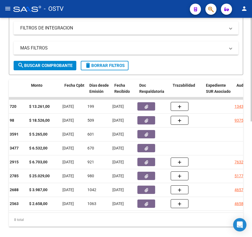
scroll to position [0, 247]
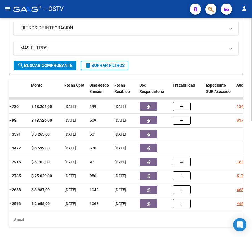
type input "30678650087"
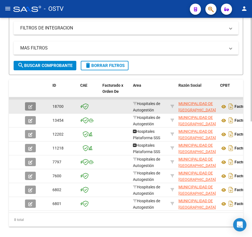
click at [28, 103] on button "button" at bounding box center [30, 106] width 11 height 8
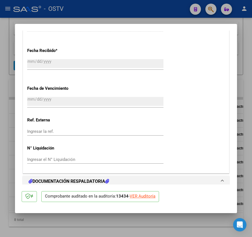
scroll to position [380, 0]
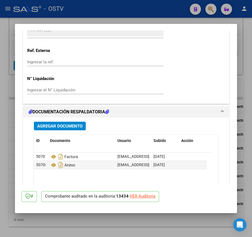
drag, startPoint x: 5, startPoint y: 114, endPoint x: 44, endPoint y: 112, distance: 38.9
click at [5, 114] on div at bounding box center [126, 118] width 252 height 237
type input "$ 0,00"
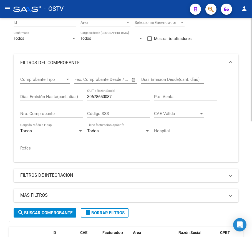
scroll to position [37, 0]
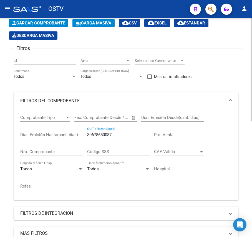
drag, startPoint x: 129, startPoint y: 134, endPoint x: 4, endPoint y: 134, distance: 124.4
click at [4, 134] on div "Video tutorial PRESTADORES -> Listado de CPBTs Emitidos por Prestadores / Prove…" at bounding box center [126, 210] width 252 height 458
paste input "-66865634-6"
type input "30668656346"
drag, startPoint x: 122, startPoint y: 134, endPoint x: 21, endPoint y: 130, distance: 101.7
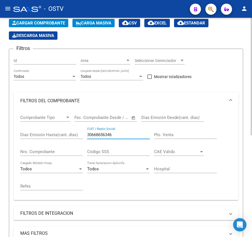
click at [21, 130] on div "Comprobante Tipo Comprobante Tipo Fecha inicio – Fecha fin Fec. Comprobante Des…" at bounding box center [126, 153] width 212 height 86
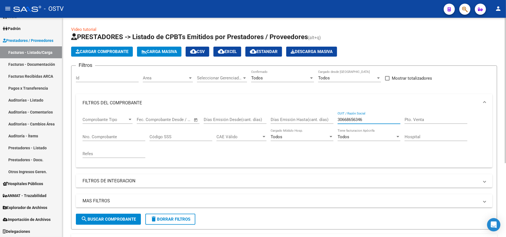
scroll to position [0, 0]
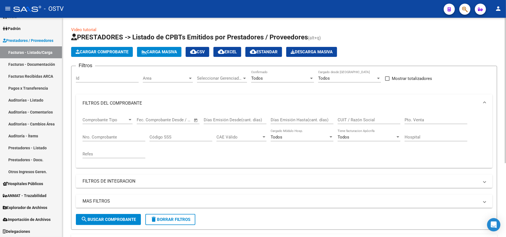
click at [252, 155] on div "Comprobante Tipo Comprobante Tipo Fecha inicio – Fecha fin Fec. Comprobante Des…" at bounding box center [283, 137] width 403 height 51
drag, startPoint x: 129, startPoint y: 134, endPoint x: 99, endPoint y: 141, distance: 30.8
drag, startPoint x: 99, startPoint y: 141, endPoint x: 93, endPoint y: 138, distance: 6.5
paste input "1110"
type input "1110"
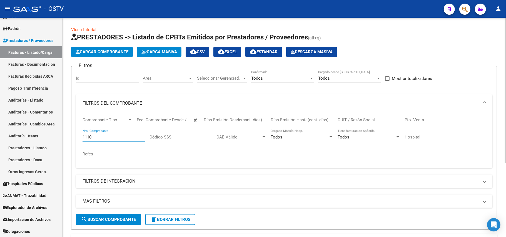
click at [117, 218] on span "search Buscar Comprobante" at bounding box center [108, 219] width 55 height 5
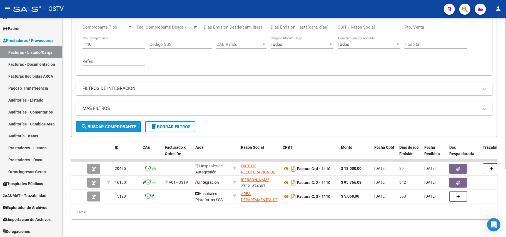
click at [105, 124] on span "search Buscar Comprobante" at bounding box center [108, 126] width 55 height 5
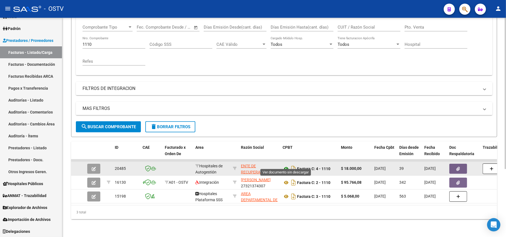
click at [252, 165] on icon at bounding box center [285, 168] width 7 height 7
click at [97, 165] on button "button" at bounding box center [93, 169] width 13 height 10
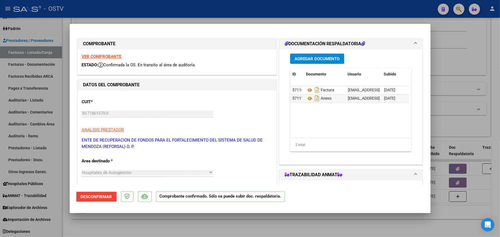
click at [61, 147] on div at bounding box center [250, 118] width 500 height 237
type input "$ 0,00"
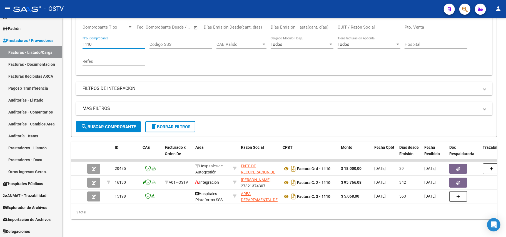
drag, startPoint x: 113, startPoint y: 38, endPoint x: 0, endPoint y: -11, distance: 123.4
click at [0, 0] on html "menu - OSTV person Firma Express Inicio Instructivos Contacto OS [PERSON_NAME] …" at bounding box center [253, 118] width 506 height 237
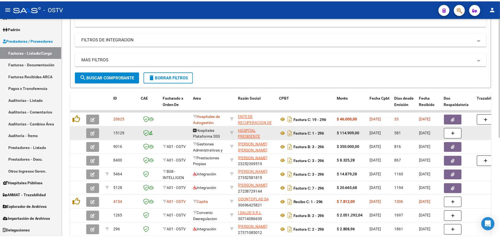
scroll to position [182, 0]
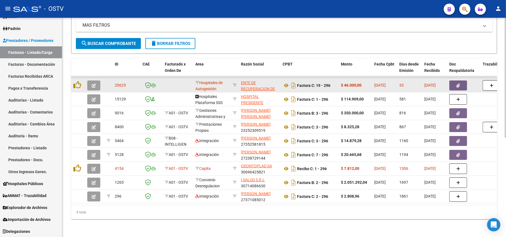
type input "296"
click at [88, 81] on button "button" at bounding box center [93, 86] width 13 height 10
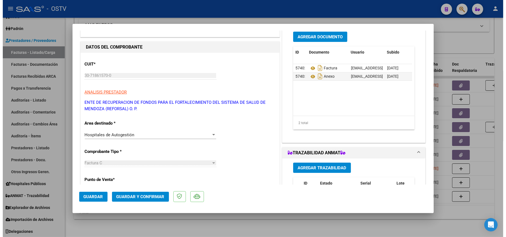
scroll to position [37, 0]
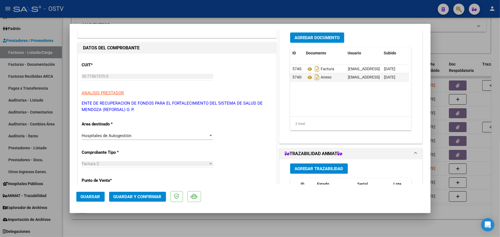
click at [48, 106] on div at bounding box center [250, 118] width 500 height 237
type input "$ 0,00"
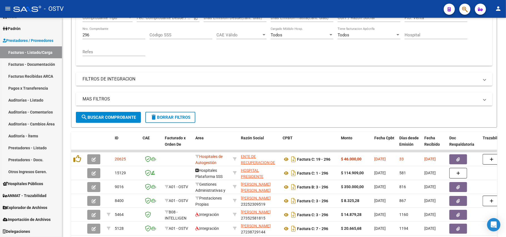
scroll to position [71, 0]
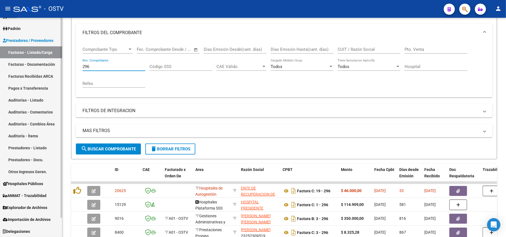
drag, startPoint x: 118, startPoint y: 67, endPoint x: 0, endPoint y: 63, distance: 117.8
click at [0, 63] on mat-sidenav-container "Firma Express Inicio Instructivos Contacto OS Padrón Afiliados Empadronados Mov…" at bounding box center [253, 127] width 506 height 219
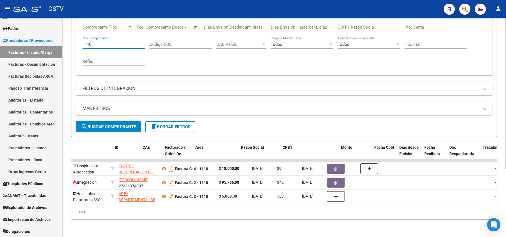
scroll to position [0, 0]
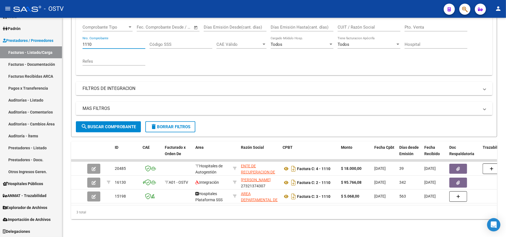
type input "1110"
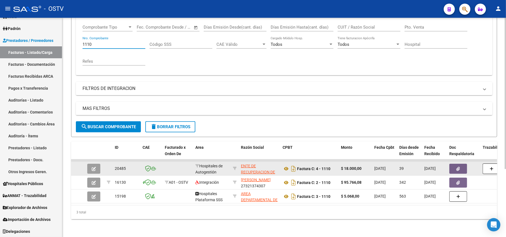
click at [252, 164] on app-link-go-to "ENTE DE RECUPERACION DE FONDOS PARA EL FORTALECIMIENTO DEL SISTEMA DE SALUD DE …" at bounding box center [259, 185] width 37 height 44
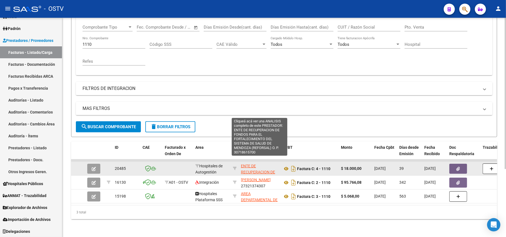
click at [252, 167] on span "ENTE DE RECUPERACION DE FONDOS PARA EL FORTALECIMIENTO DEL SISTEMA DE SALUD DE …" at bounding box center [259, 185] width 37 height 42
type textarea "30718615700"
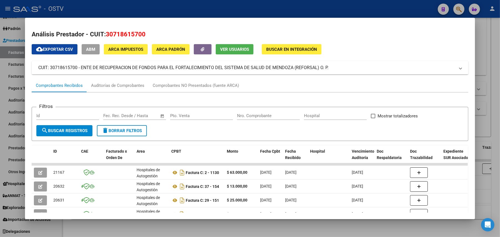
drag, startPoint x: 328, startPoint y: 69, endPoint x: 79, endPoint y: 68, distance: 249.3
click at [79, 68] on mat-panel-title "CUIT: 30718615700 - ENTE DE RECUPERACION DE FONDOS PARA EL FORTALECIMIENTO DEL …" at bounding box center [246, 67] width 417 height 7
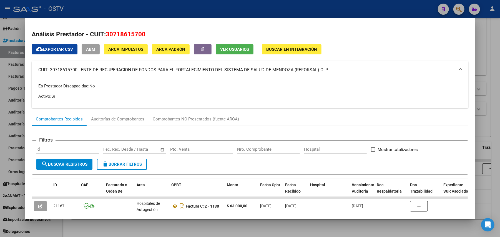
copy mat-panel-title "ENTE DE RECUPERACION DE FONDOS PARA EL FORTALECIMIENTO DEL SISTEMA DE SALUD DE …"
drag, startPoint x: 146, startPoint y: 32, endPoint x: 102, endPoint y: 33, distance: 43.3
click at [102, 33] on h2 "Análisis Prestador - CUIT: 30718615700" at bounding box center [250, 34] width 437 height 9
click at [117, 33] on span "30718615700" at bounding box center [126, 34] width 40 height 7
click at [107, 34] on span "30718615700" at bounding box center [126, 34] width 40 height 7
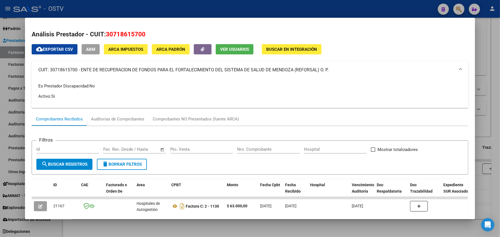
drag, startPoint x: 105, startPoint y: 33, endPoint x: 121, endPoint y: 33, distance: 15.8
click at [121, 33] on span "30718615700" at bounding box center [126, 34] width 40 height 7
drag, startPoint x: 141, startPoint y: 34, endPoint x: 105, endPoint y: 31, distance: 36.2
click at [106, 31] on span "30718615700" at bounding box center [126, 34] width 40 height 7
copy span "30718615700"
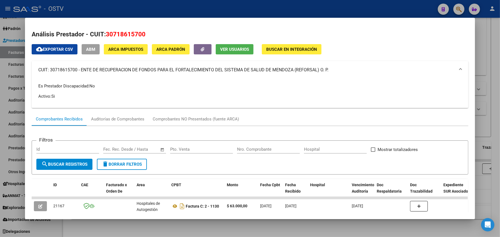
click at [0, 103] on div at bounding box center [250, 118] width 500 height 237
